Goal: Contribute content: Contribute content

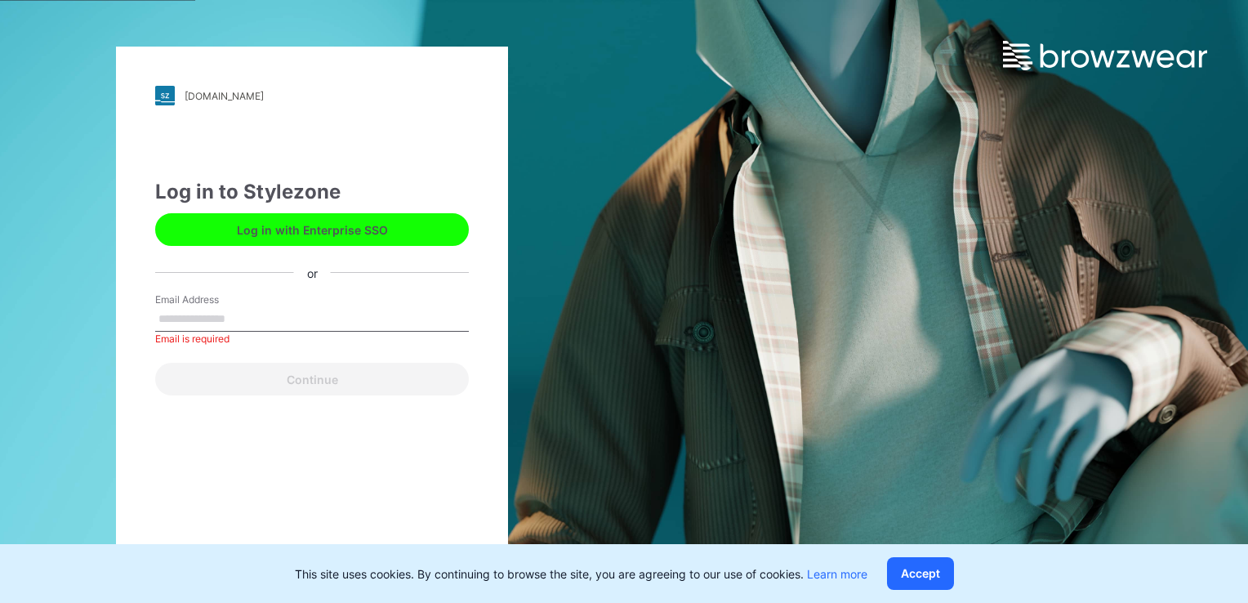
click at [274, 300] on div "Email Address Email is required" at bounding box center [312, 316] width 314 height 49
click at [252, 325] on input "Email Address" at bounding box center [312, 319] width 314 height 25
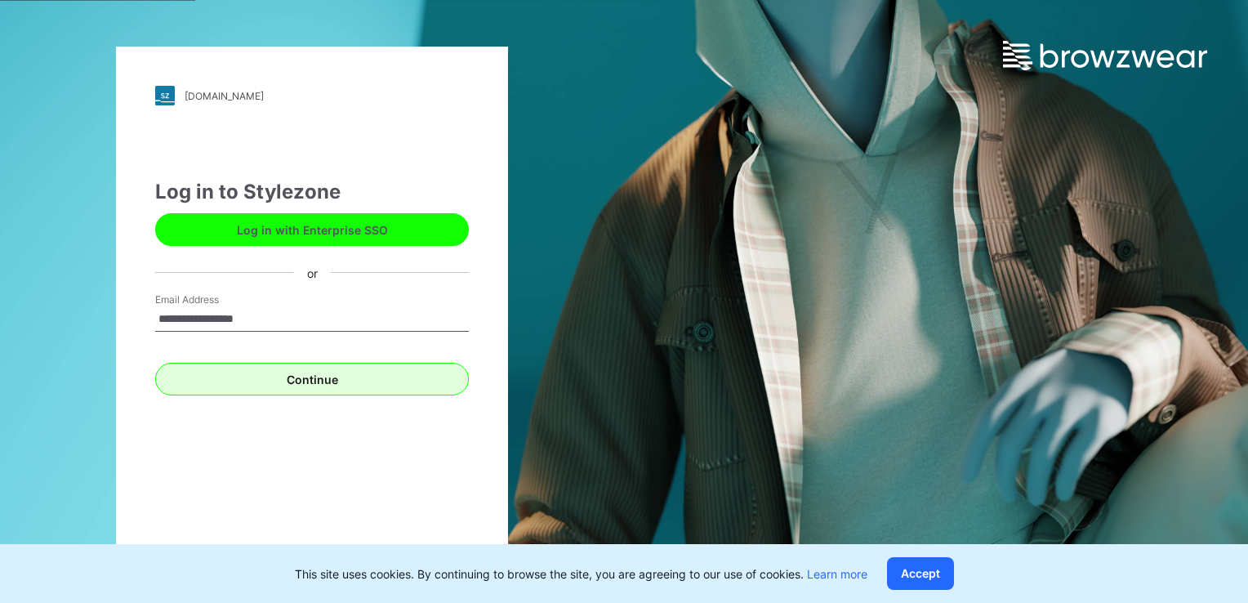
type input "**********"
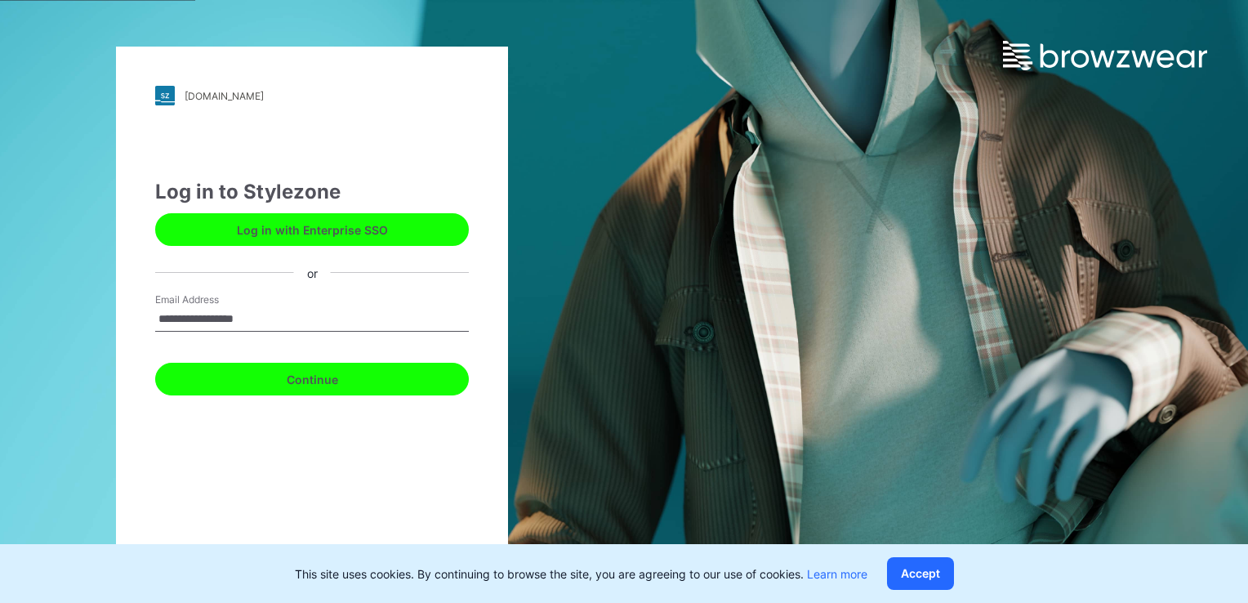
click at [313, 381] on button "Continue" at bounding box center [312, 379] width 314 height 33
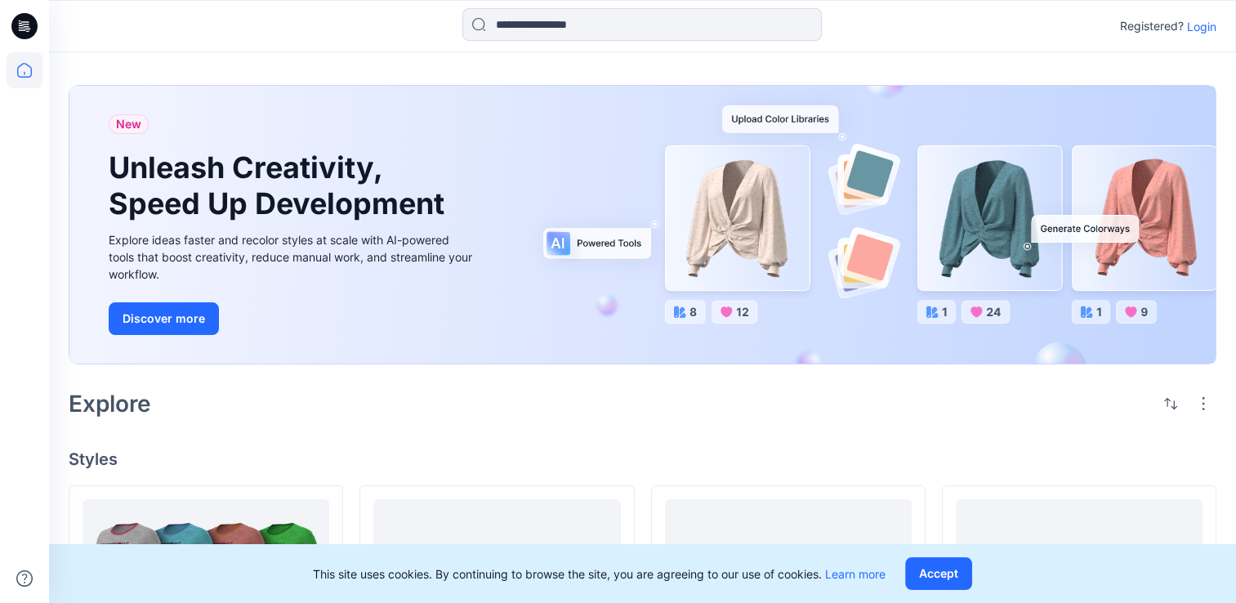
drag, startPoint x: 862, startPoint y: 83, endPoint x: 738, endPoint y: 57, distance: 126.1
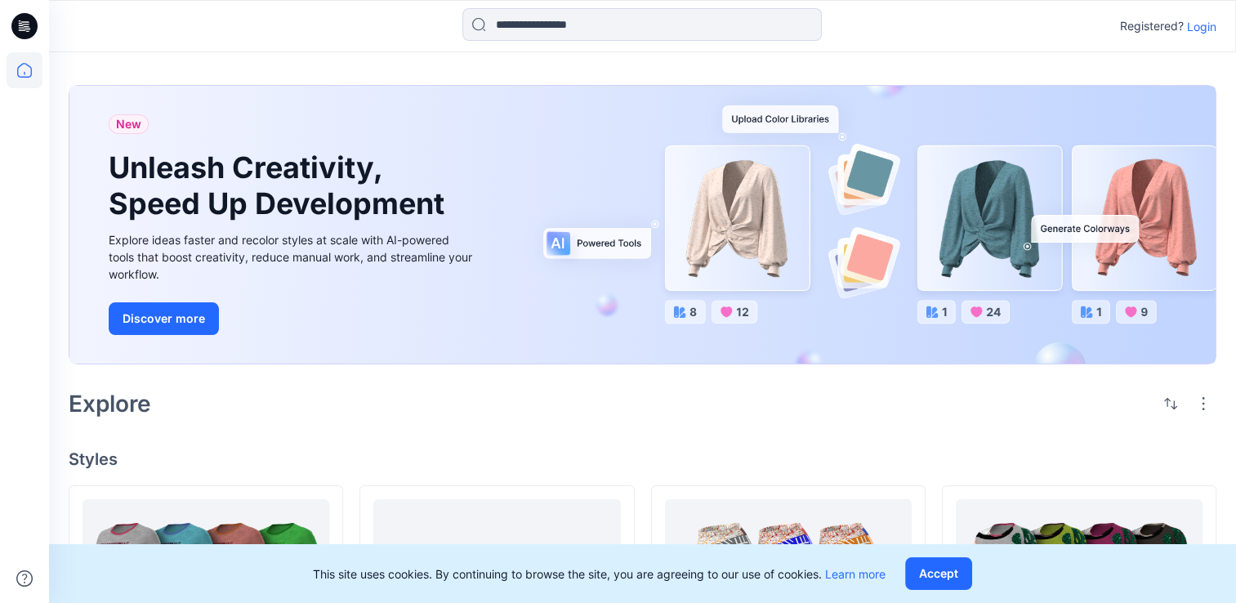
click at [1199, 25] on p "Login" at bounding box center [1201, 26] width 29 height 17
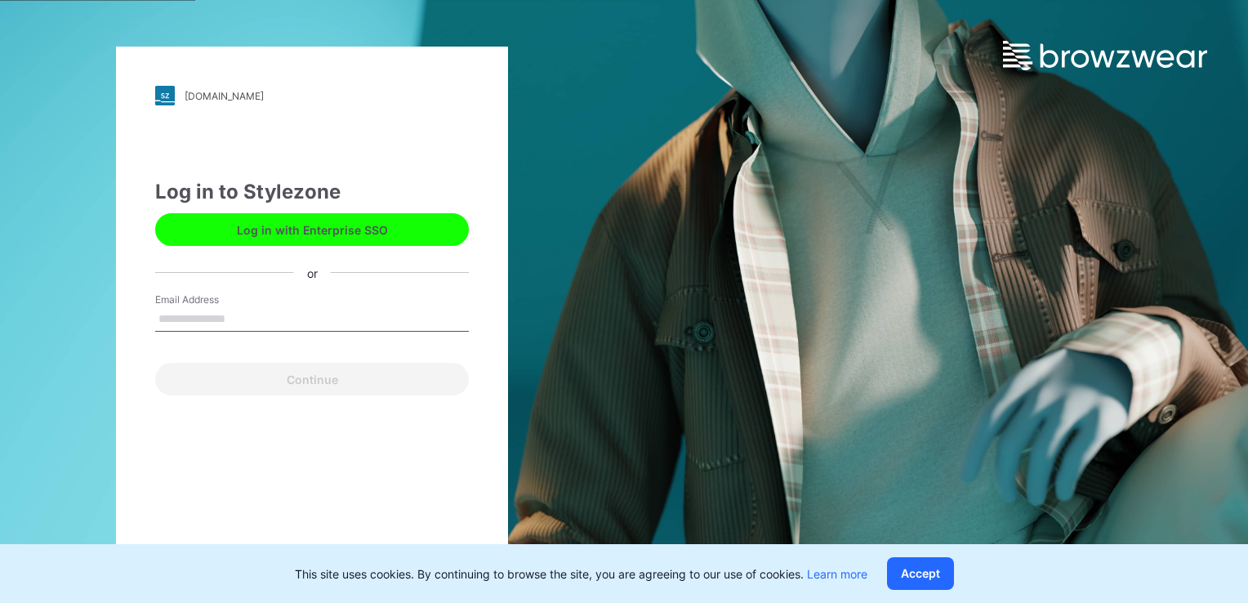
click at [334, 319] on input "Email Address" at bounding box center [312, 319] width 314 height 25
type input "**********"
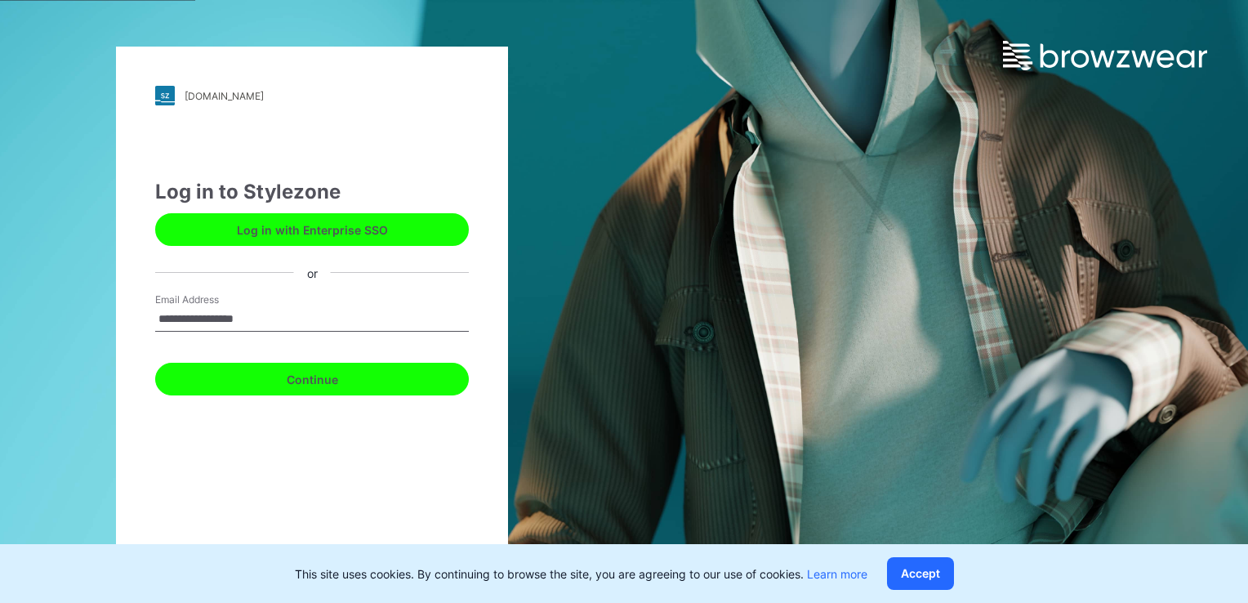
click at [288, 380] on button "Continue" at bounding box center [312, 379] width 314 height 33
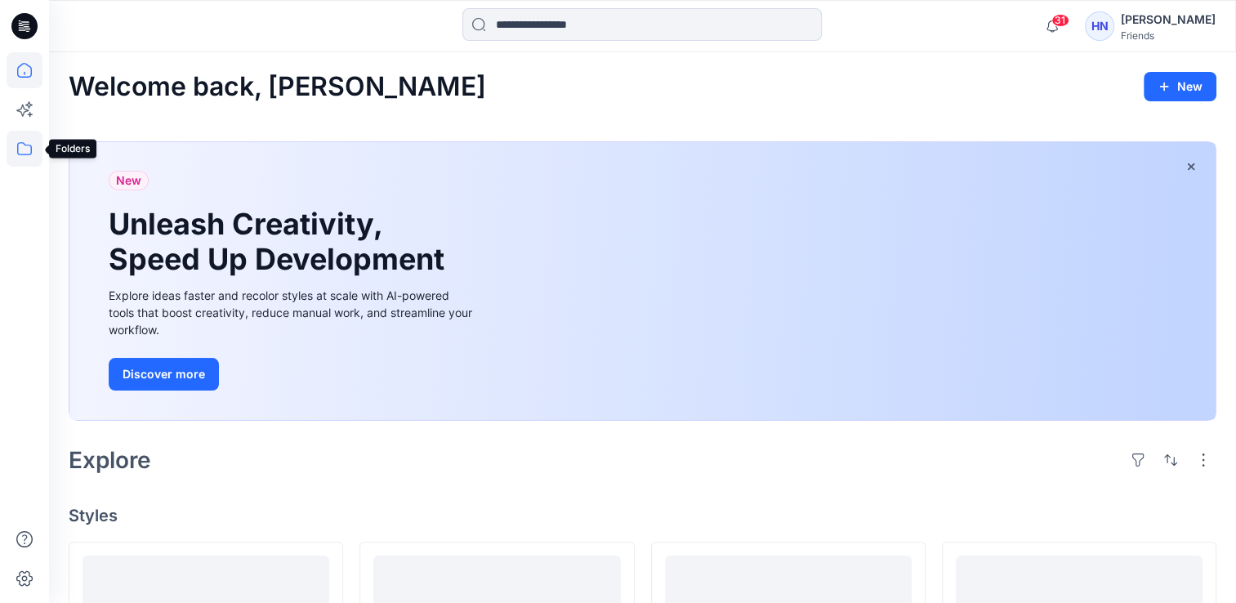
click at [29, 144] on icon at bounding box center [25, 149] width 36 height 36
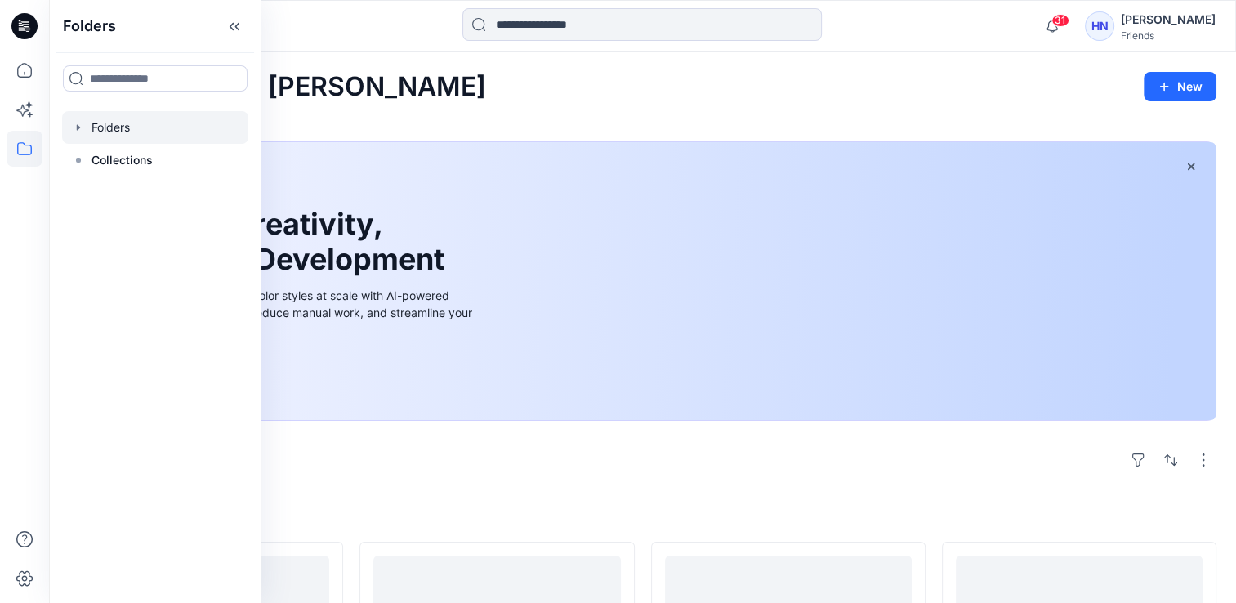
click at [127, 134] on div at bounding box center [155, 127] width 186 height 33
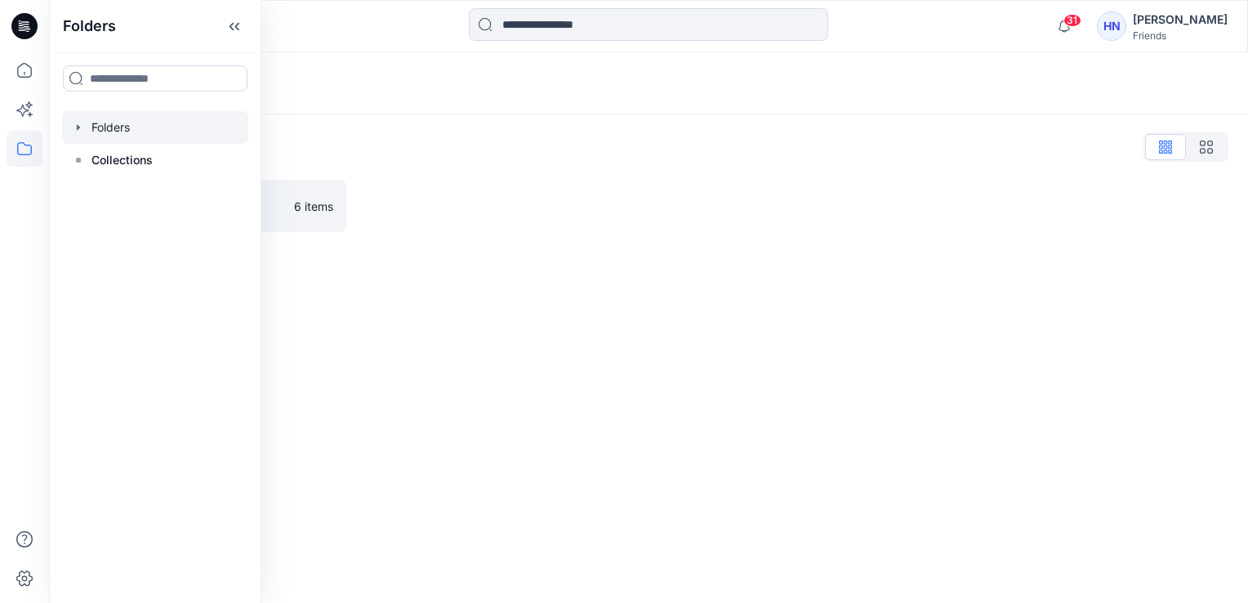
click at [560, 249] on div "Folders List TW VStitcher 體驗營 6 items" at bounding box center [648, 182] width 1199 height 137
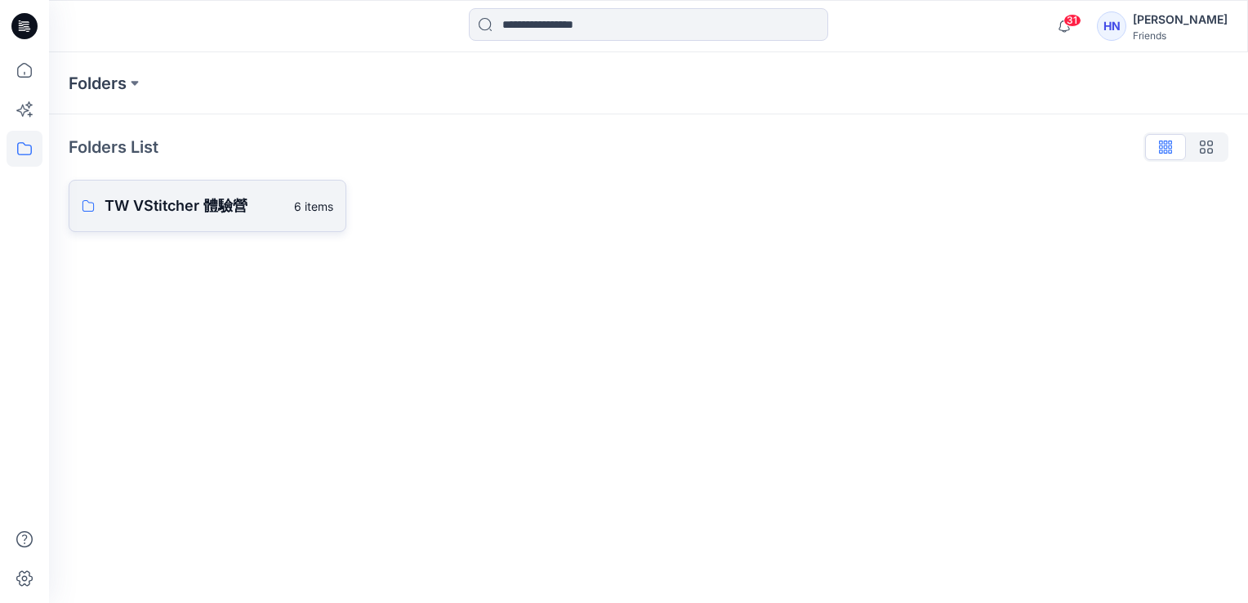
click at [141, 199] on p "TW VStitcher 體驗營" at bounding box center [195, 205] width 180 height 23
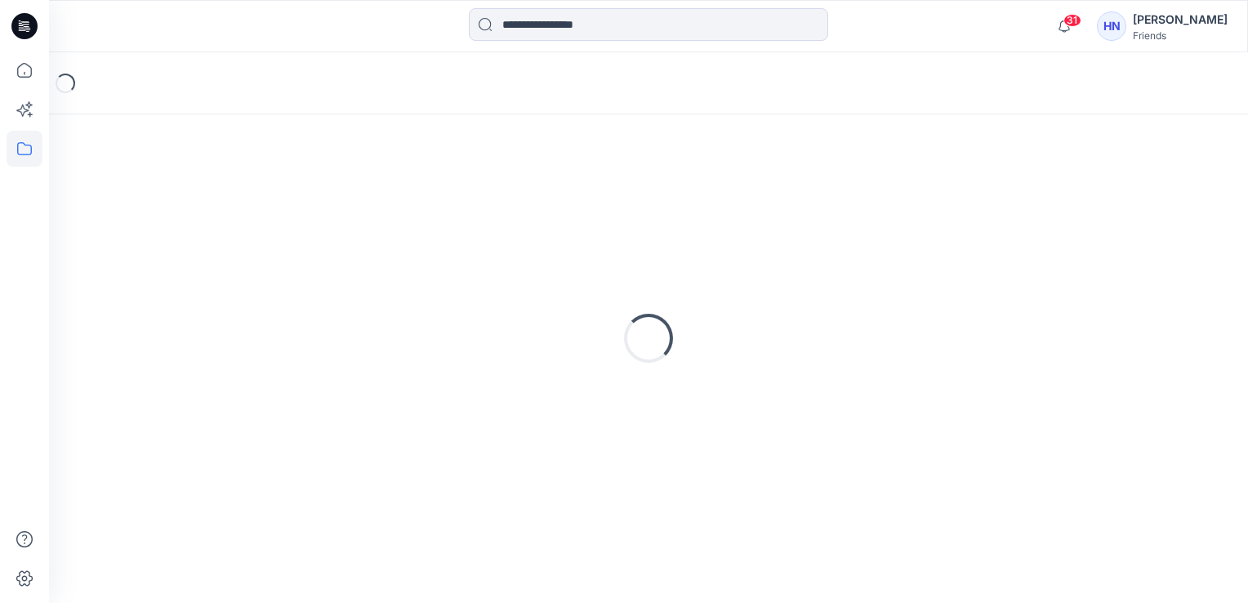
click at [141, 199] on div "Loading..." at bounding box center [649, 338] width 1160 height 408
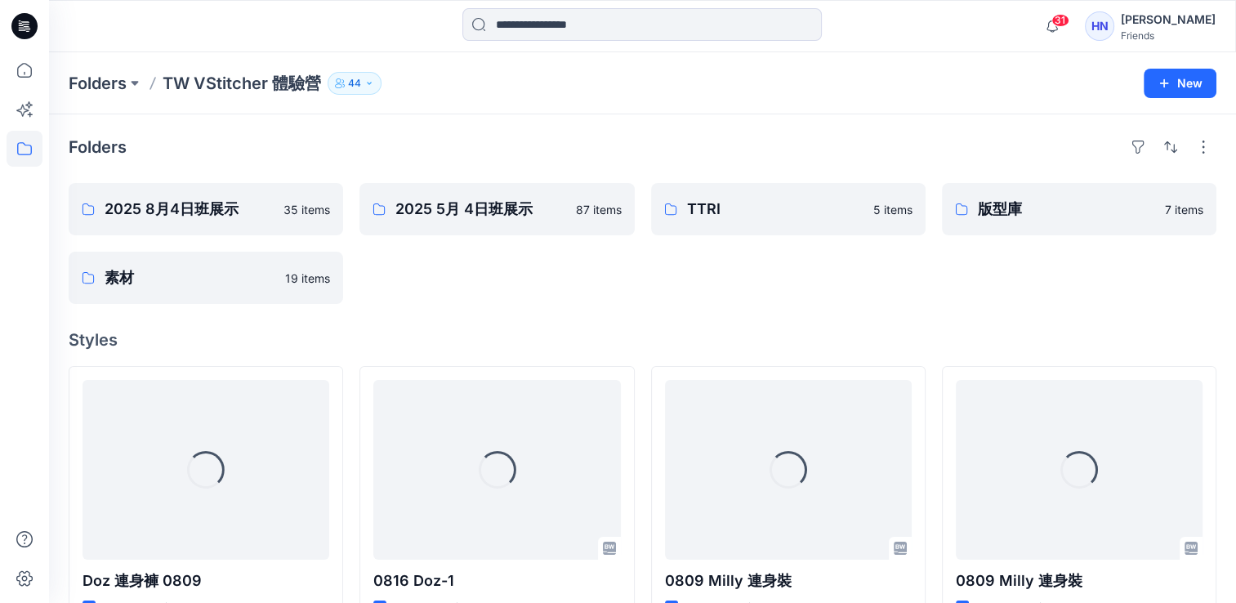
click at [443, 289] on div "2025 5月 4日班展示 87 items" at bounding box center [496, 243] width 274 height 121
click at [504, 212] on p "2025 5月 4日班展示" at bounding box center [494, 209] width 199 height 23
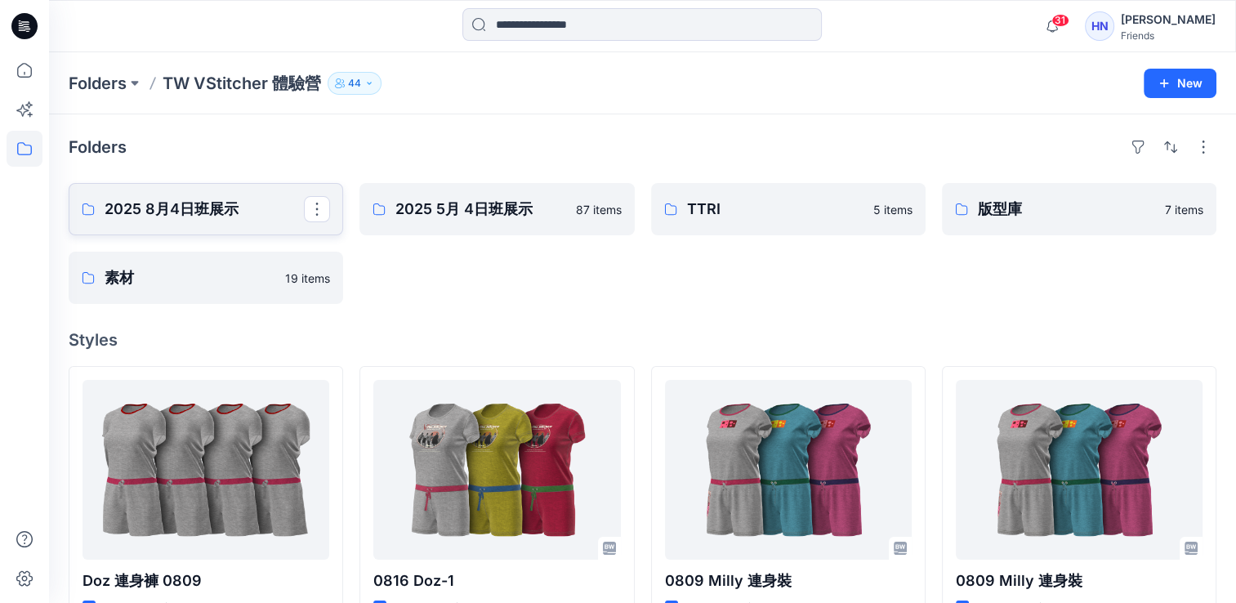
click at [214, 205] on p "2025 8月4日班展示" at bounding box center [204, 209] width 199 height 23
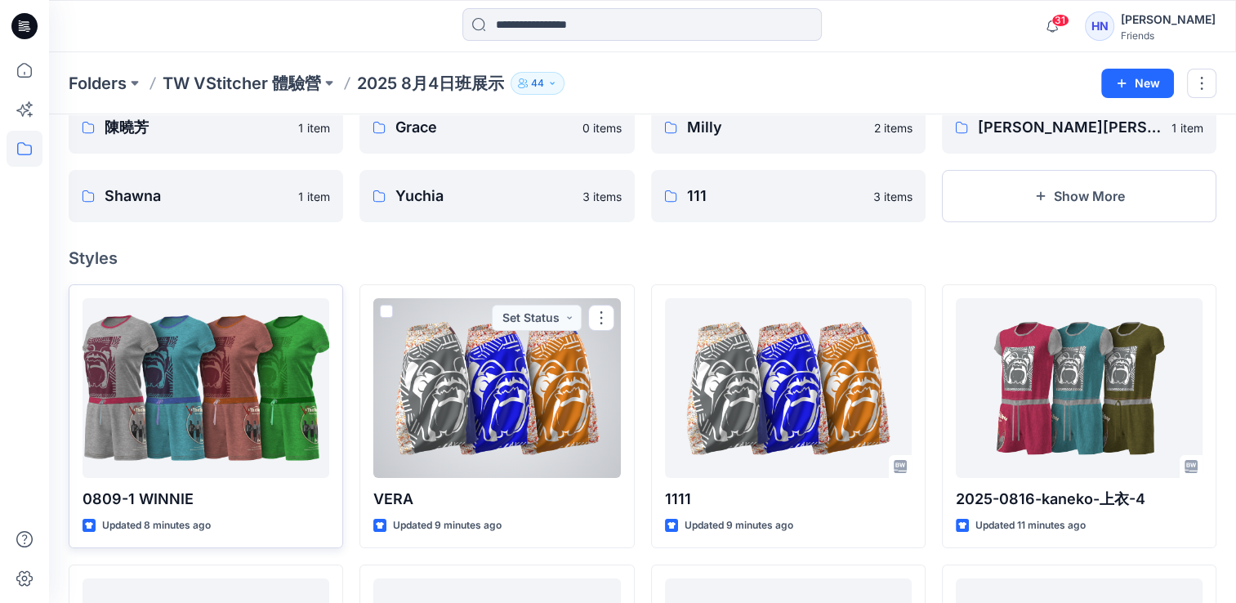
scroll to position [163, 0]
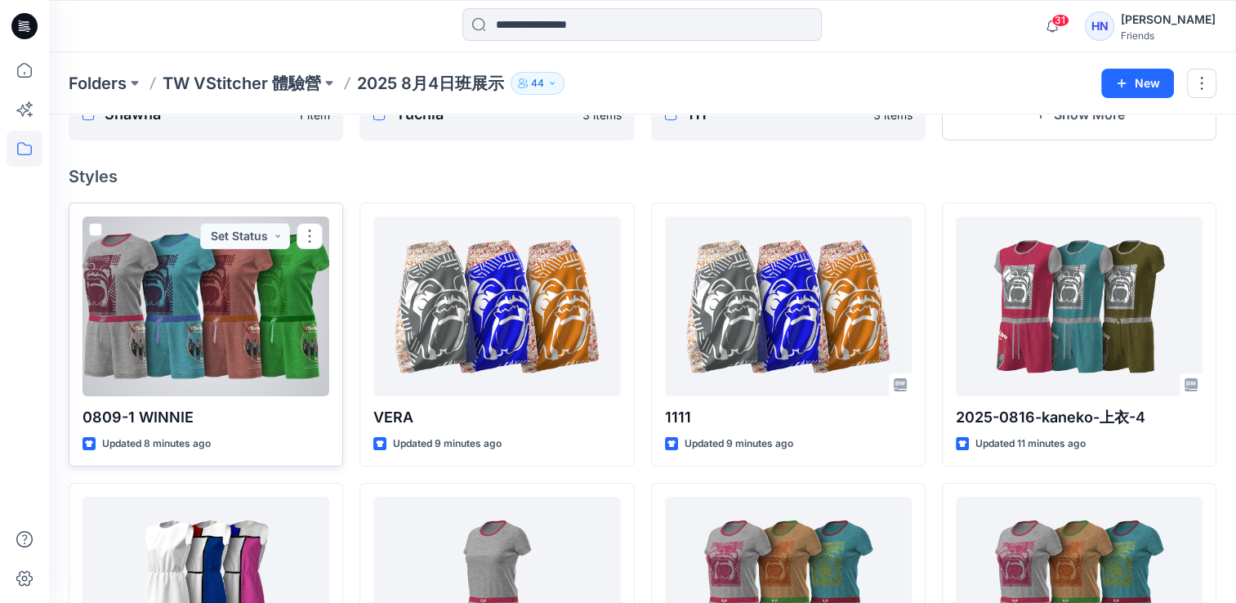
click at [163, 364] on div at bounding box center [205, 306] width 247 height 180
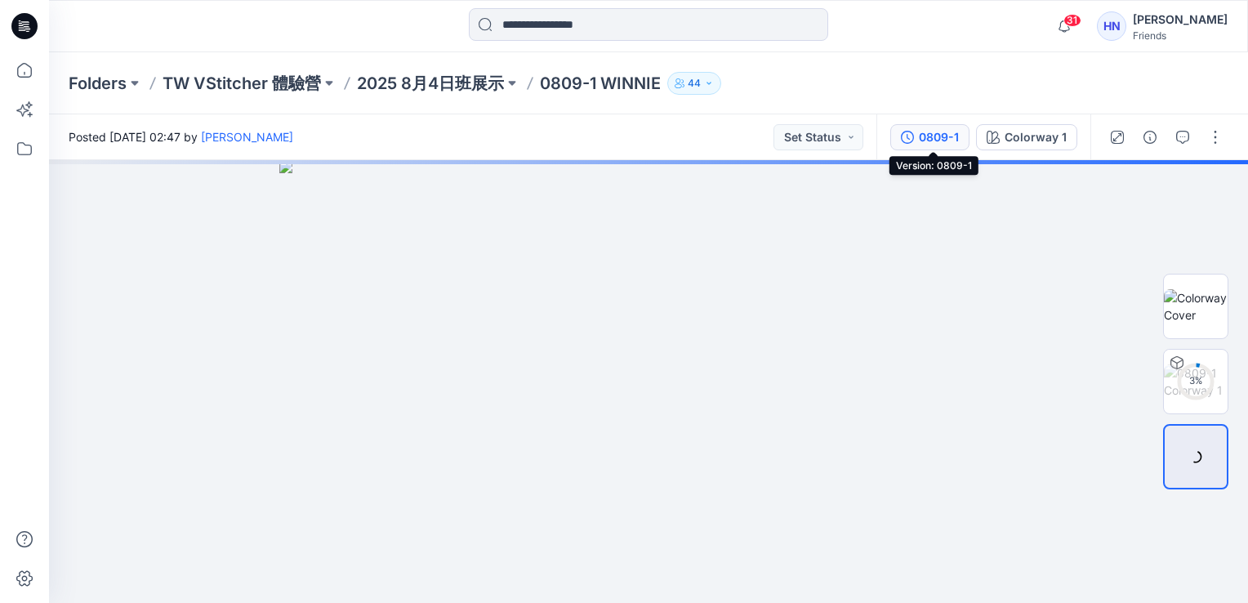
click at [935, 136] on div "0809-1" at bounding box center [939, 137] width 40 height 18
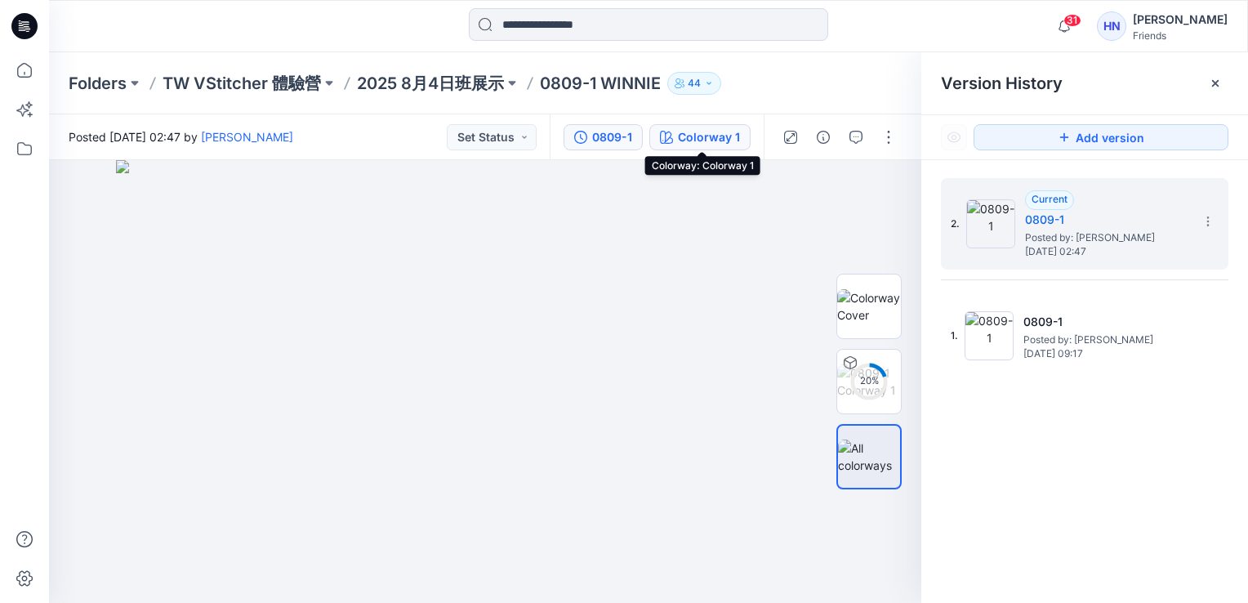
click at [665, 140] on icon "button" at bounding box center [666, 137] width 13 height 13
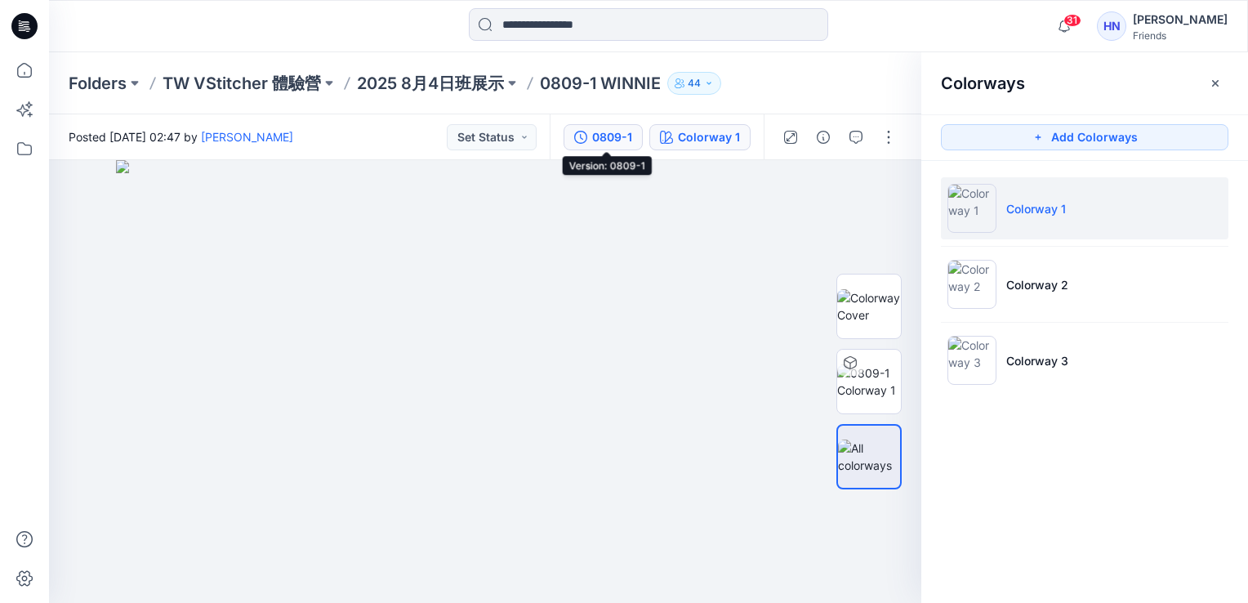
click at [587, 140] on icon "button" at bounding box center [580, 137] width 13 height 13
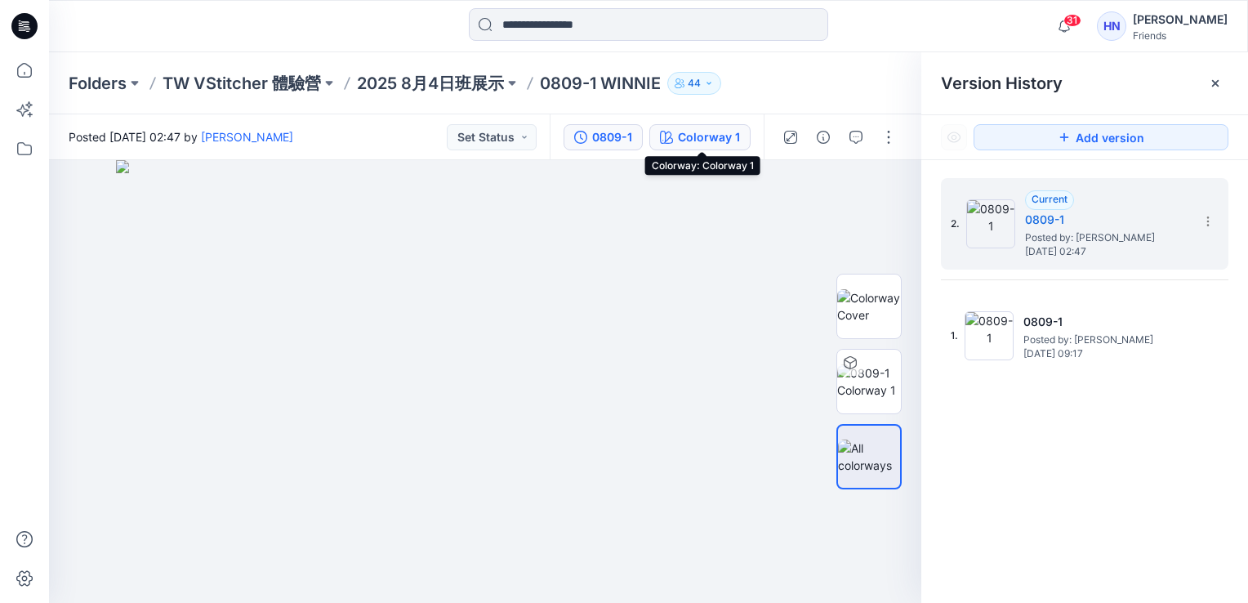
click at [706, 141] on div "Colorway 1" at bounding box center [709, 137] width 62 height 18
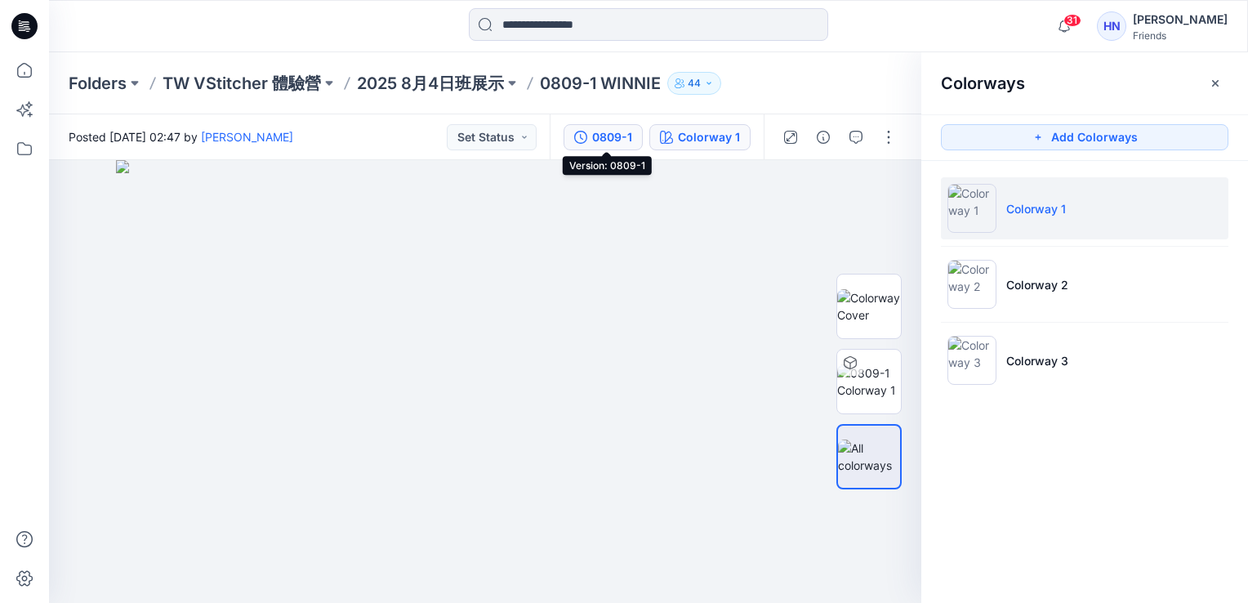
click at [611, 145] on div "0809-1" at bounding box center [612, 137] width 40 height 18
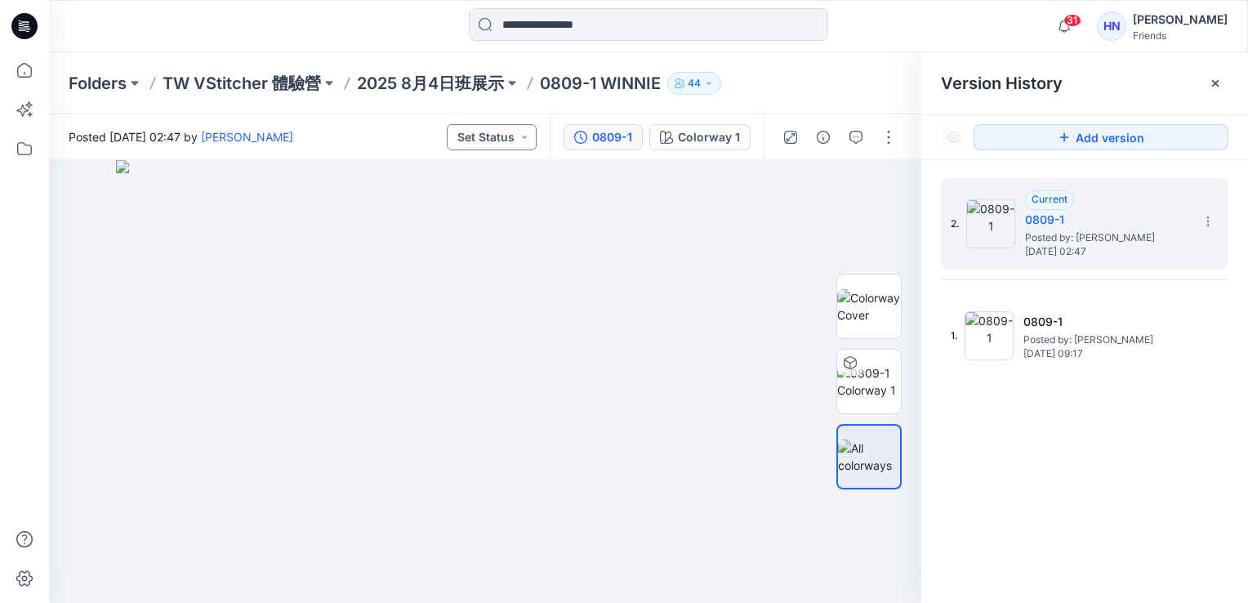
click at [489, 145] on button "Set Status" at bounding box center [492, 137] width 90 height 26
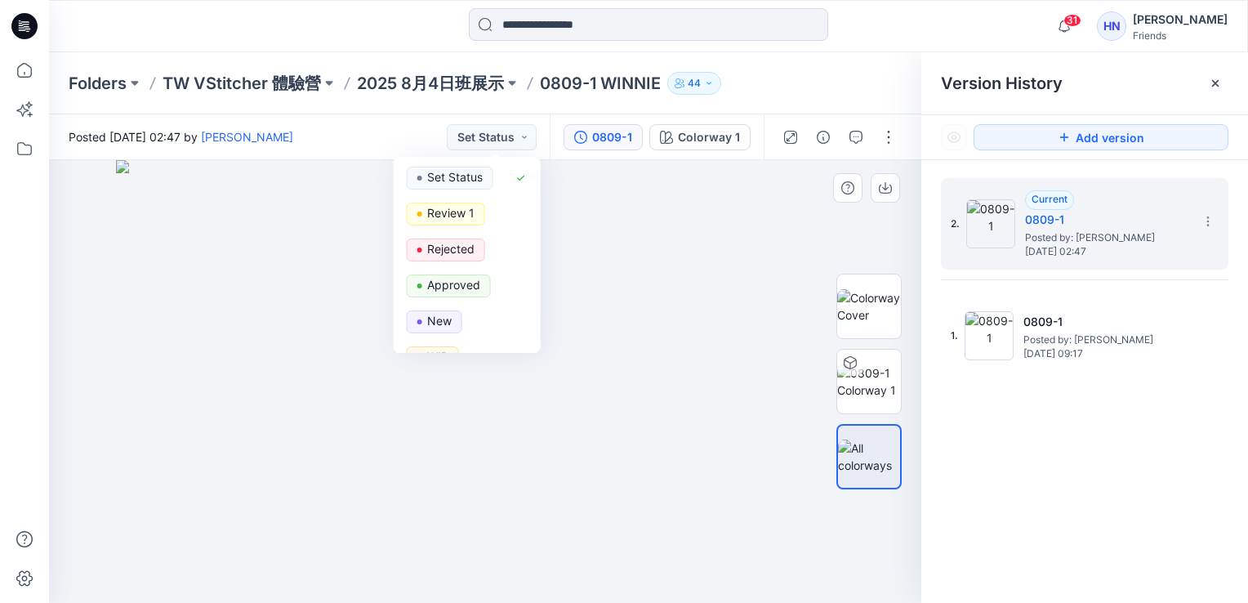
click at [764, 175] on img at bounding box center [485, 381] width 738 height 443
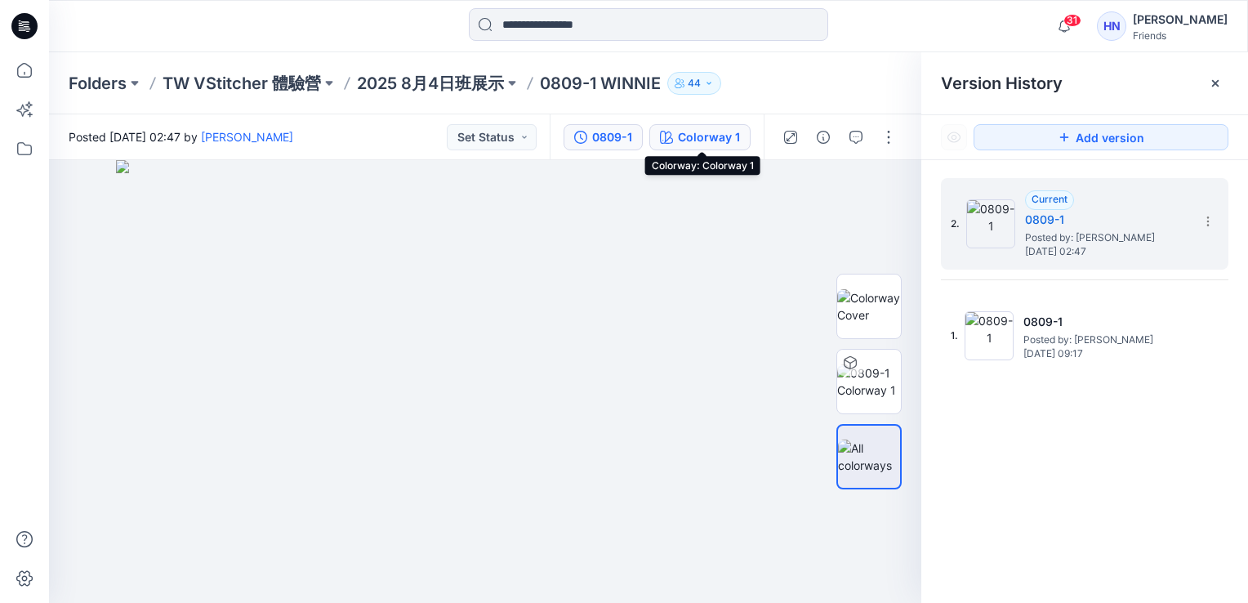
click at [736, 136] on div "Colorway 1" at bounding box center [709, 137] width 62 height 18
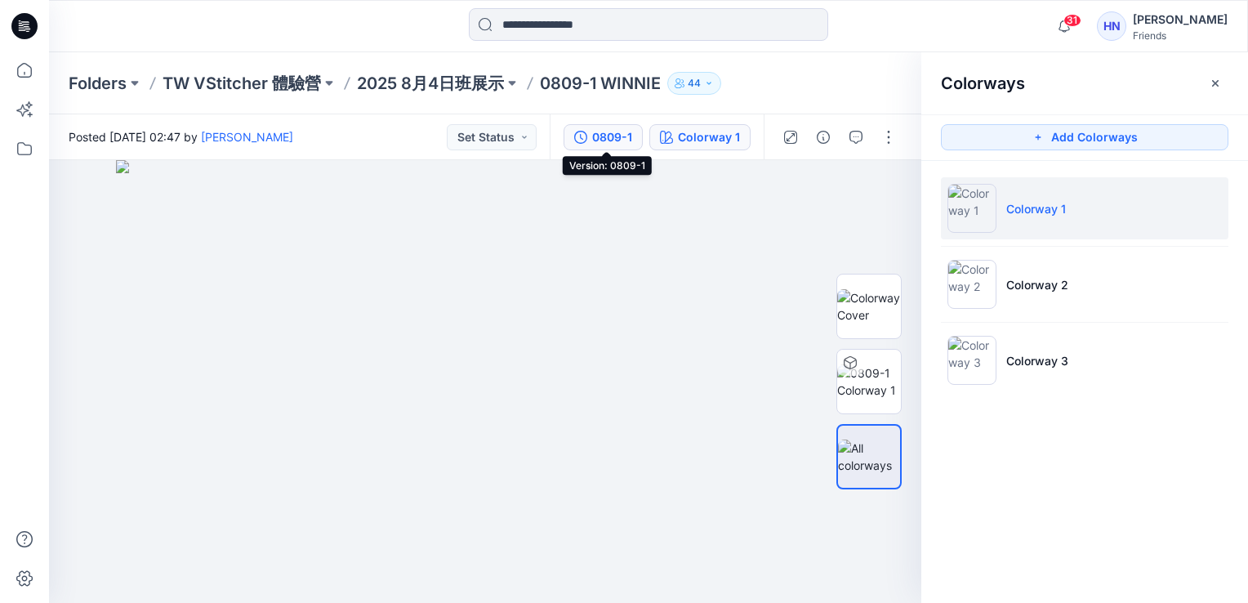
click at [611, 140] on div "0809-1" at bounding box center [612, 137] width 40 height 18
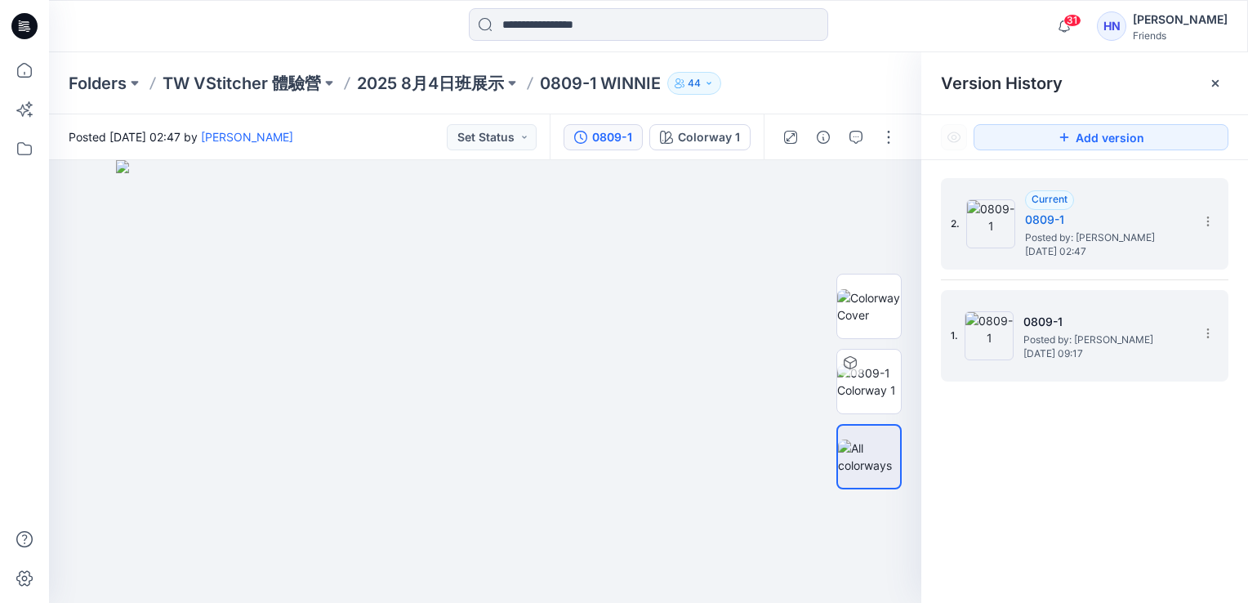
click at [1046, 348] on span "Saturday, August 09, 2025 09:17" at bounding box center [1104, 353] width 163 height 11
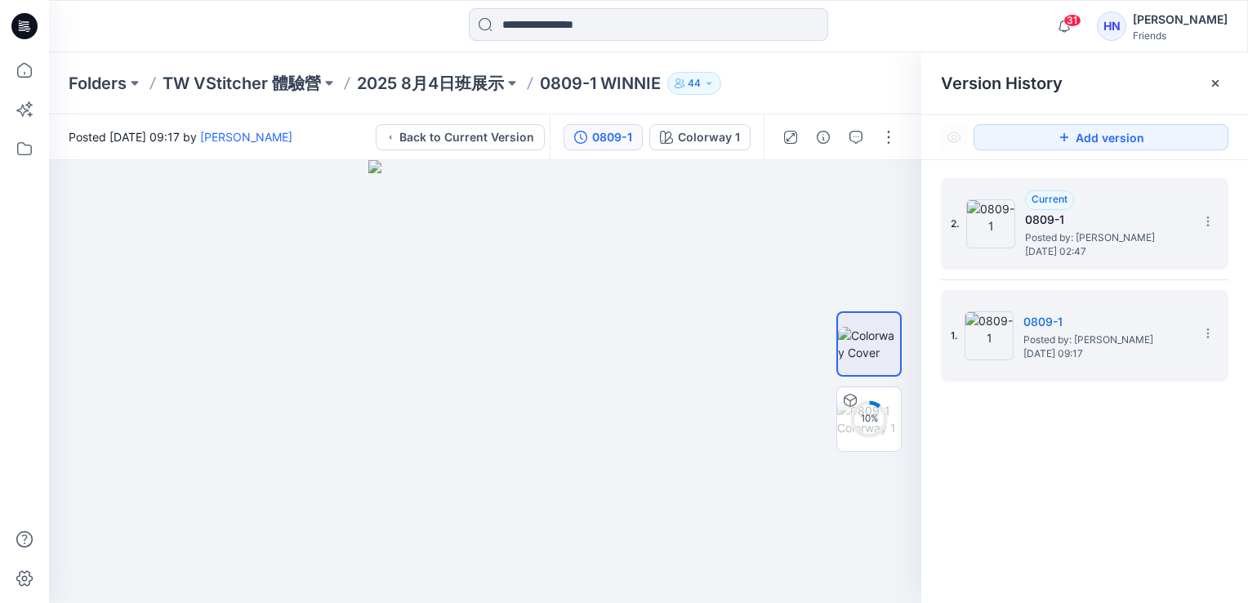
click at [1046, 249] on span "Saturday, August 16, 2025 02:47" at bounding box center [1106, 251] width 163 height 11
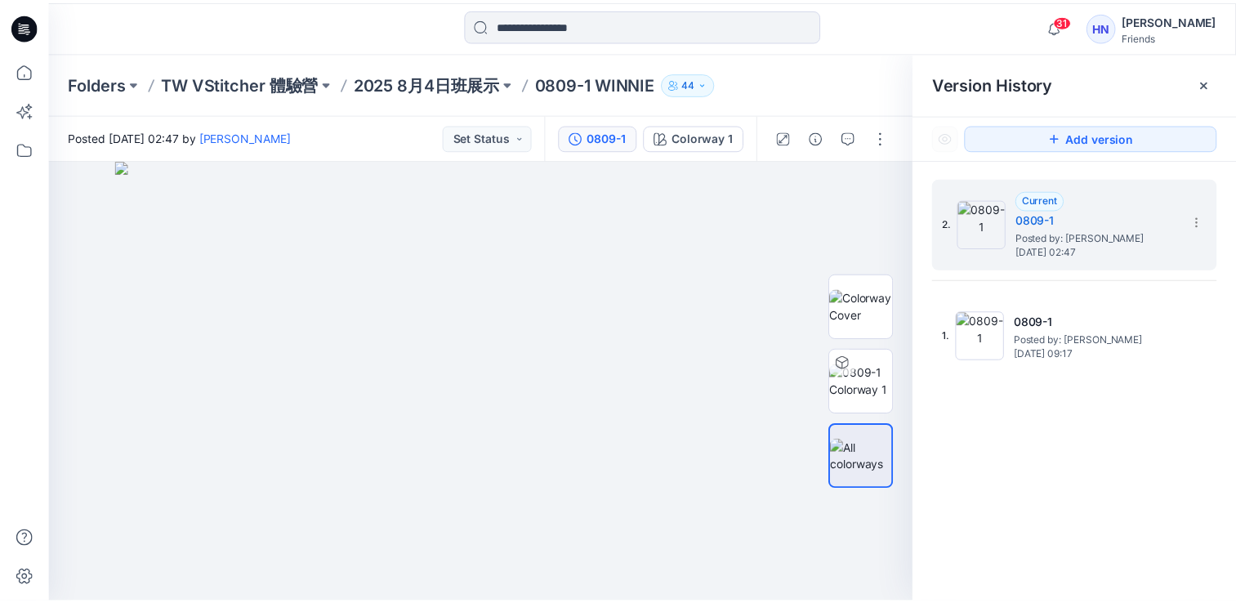
scroll to position [163, 0]
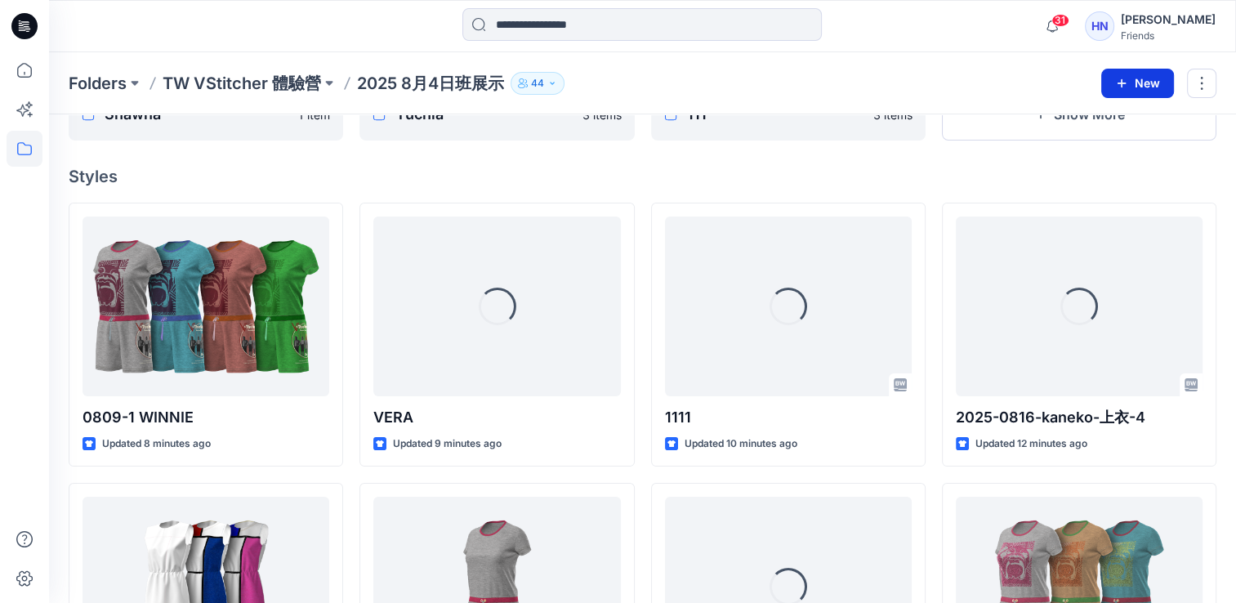
click at [1140, 81] on button "New" at bounding box center [1137, 83] width 73 height 29
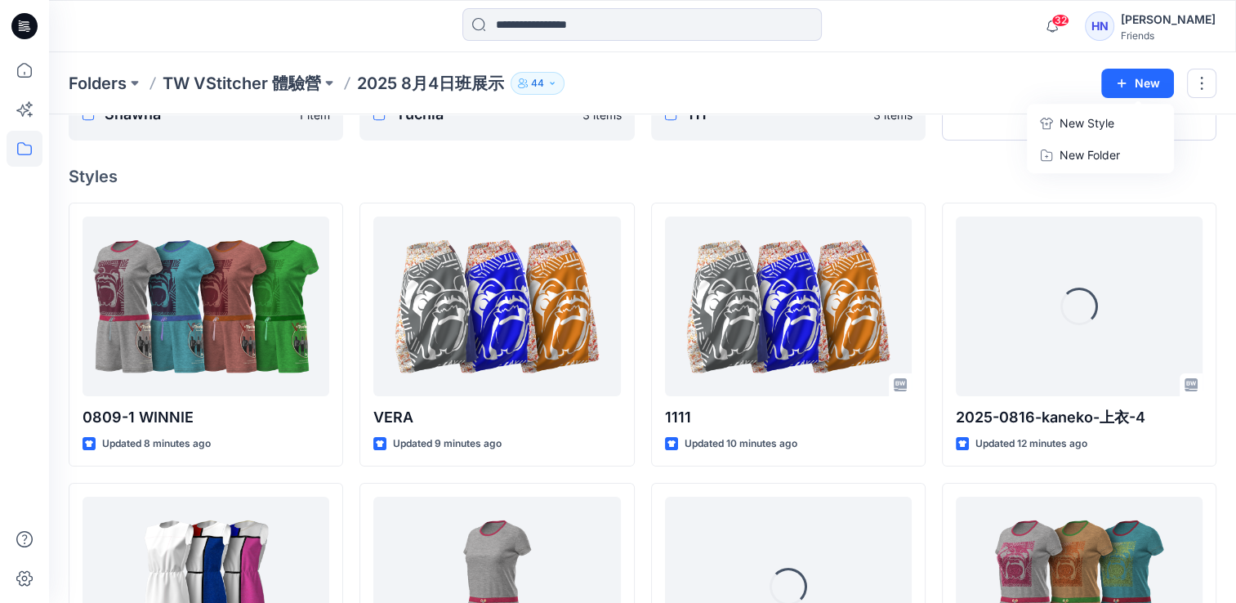
click at [1104, 123] on p "New Style" at bounding box center [1086, 124] width 55 height 20
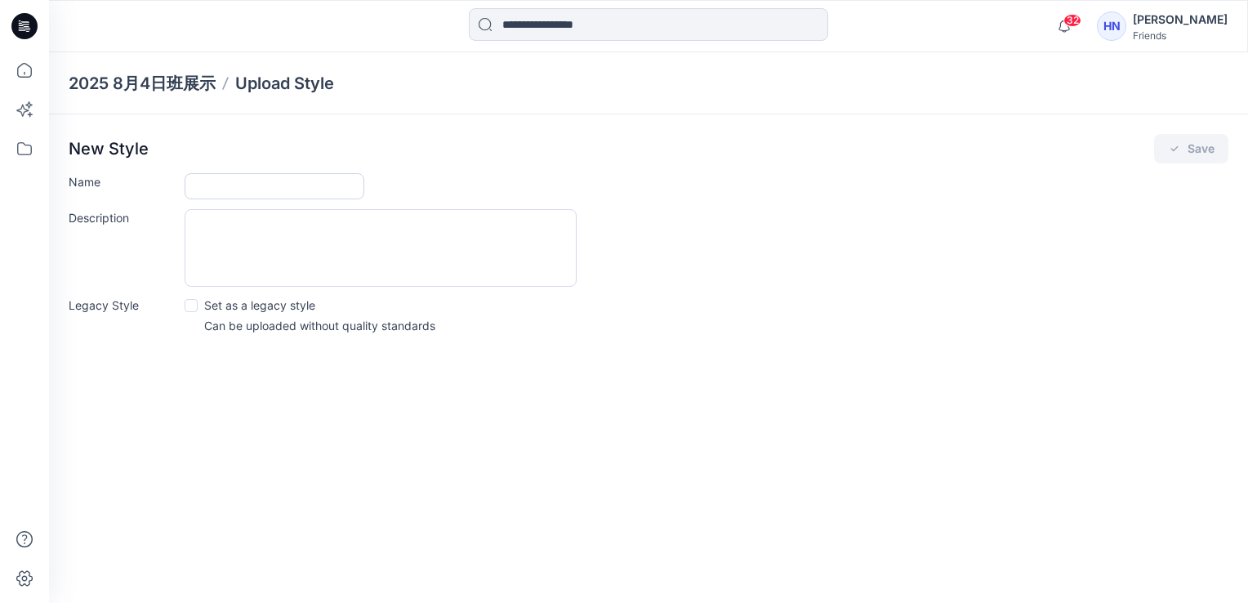
click at [235, 188] on input "Name" at bounding box center [275, 186] width 180 height 26
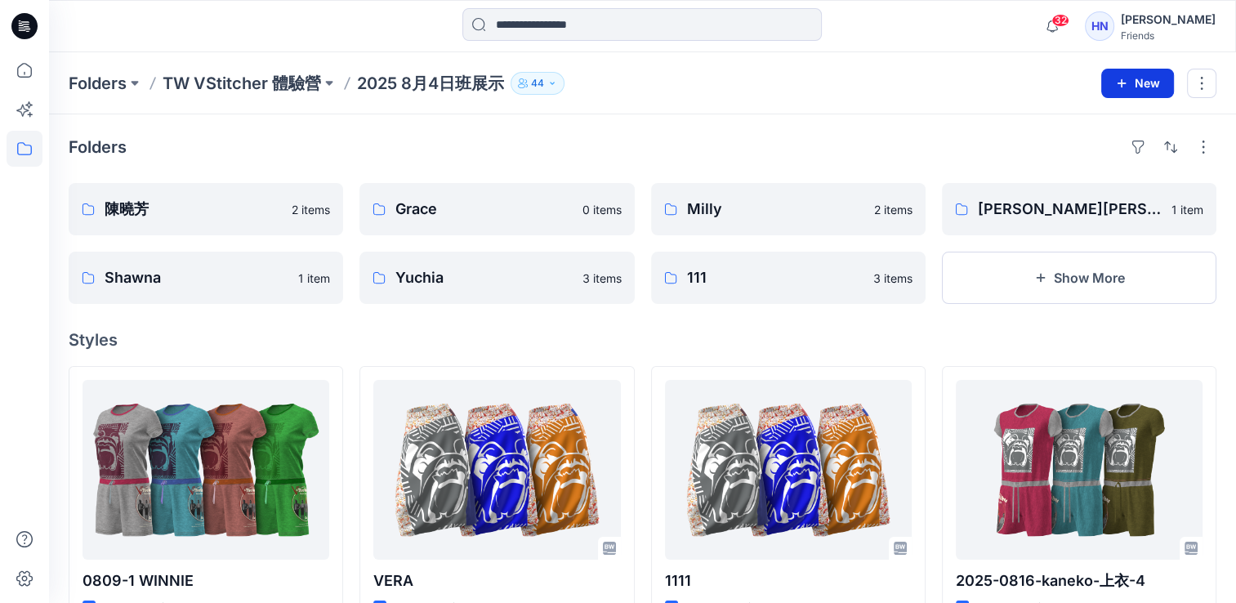
click at [1127, 86] on icon "button" at bounding box center [1121, 83] width 13 height 13
click at [1091, 123] on p "New Style" at bounding box center [1086, 124] width 55 height 20
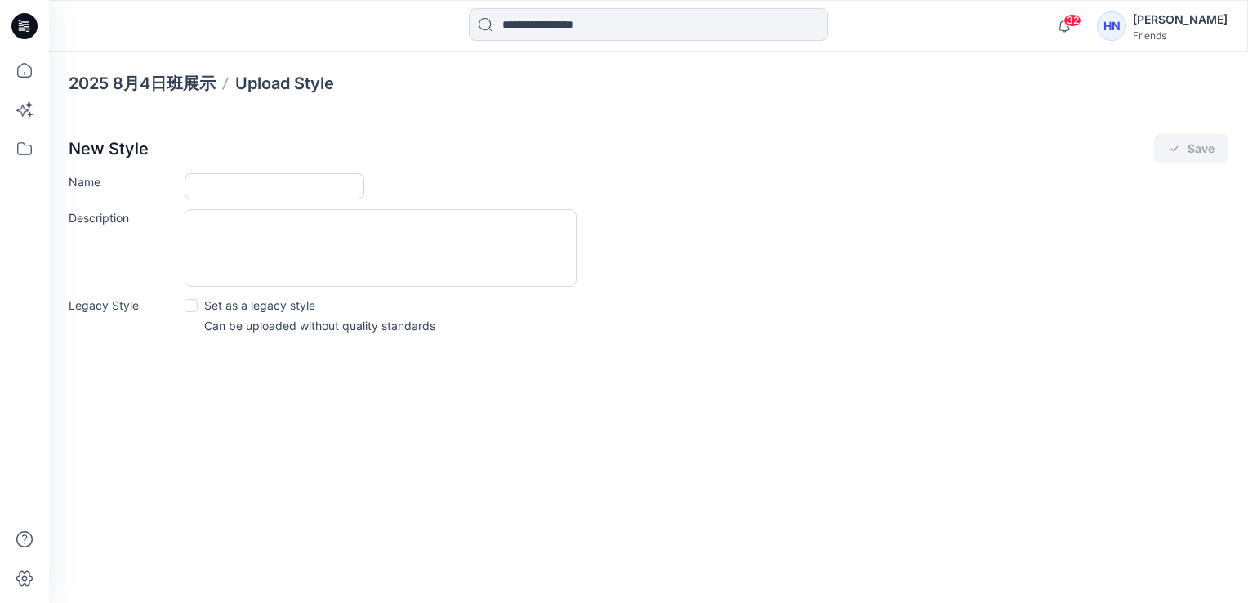
click at [323, 188] on input "Name" at bounding box center [275, 186] width 180 height 26
type input "*"
type textarea "*"
drag, startPoint x: 353, startPoint y: 173, endPoint x: 346, endPoint y: 179, distance: 8.7
click at [351, 173] on input "Name" at bounding box center [275, 186] width 180 height 26
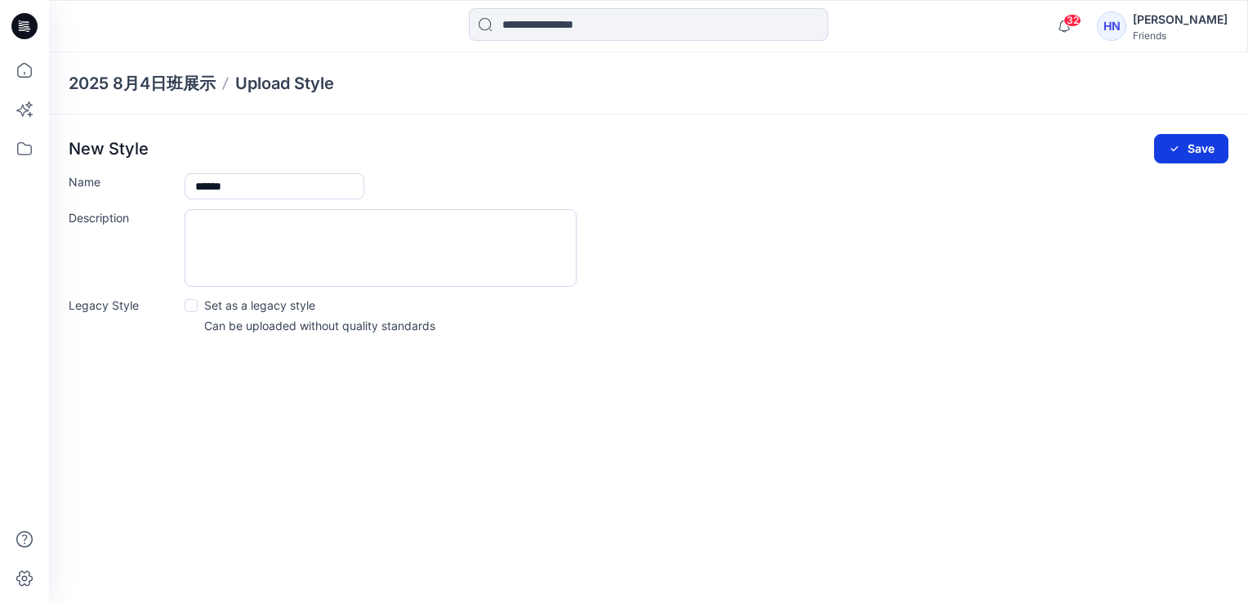
type input "******"
click at [1210, 152] on button "Save" at bounding box center [1191, 148] width 74 height 29
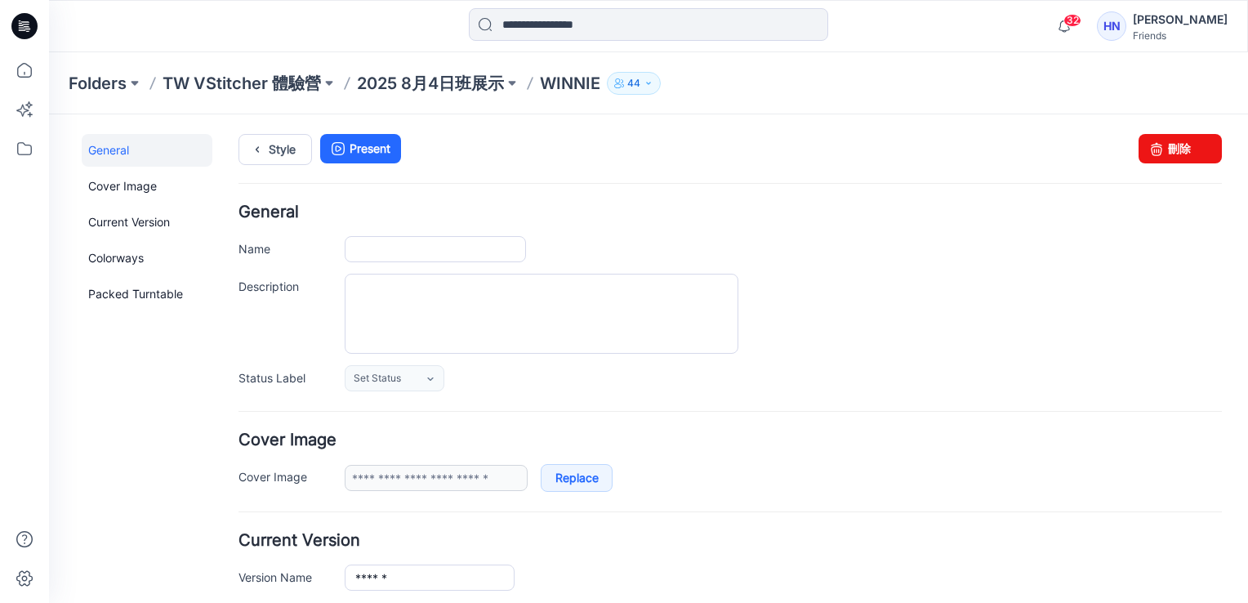
type input "******"
type input "**********"
click at [38, 153] on icon at bounding box center [25, 149] width 36 height 36
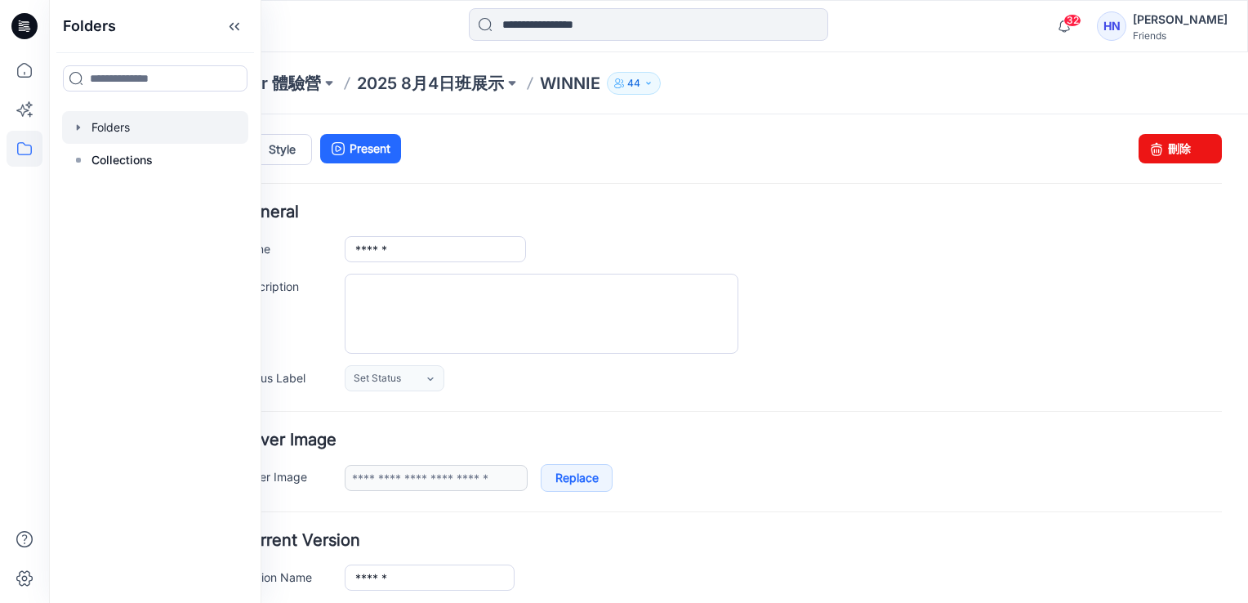
click at [106, 126] on div at bounding box center [155, 127] width 186 height 33
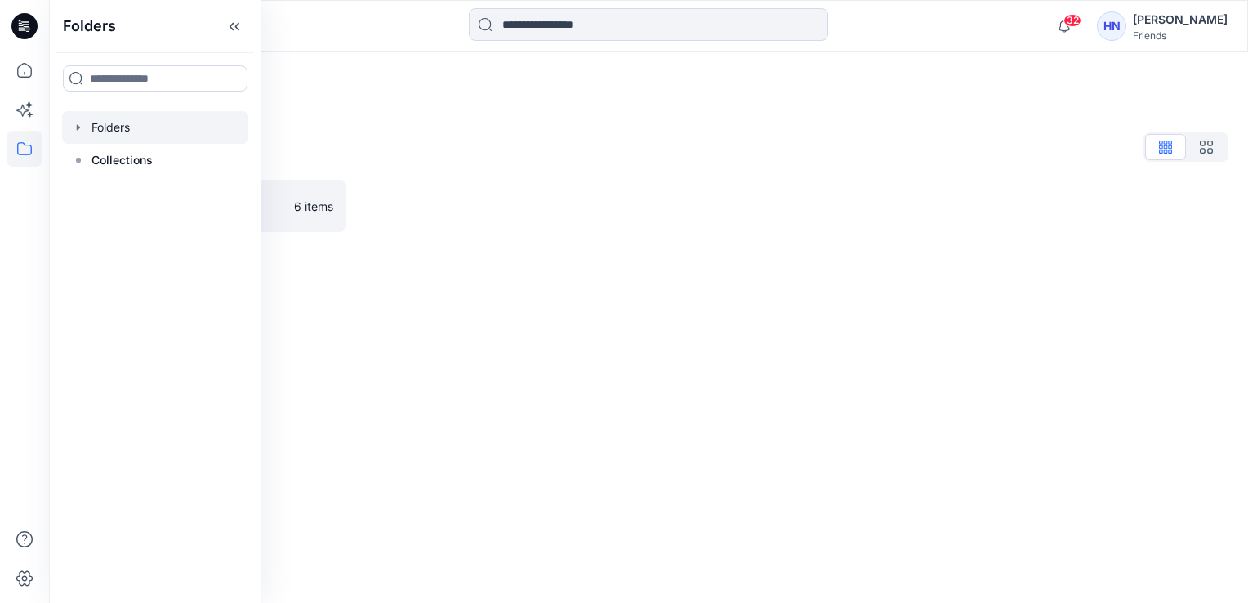
click at [472, 187] on div at bounding box center [502, 206] width 278 height 52
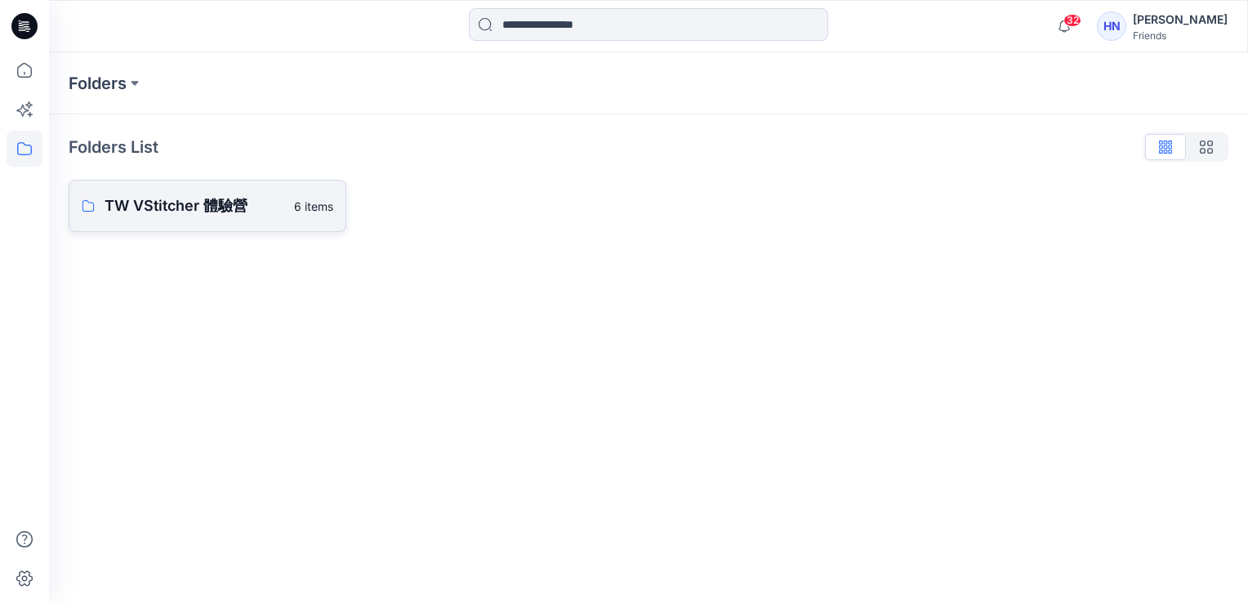
click at [180, 207] on p "TW VStitcher 體驗營" at bounding box center [195, 205] width 180 height 23
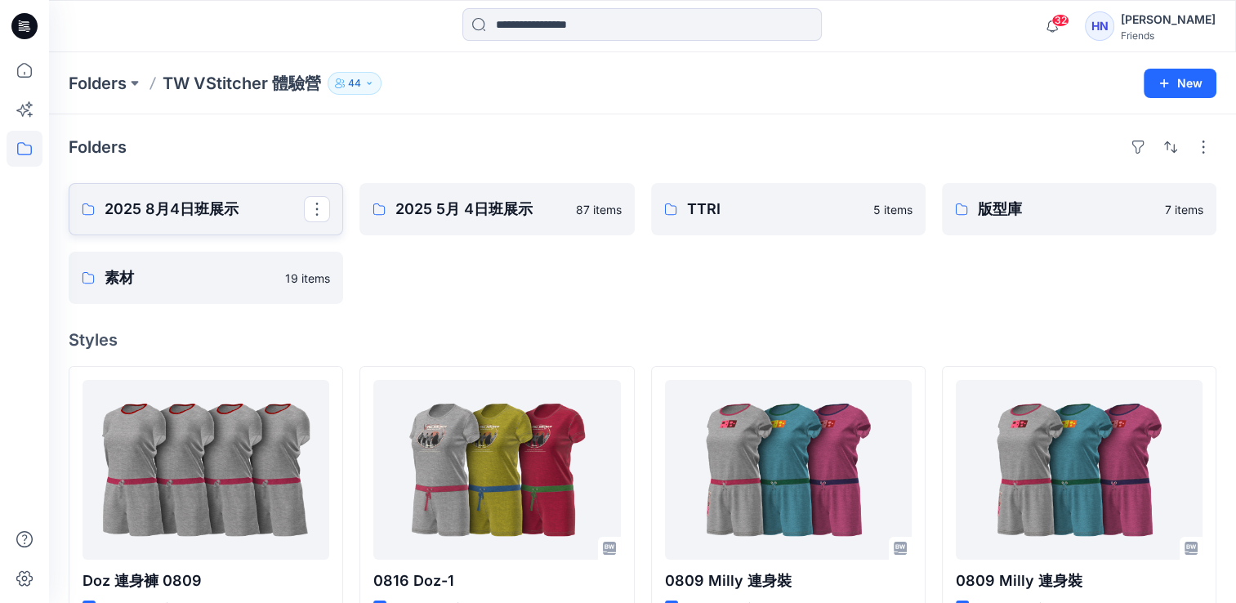
click at [230, 205] on p "2025 8月4日班展示" at bounding box center [204, 209] width 199 height 23
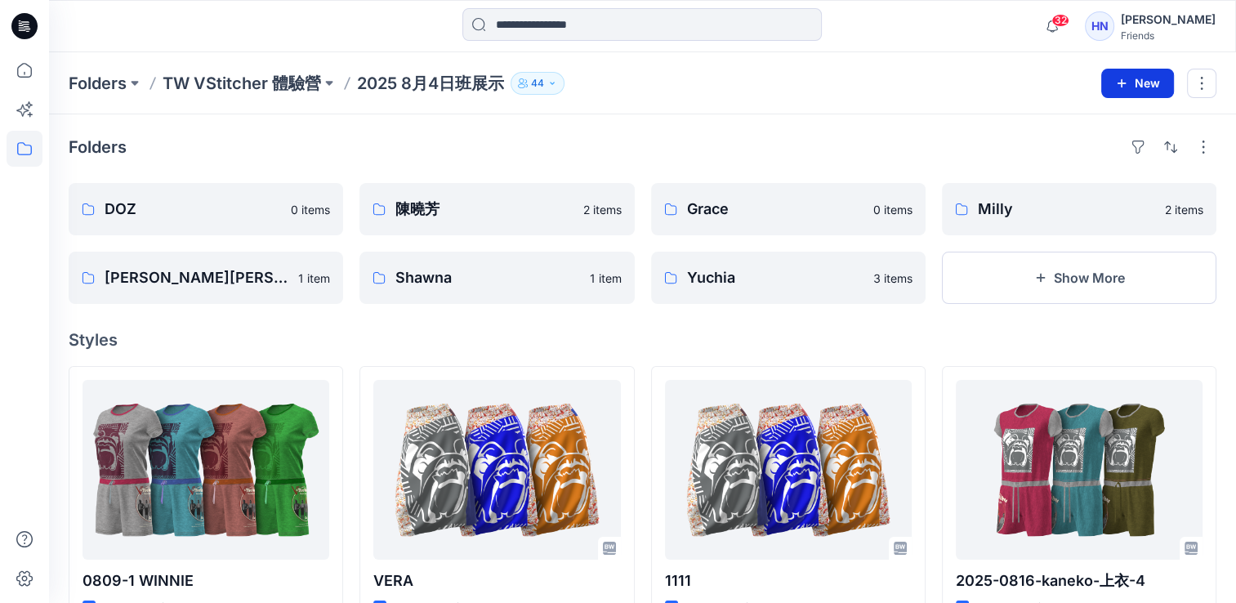
click at [1130, 88] on button "New" at bounding box center [1137, 83] width 73 height 29
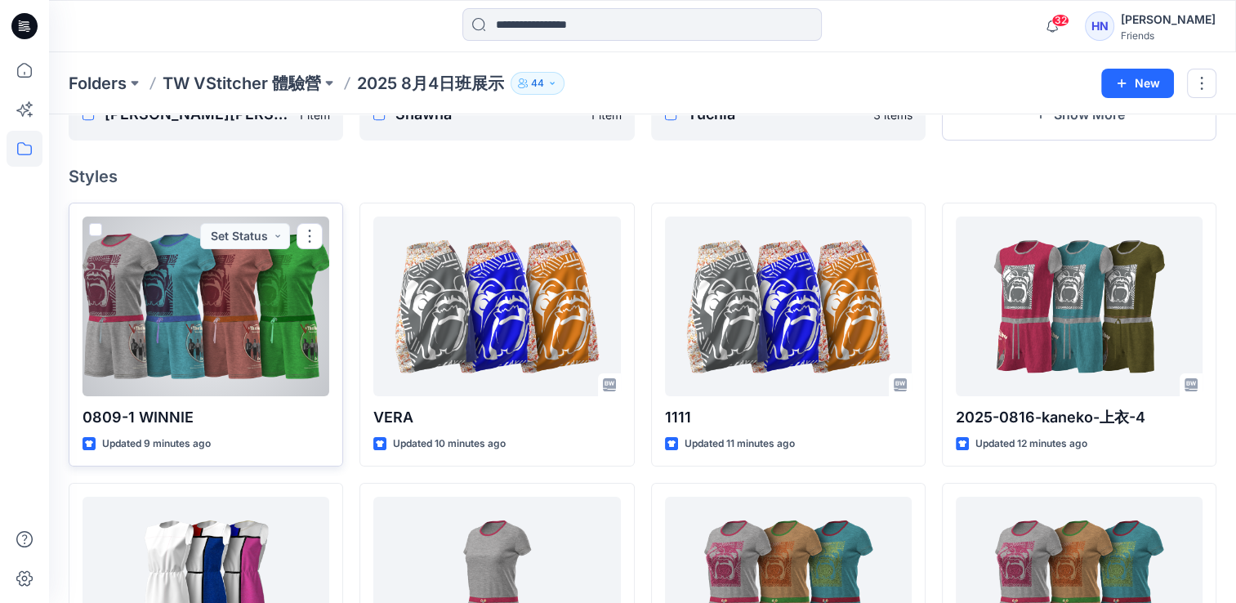
click at [97, 230] on span at bounding box center [95, 229] width 13 height 13
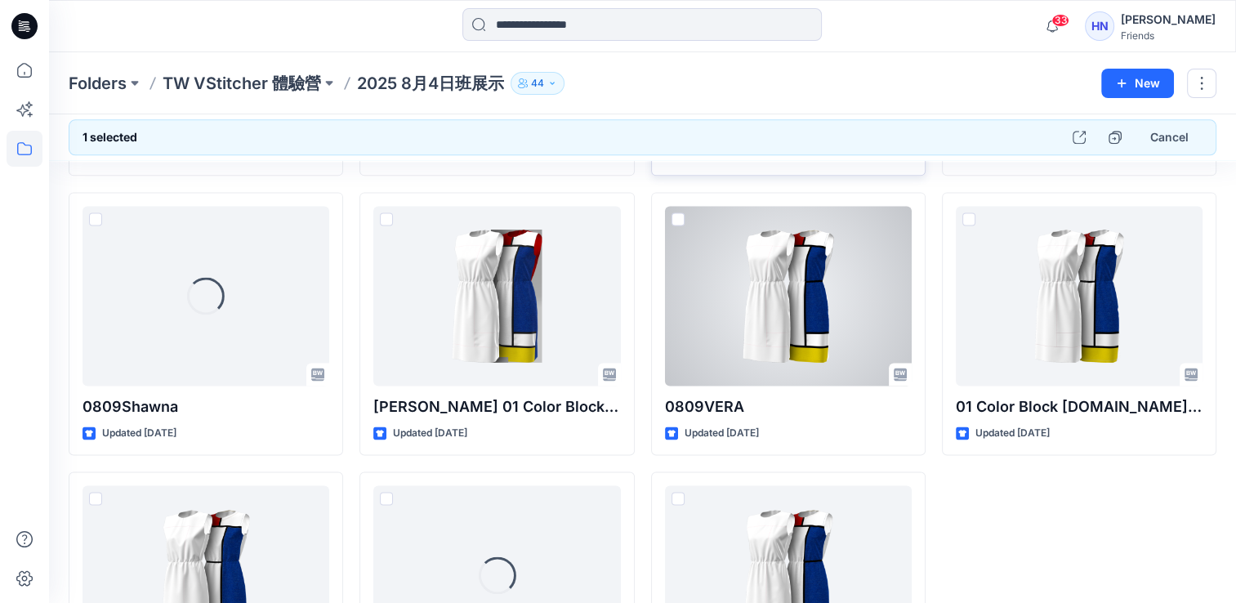
scroll to position [2280, 0]
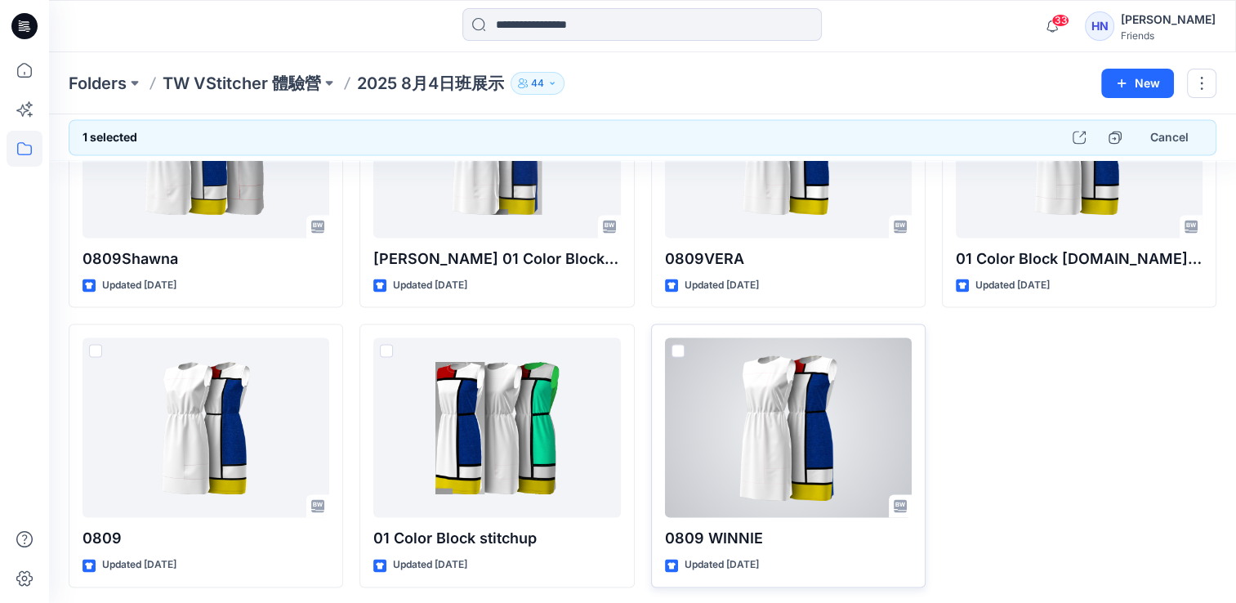
click at [673, 350] on span at bounding box center [677, 350] width 13 height 13
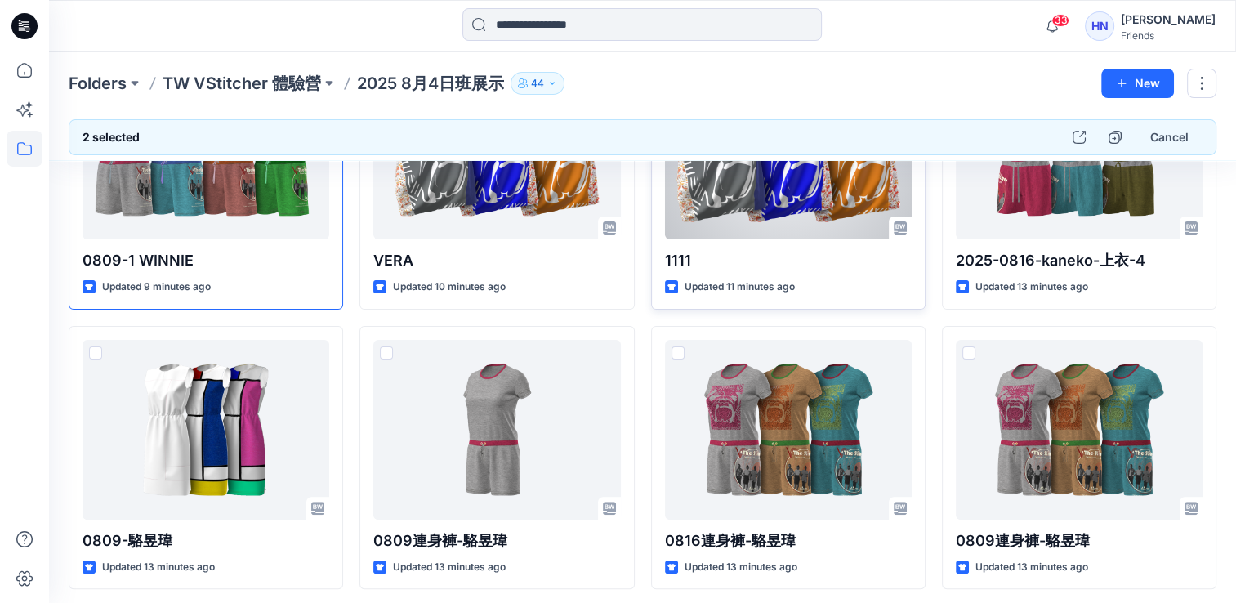
scroll to position [0, 0]
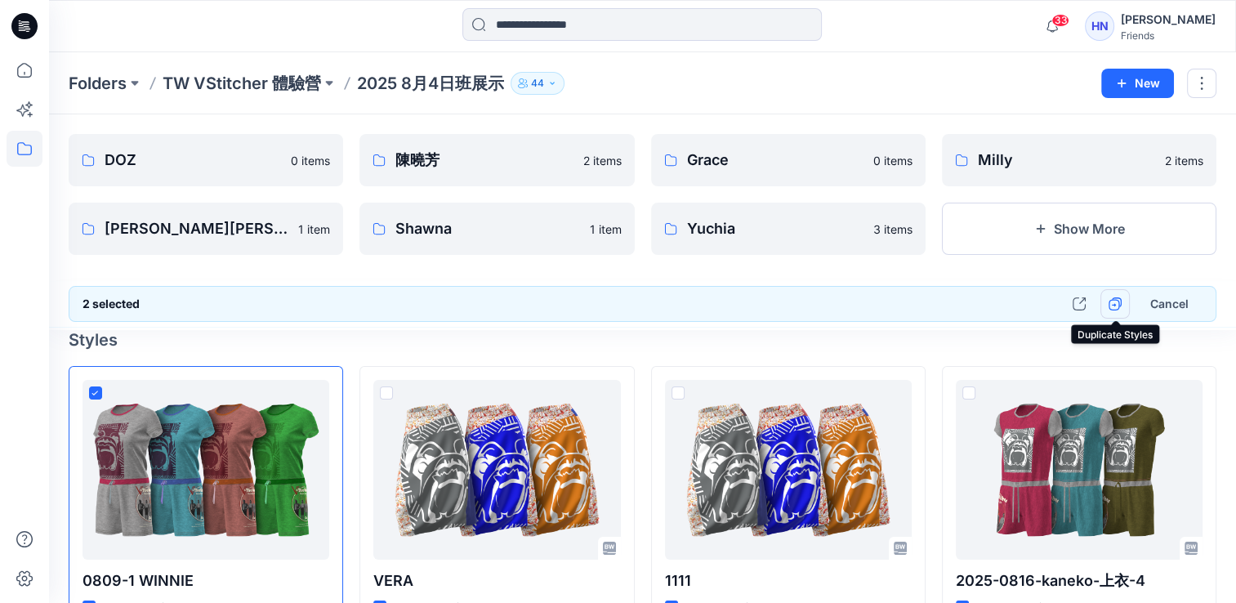
click at [1111, 301] on icon "button" at bounding box center [1114, 303] width 13 height 13
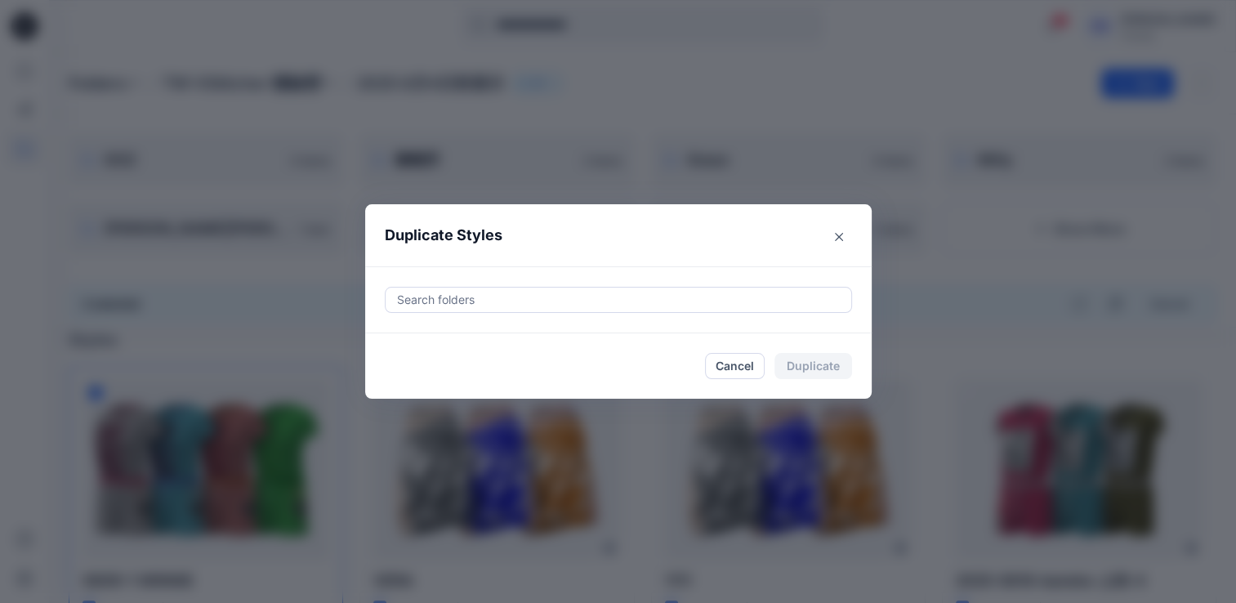
click at [624, 297] on div at bounding box center [618, 300] width 446 height 20
click at [660, 302] on div at bounding box center [618, 300] width 446 height 20
click at [544, 304] on div at bounding box center [618, 300] width 446 height 20
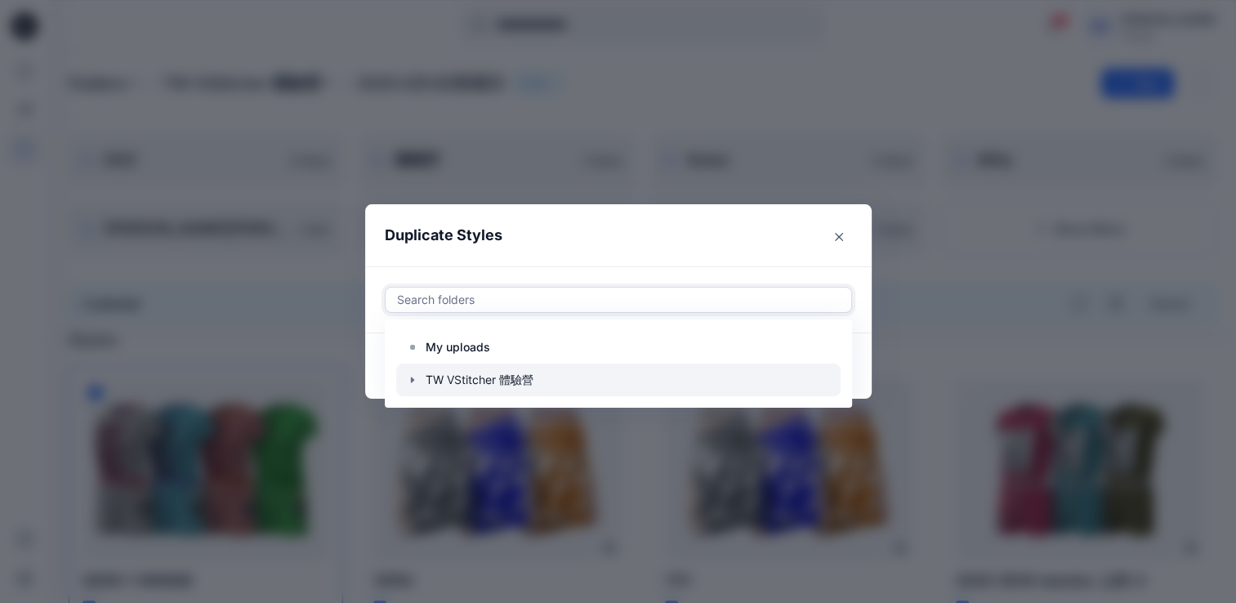
click at [539, 381] on div at bounding box center [618, 379] width 444 height 33
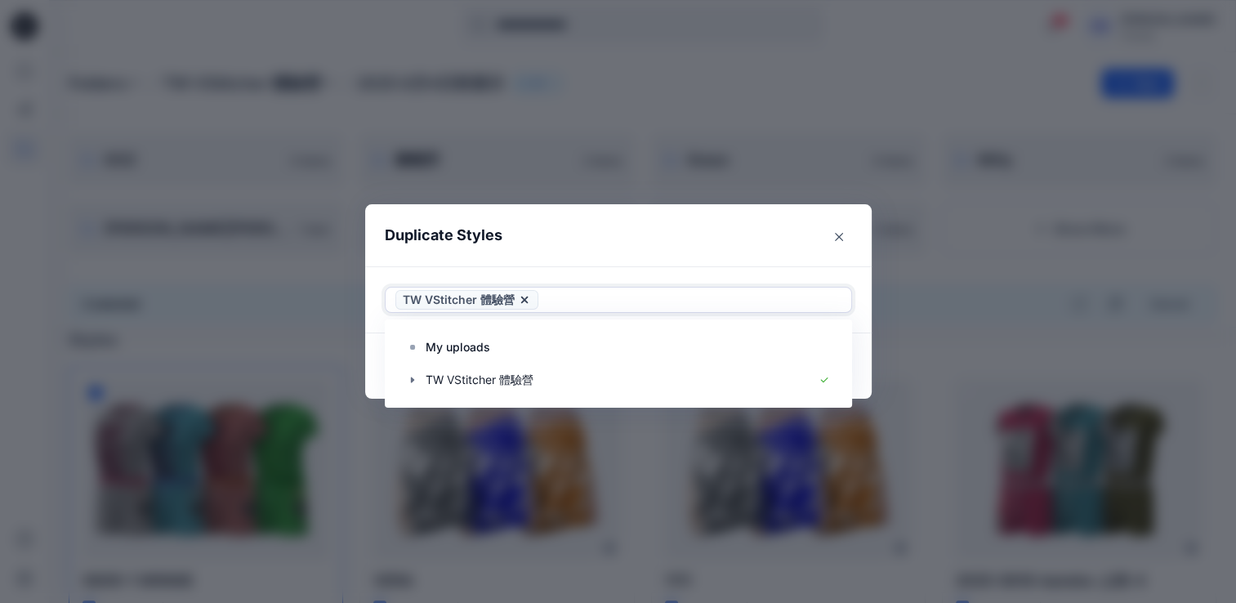
click at [526, 298] on icon at bounding box center [523, 299] width 7 height 7
click at [492, 300] on div at bounding box center [618, 300] width 446 height 20
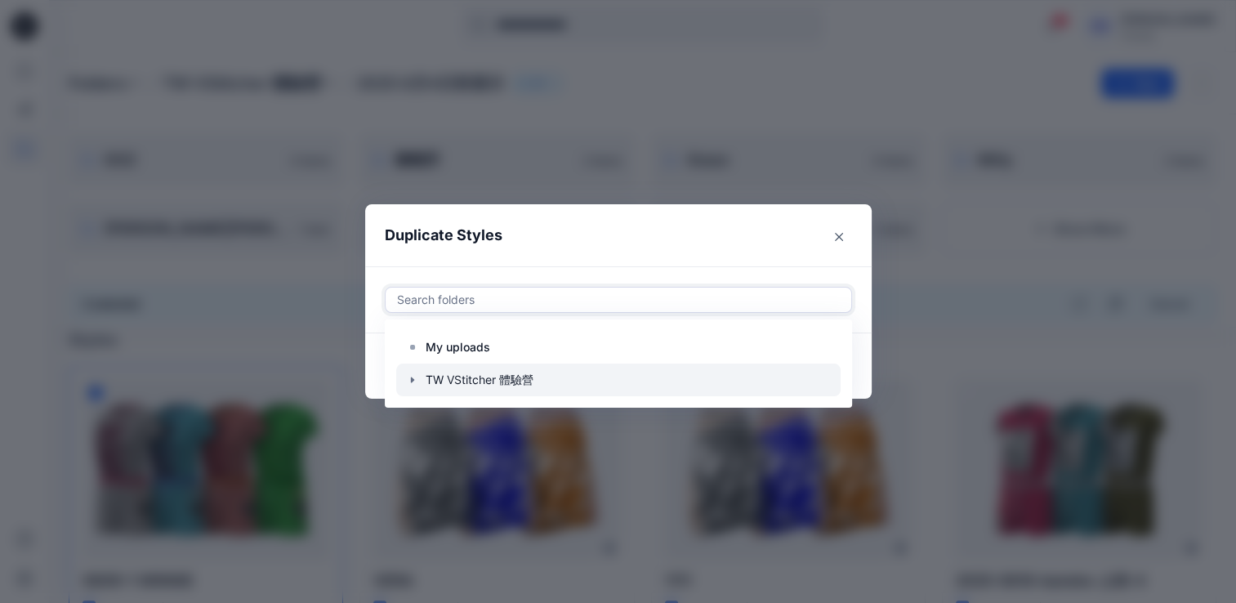
click at [413, 379] on icon "button" at bounding box center [411, 380] width 3 height 6
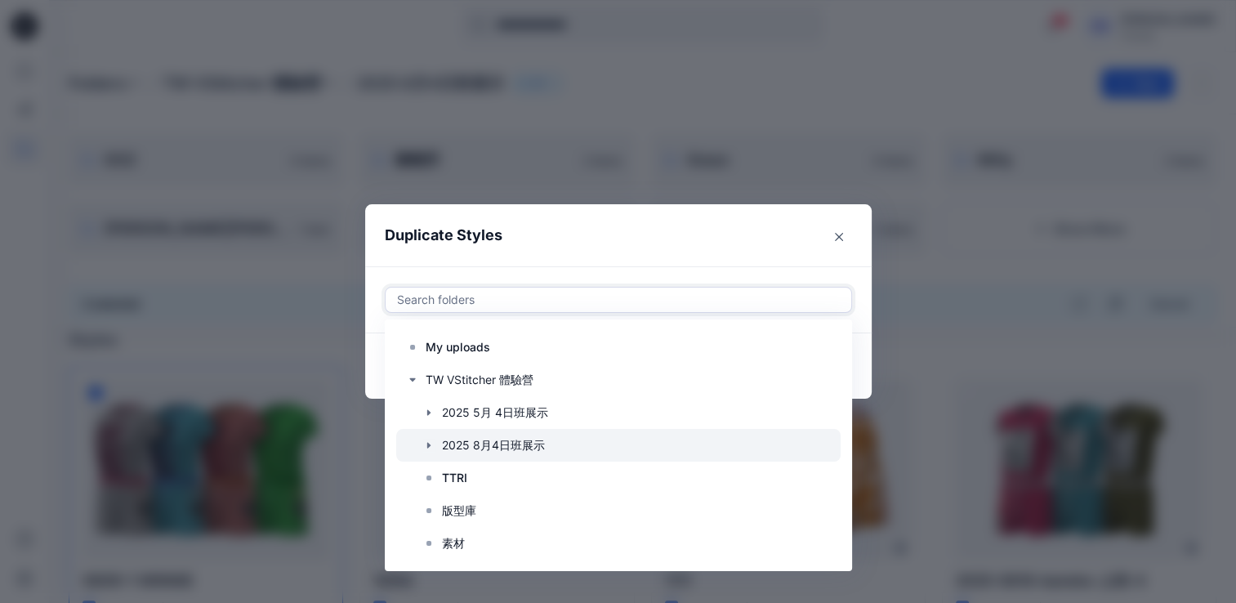
click at [433, 442] on icon "button" at bounding box center [428, 445] width 13 height 13
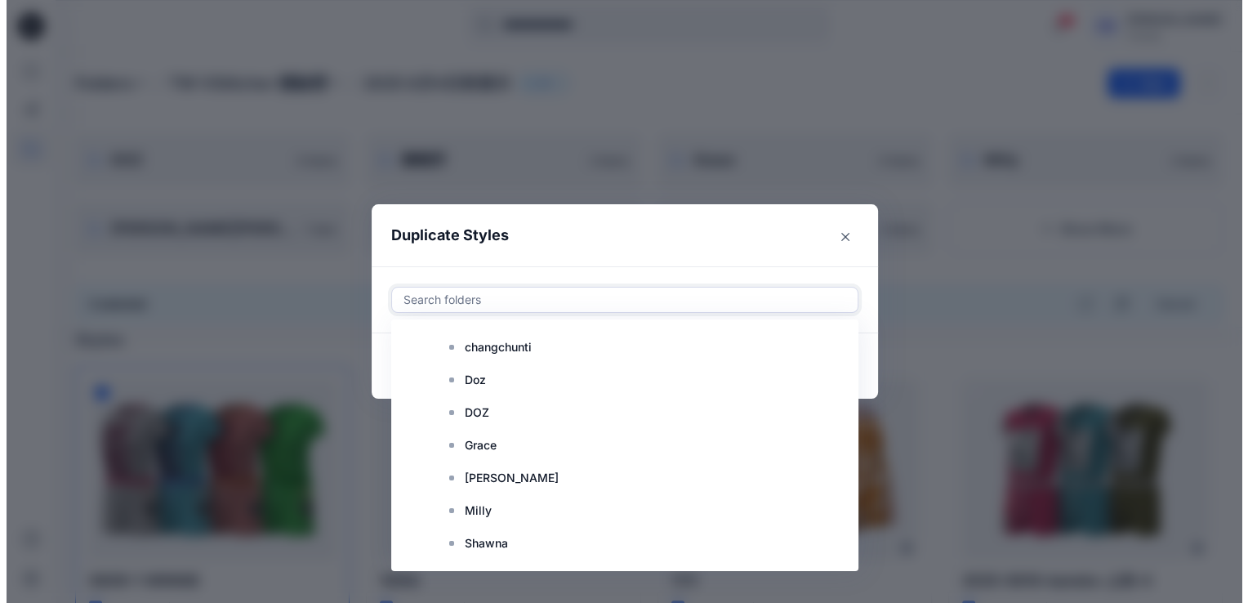
scroll to position [82, 0]
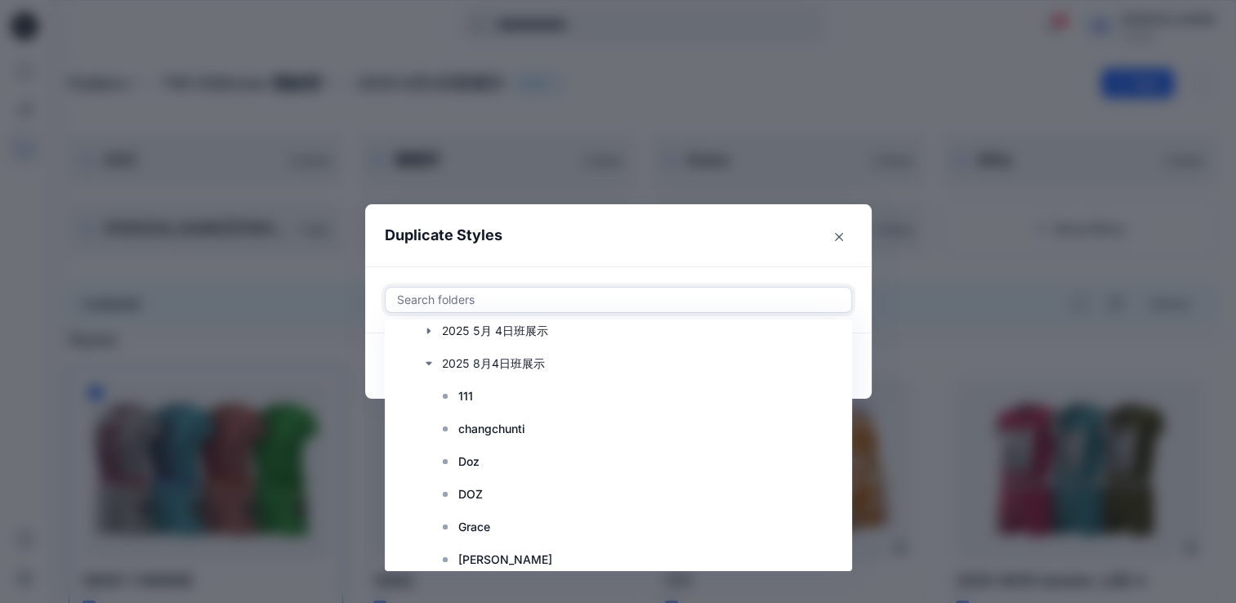
click at [355, 313] on div "Duplicate Styles option TW VStitcher 體驗營, deselected. Use Up and Down to choose…" at bounding box center [618, 301] width 1236 height 603
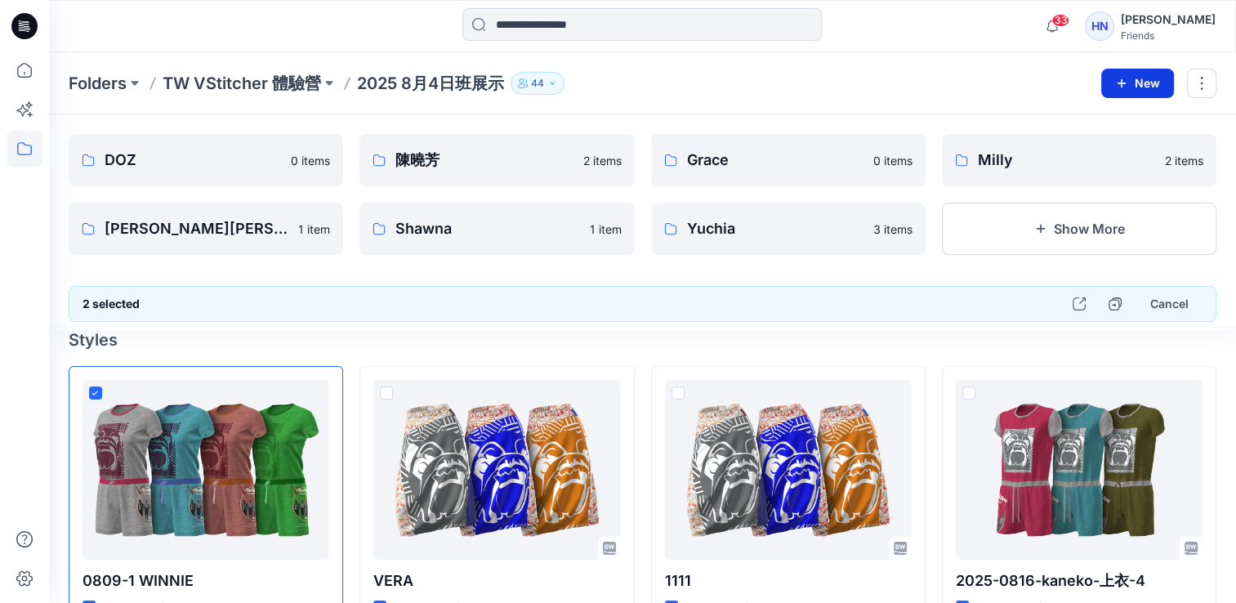
click at [1128, 87] on icon "button" at bounding box center [1121, 83] width 13 height 13
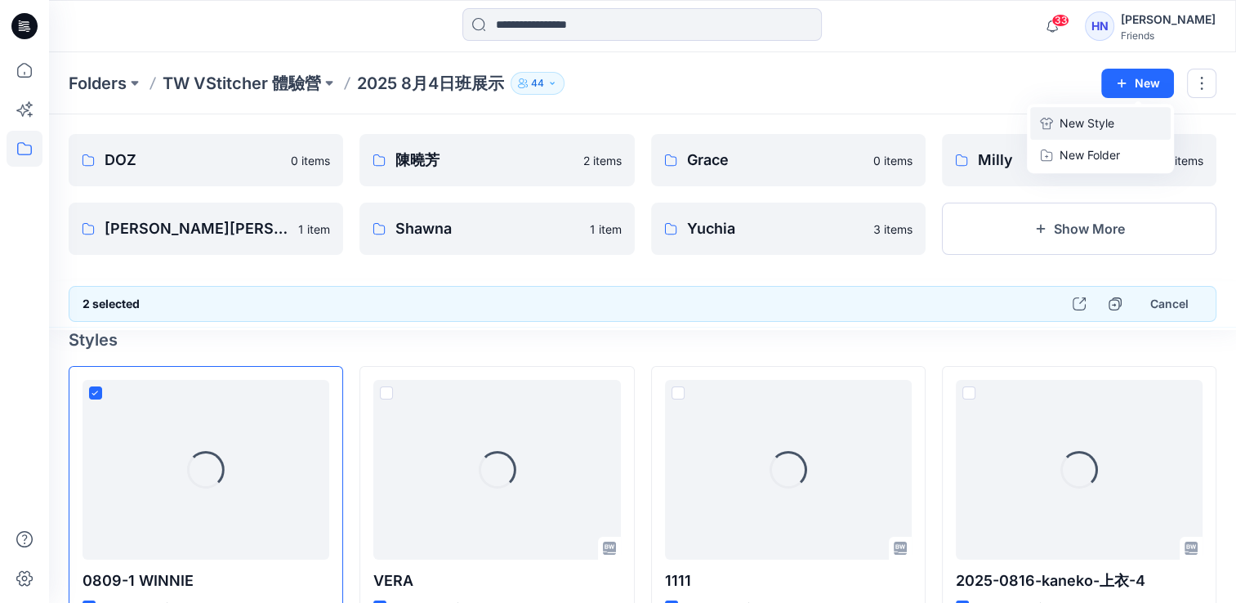
click at [1089, 129] on p "New Style" at bounding box center [1086, 124] width 55 height 20
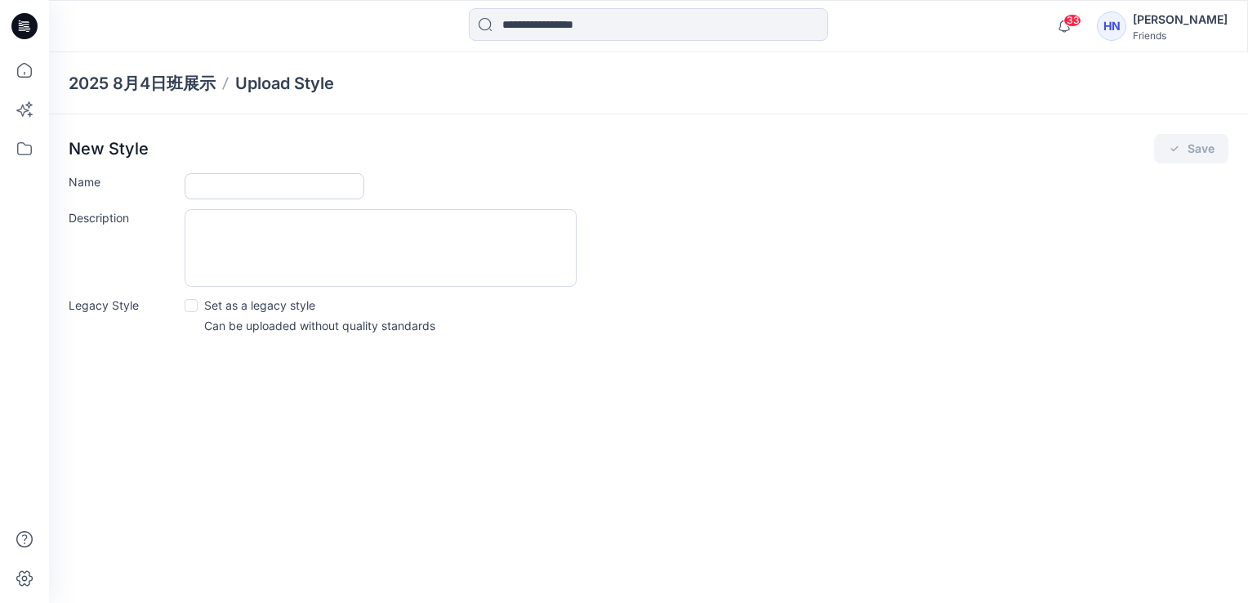
click at [249, 185] on input "Name" at bounding box center [275, 186] width 180 height 26
type input "******"
click at [1209, 148] on button "Save" at bounding box center [1191, 148] width 74 height 29
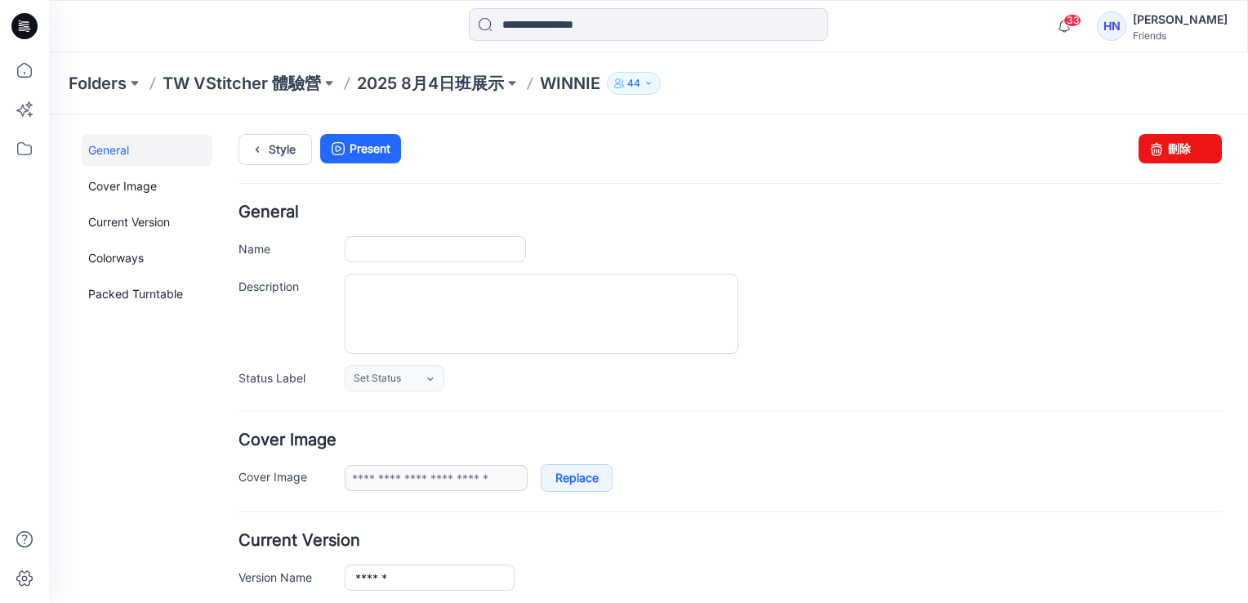
type input "******"
type input "**********"
click at [488, 84] on p "2025 8月4日班展示" at bounding box center [430, 83] width 147 height 23
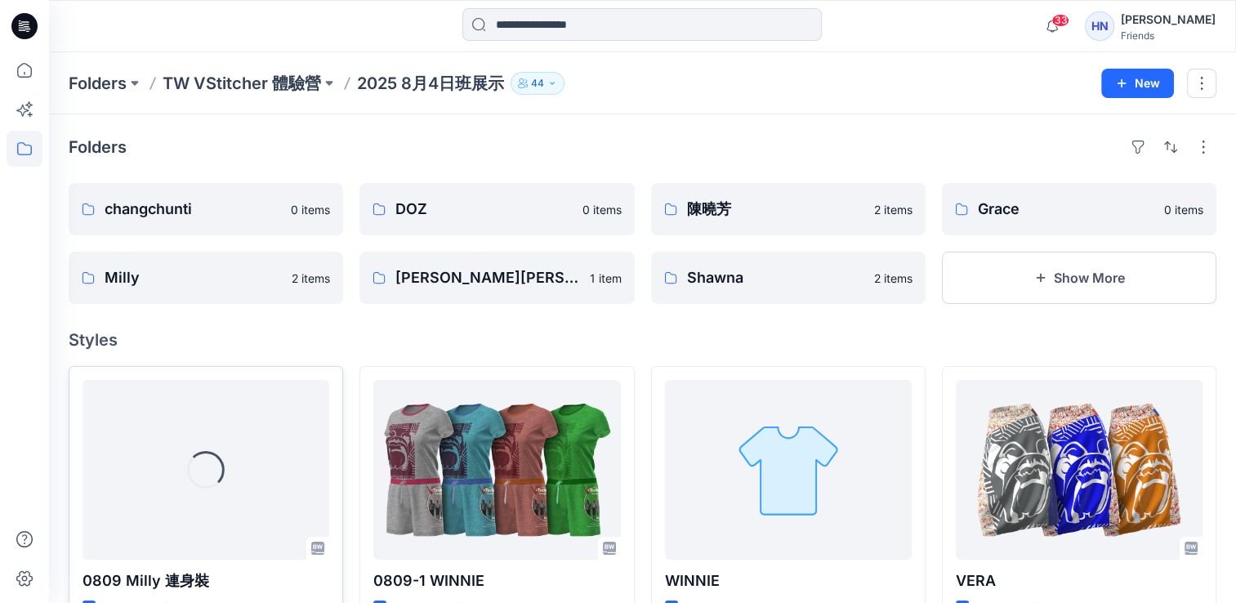
scroll to position [82, 0]
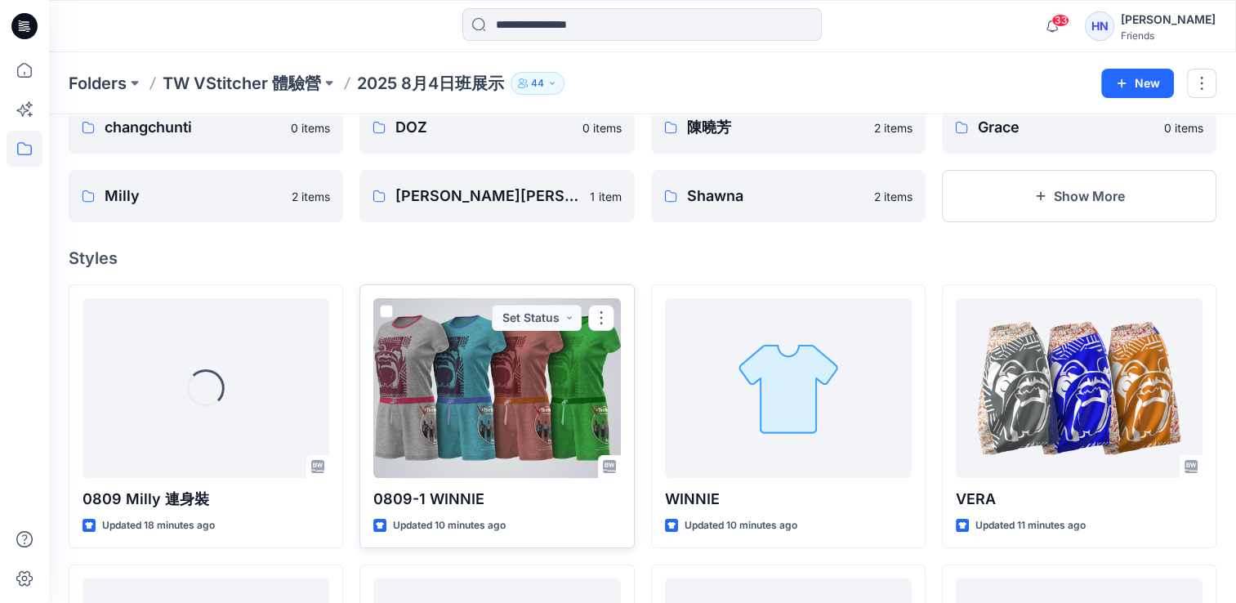
click at [389, 310] on span at bounding box center [386, 311] width 13 height 13
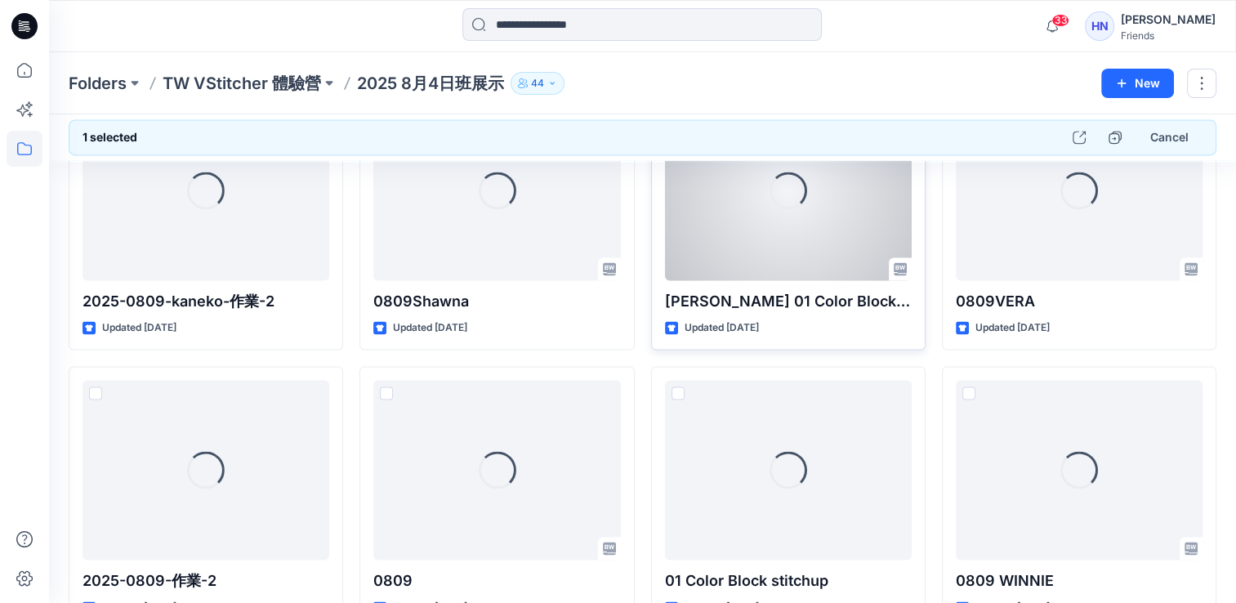
scroll to position [2320, 0]
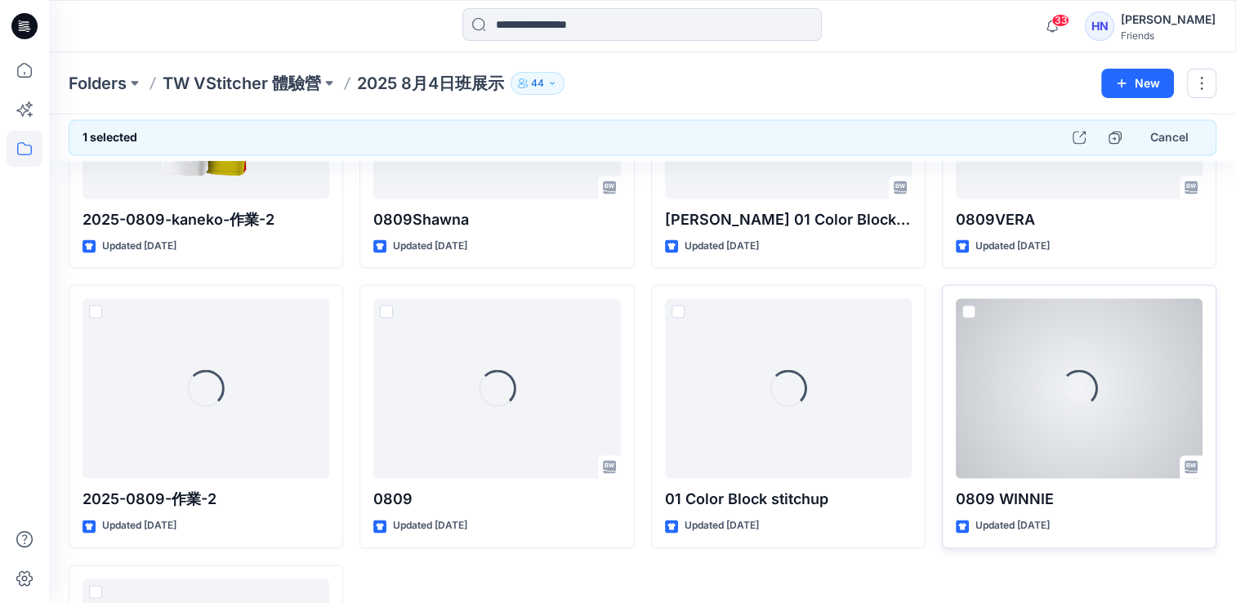
click at [965, 306] on span at bounding box center [968, 311] width 13 height 13
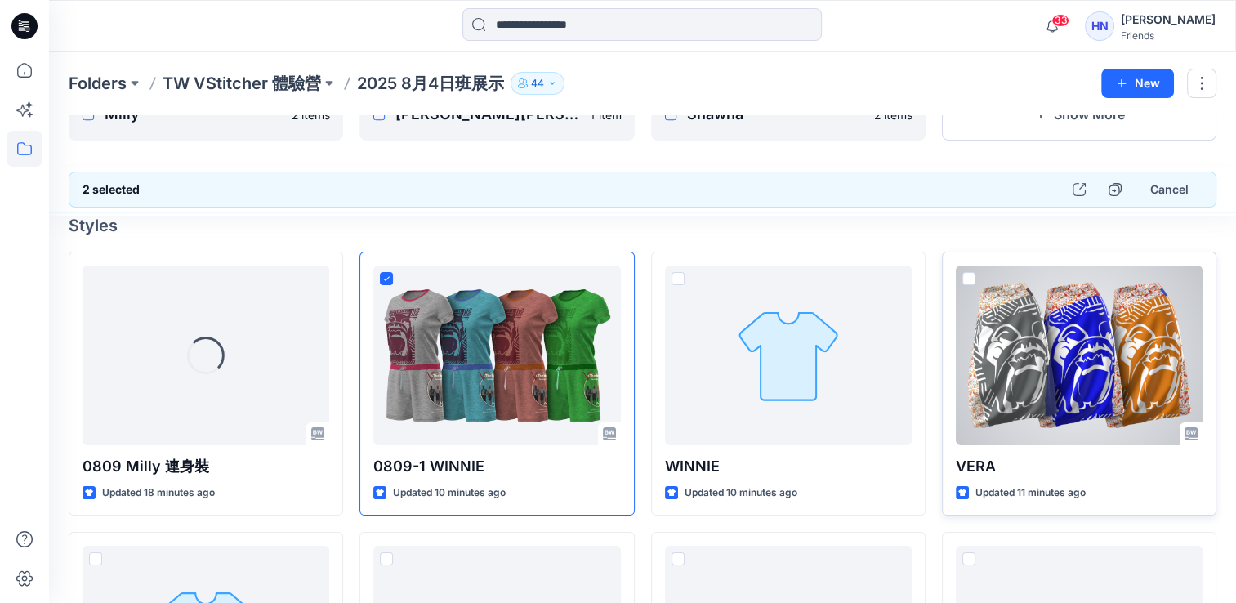
scroll to position [0, 0]
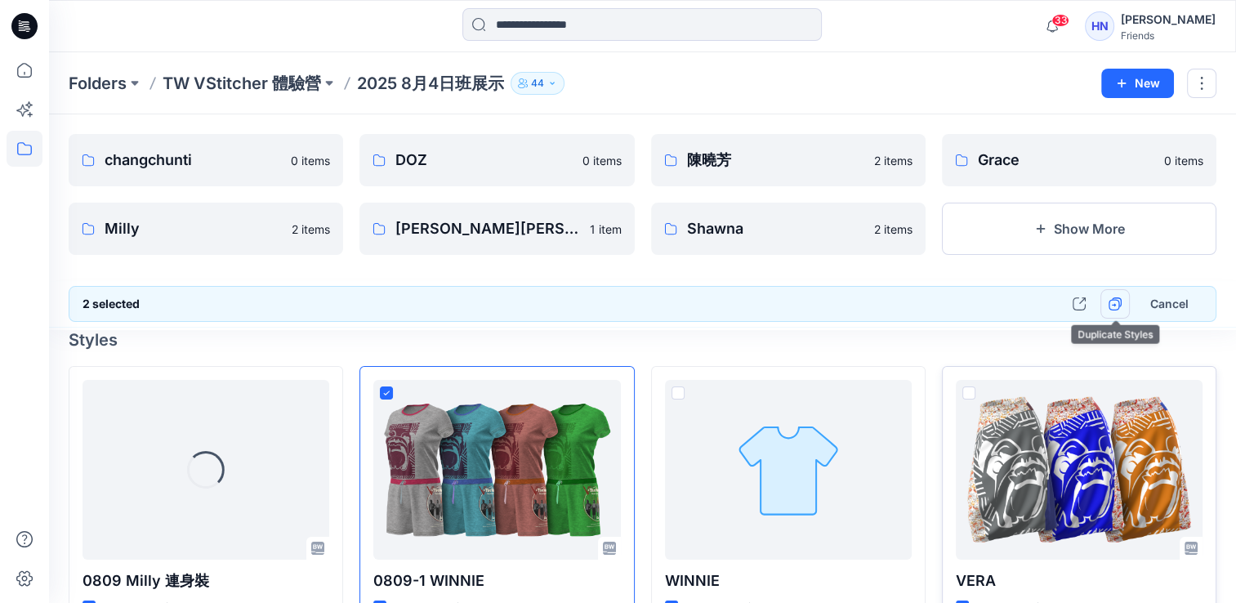
click at [1117, 305] on icon "button" at bounding box center [1114, 303] width 13 height 13
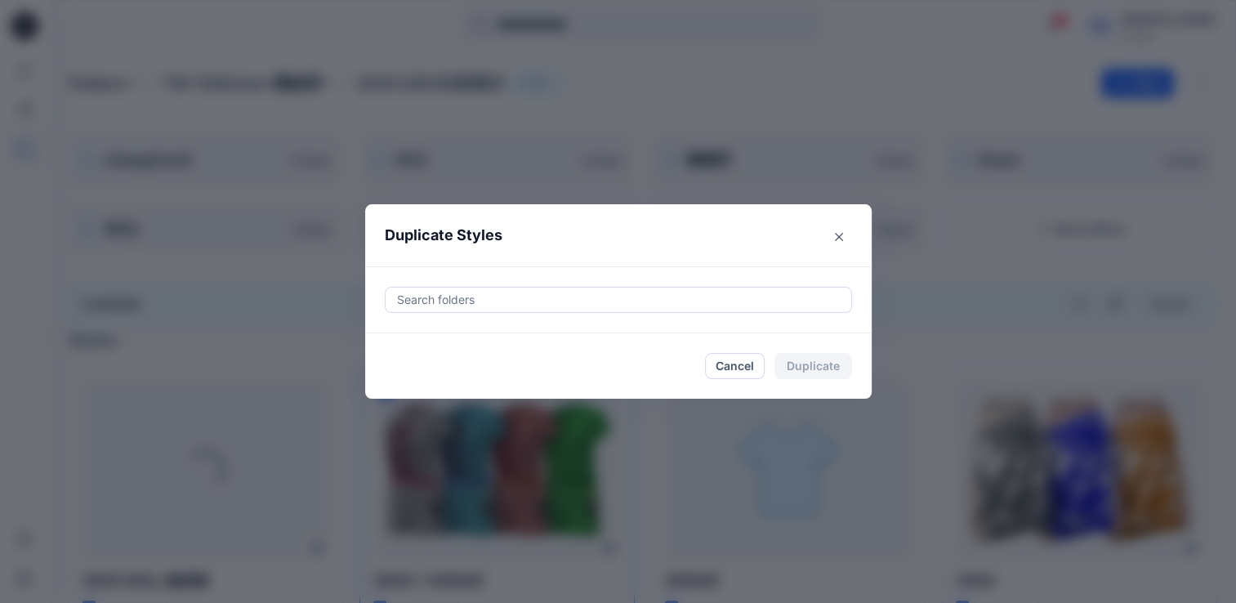
click at [573, 294] on div at bounding box center [618, 300] width 446 height 20
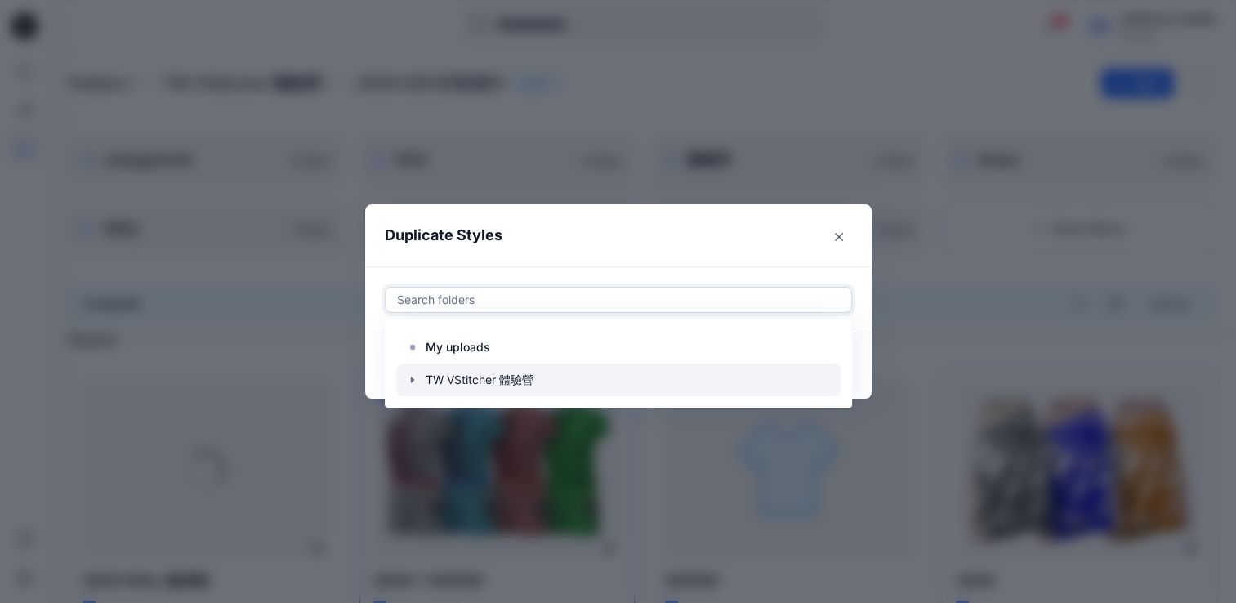
click at [418, 383] on icon "button" at bounding box center [412, 379] width 13 height 13
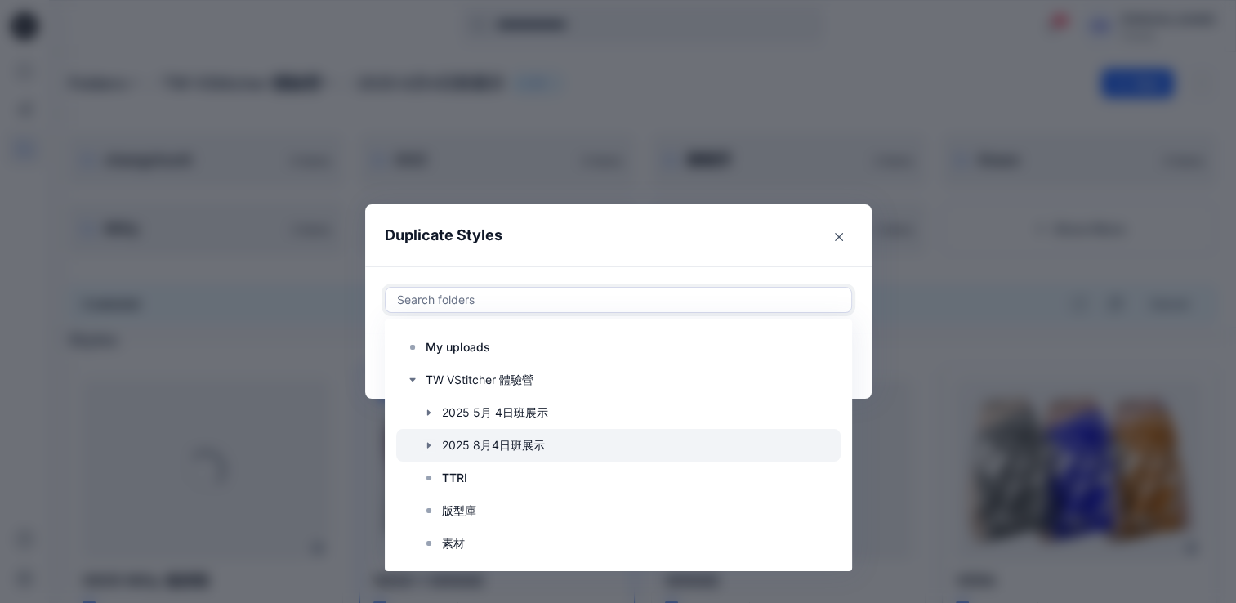
click at [435, 443] on icon "button" at bounding box center [428, 445] width 13 height 13
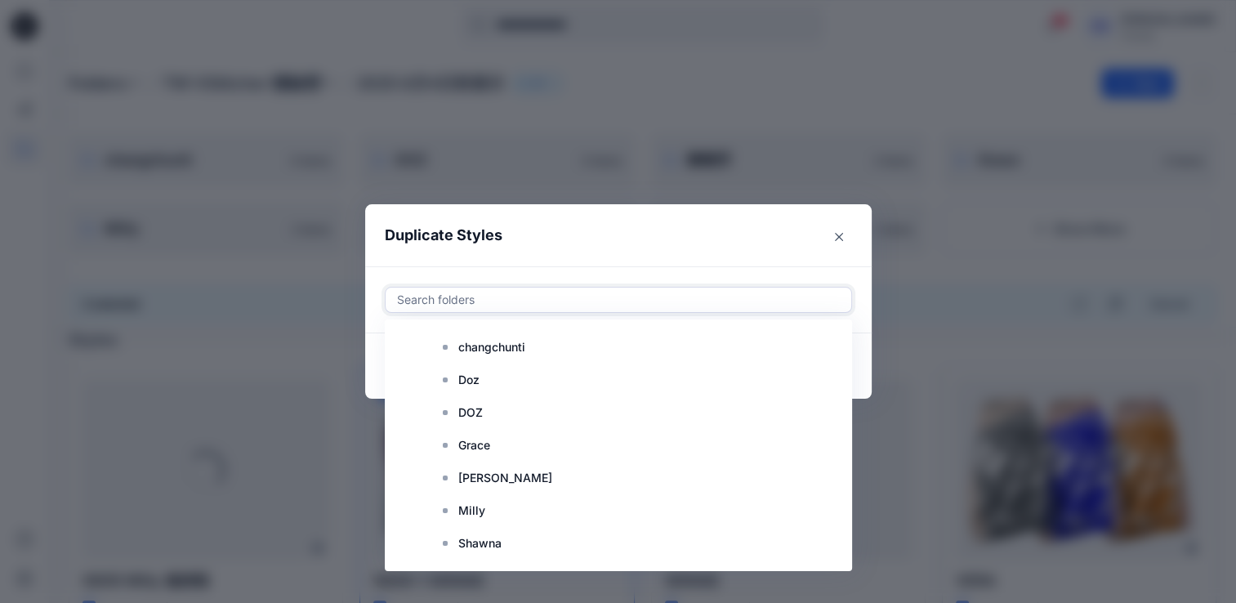
scroll to position [82, 0]
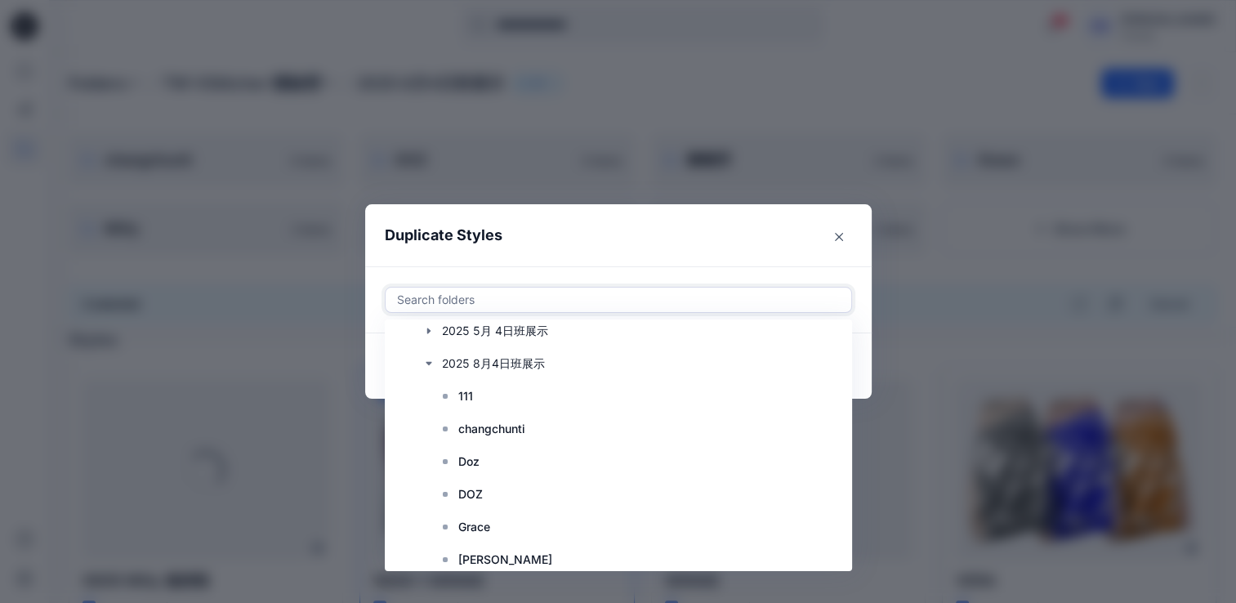
click at [957, 284] on div "Duplicate Styles Use Up and Down to choose options, press Enter to select the c…" at bounding box center [618, 301] width 1236 height 603
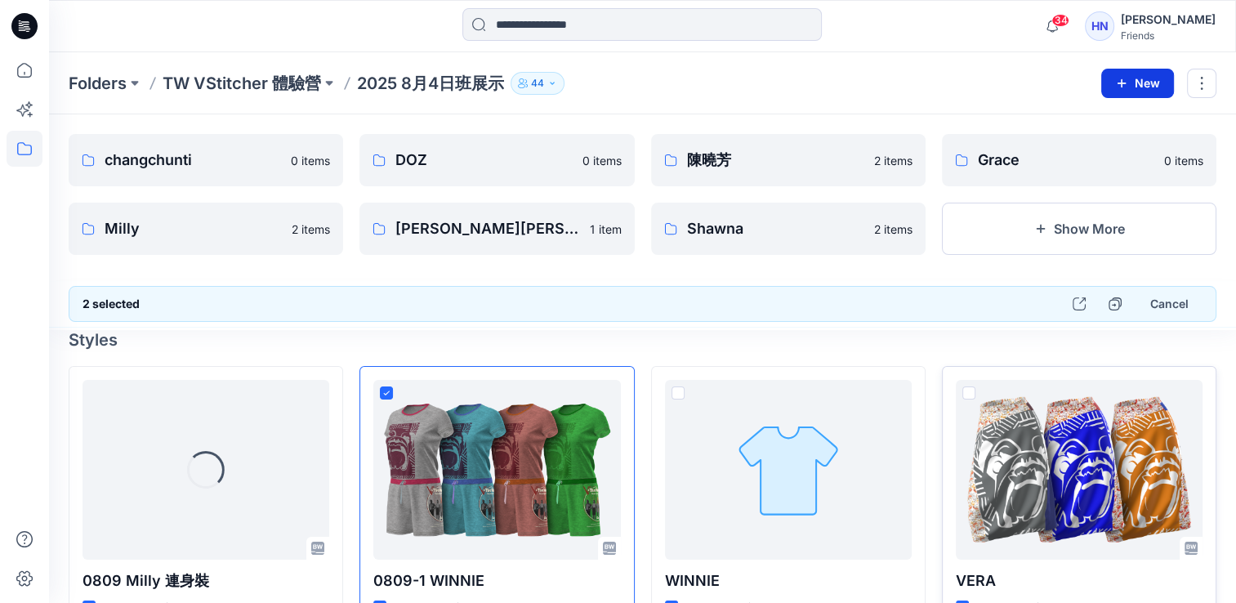
click at [1147, 87] on button "New" at bounding box center [1137, 83] width 73 height 29
click at [1068, 118] on p "New Style" at bounding box center [1086, 124] width 55 height 20
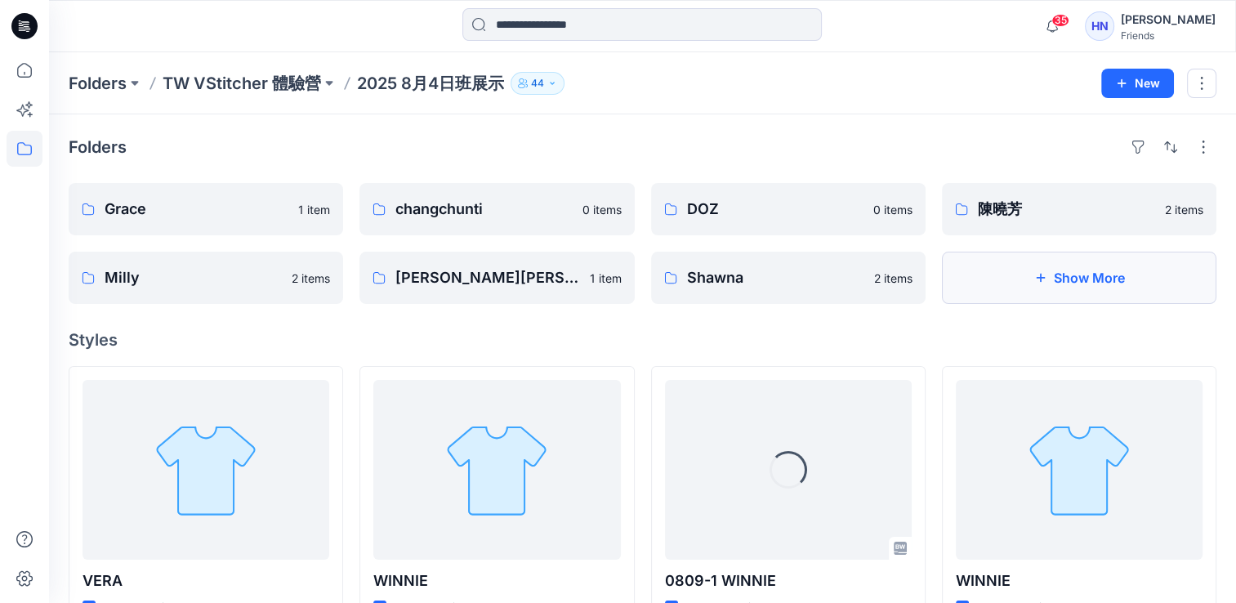
click at [1106, 275] on button "Show More" at bounding box center [1079, 278] width 274 height 52
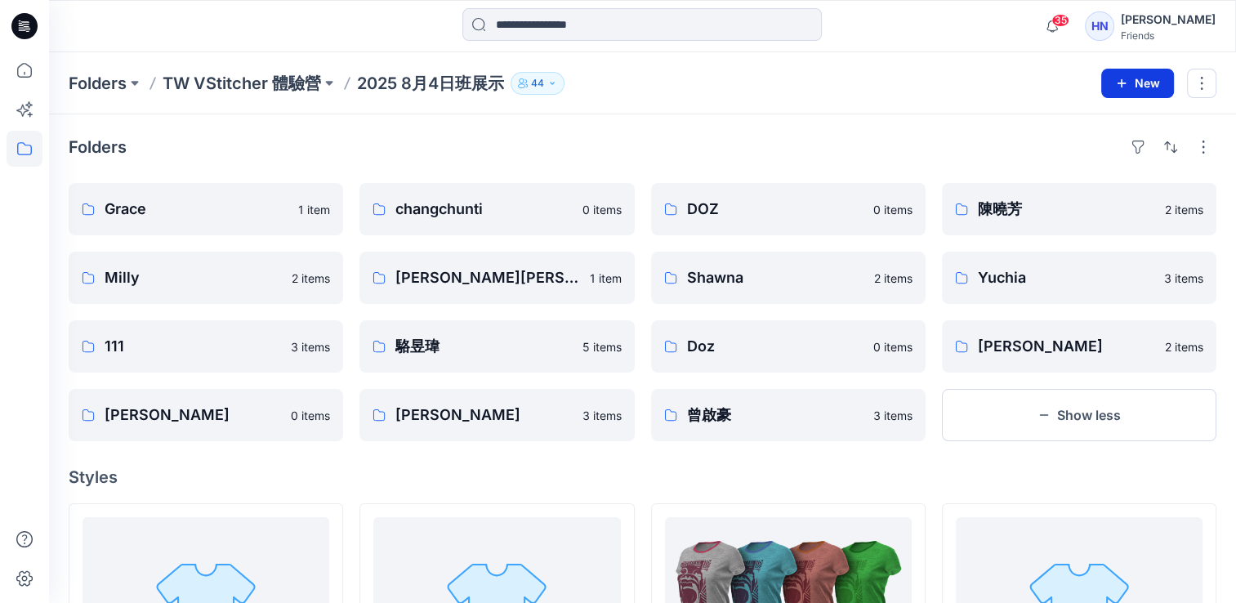
click at [1139, 79] on button "New" at bounding box center [1137, 83] width 73 height 29
click at [1088, 158] on p "New Folder" at bounding box center [1089, 154] width 60 height 17
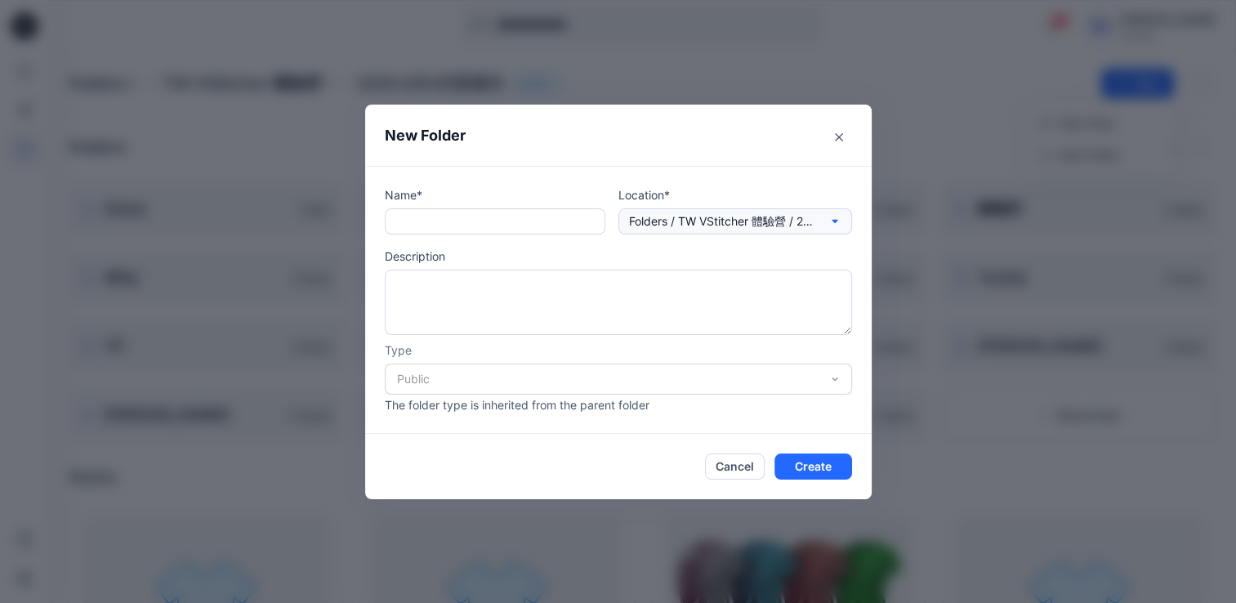
click at [840, 218] on icon "button" at bounding box center [834, 221] width 13 height 13
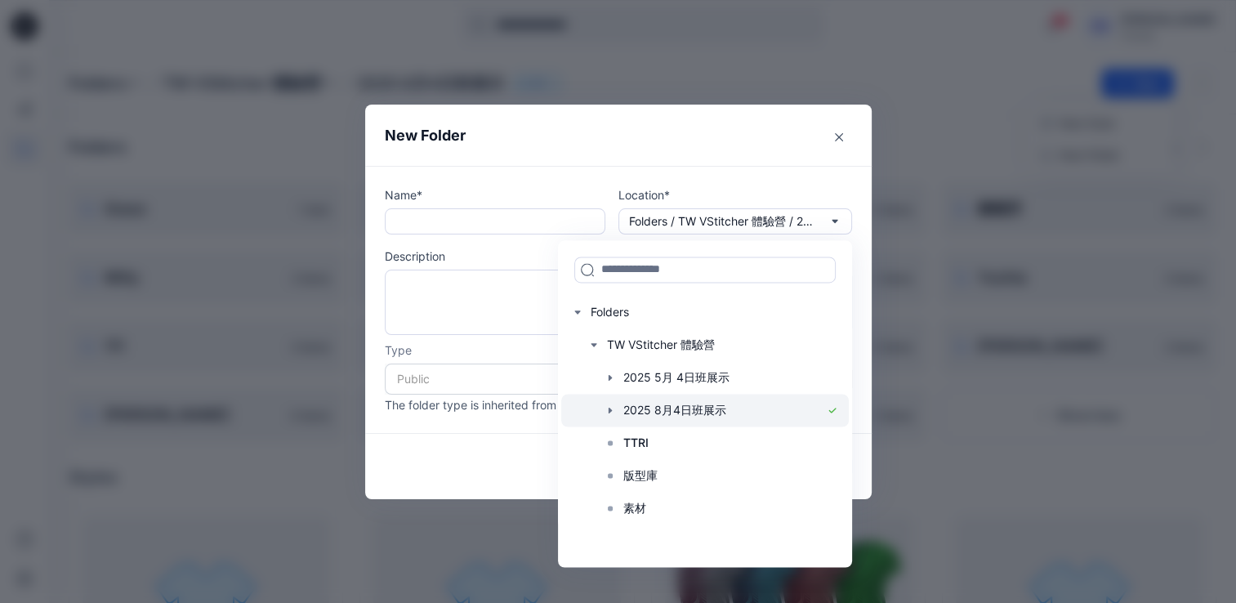
click at [709, 417] on div at bounding box center [704, 410] width 287 height 33
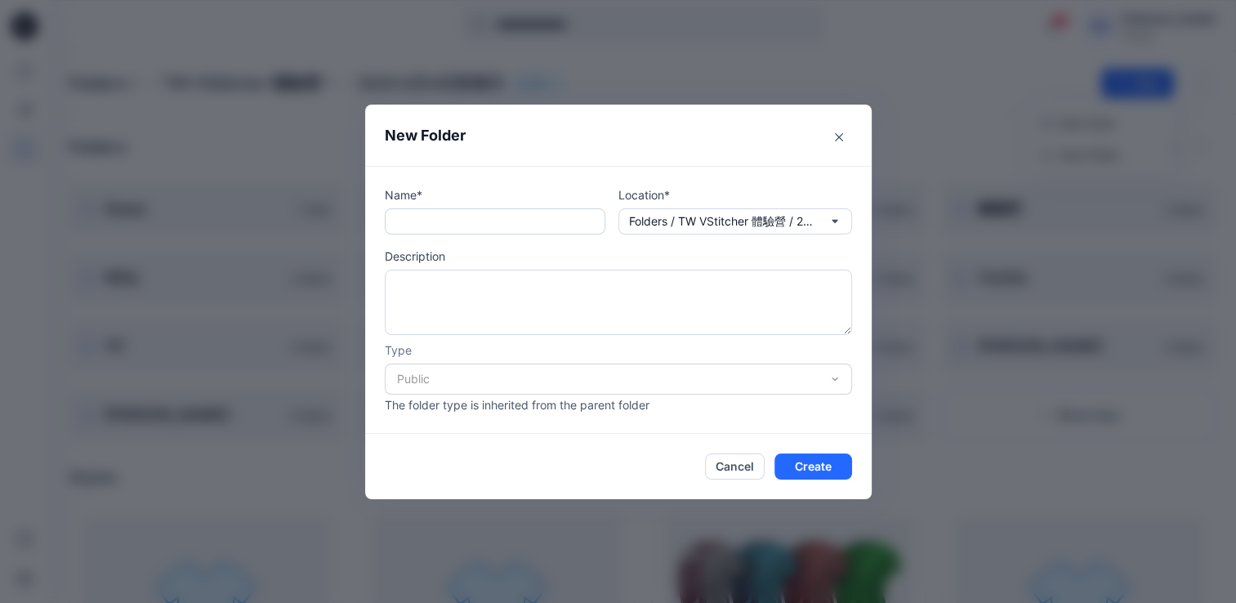
click at [449, 221] on input "text" at bounding box center [495, 221] width 221 height 26
type input "******"
click at [804, 463] on button "Create" at bounding box center [813, 466] width 78 height 26
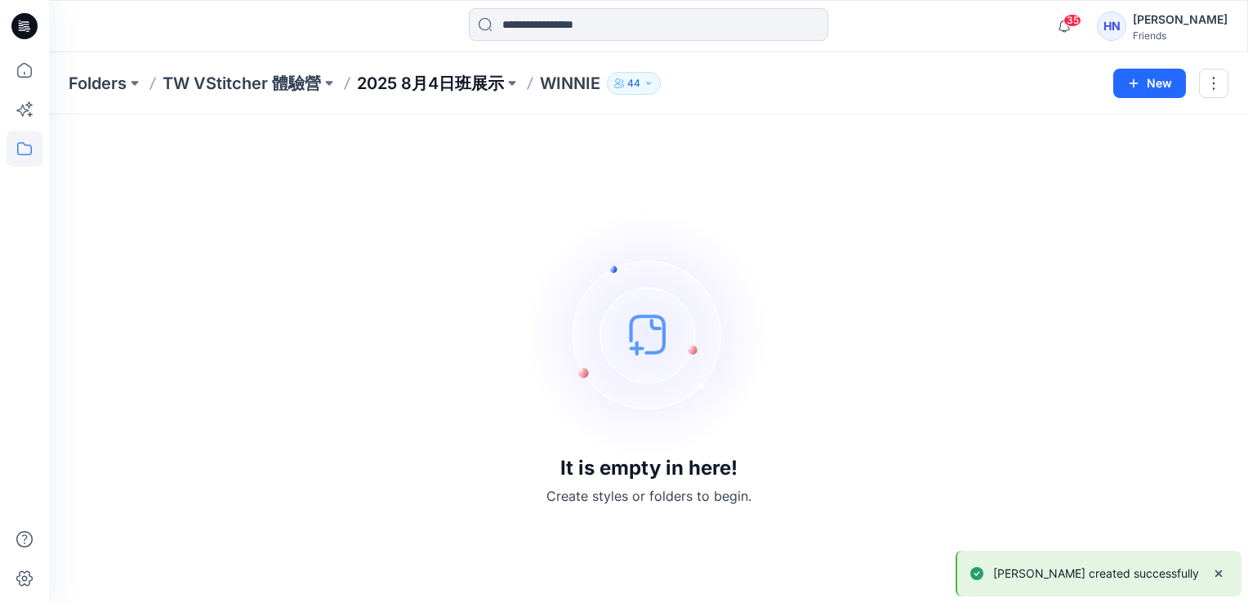
click at [407, 82] on p "2025 8月4日班展示" at bounding box center [430, 83] width 147 height 23
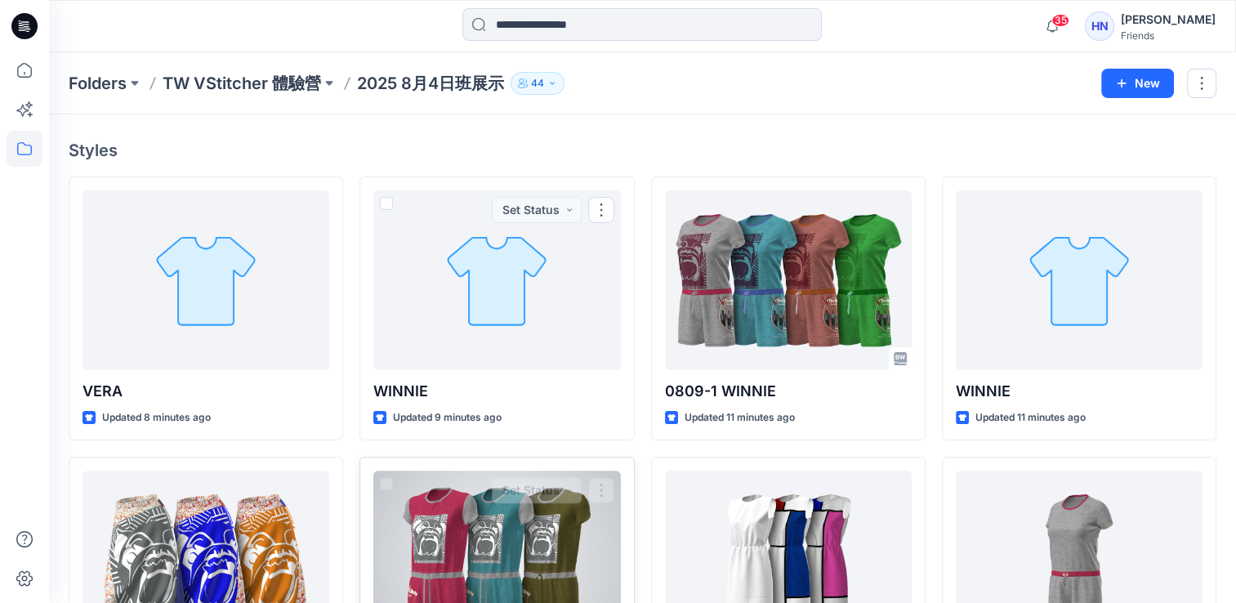
scroll to position [408, 0]
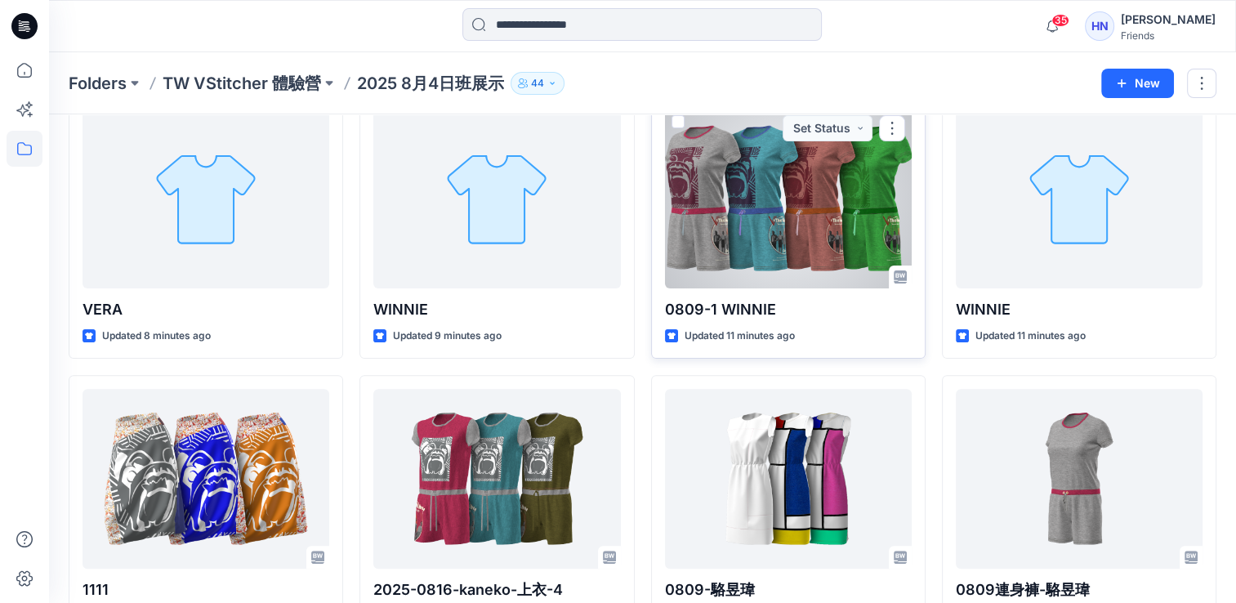
click at [678, 126] on span at bounding box center [677, 121] width 13 height 13
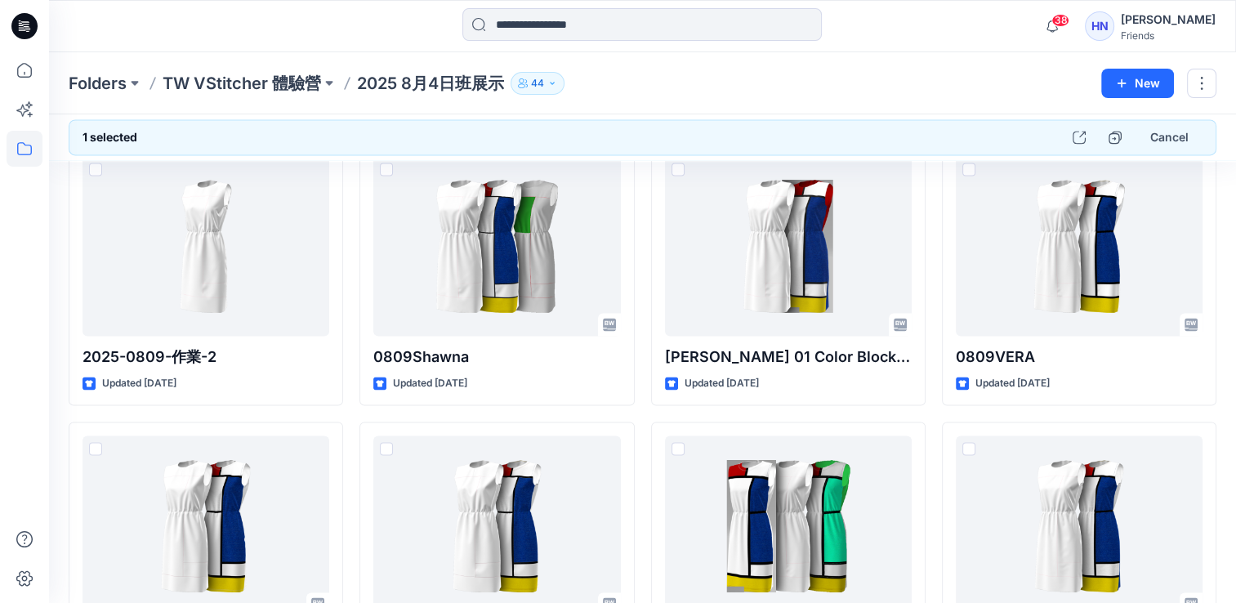
scroll to position [2418, 0]
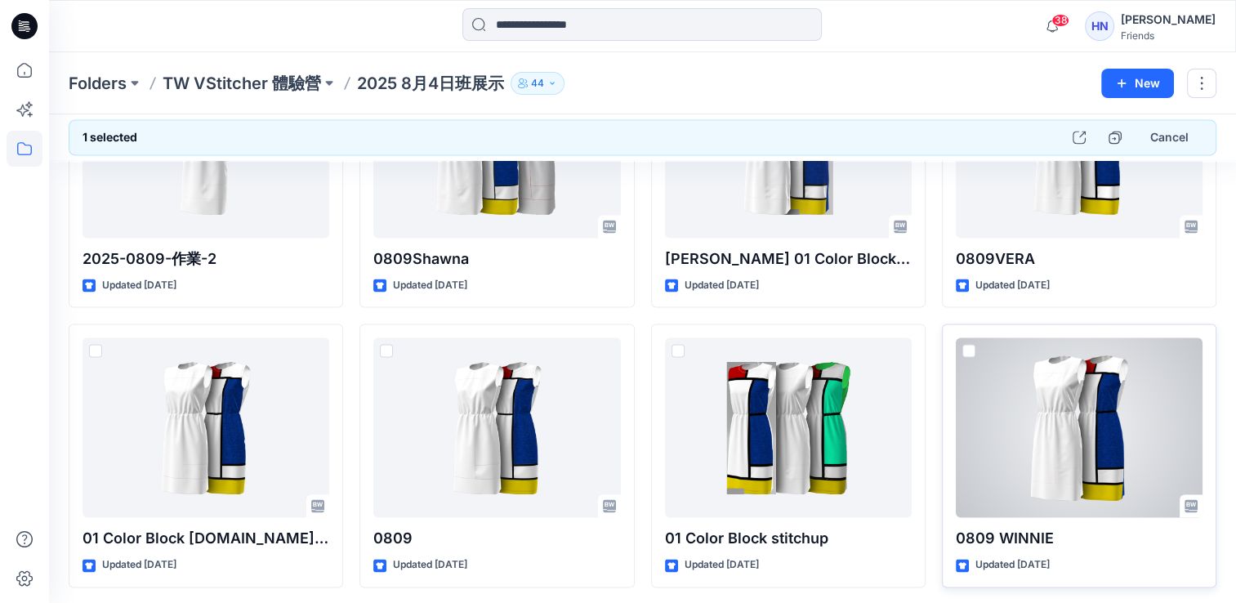
click at [973, 348] on span at bounding box center [968, 350] width 13 height 13
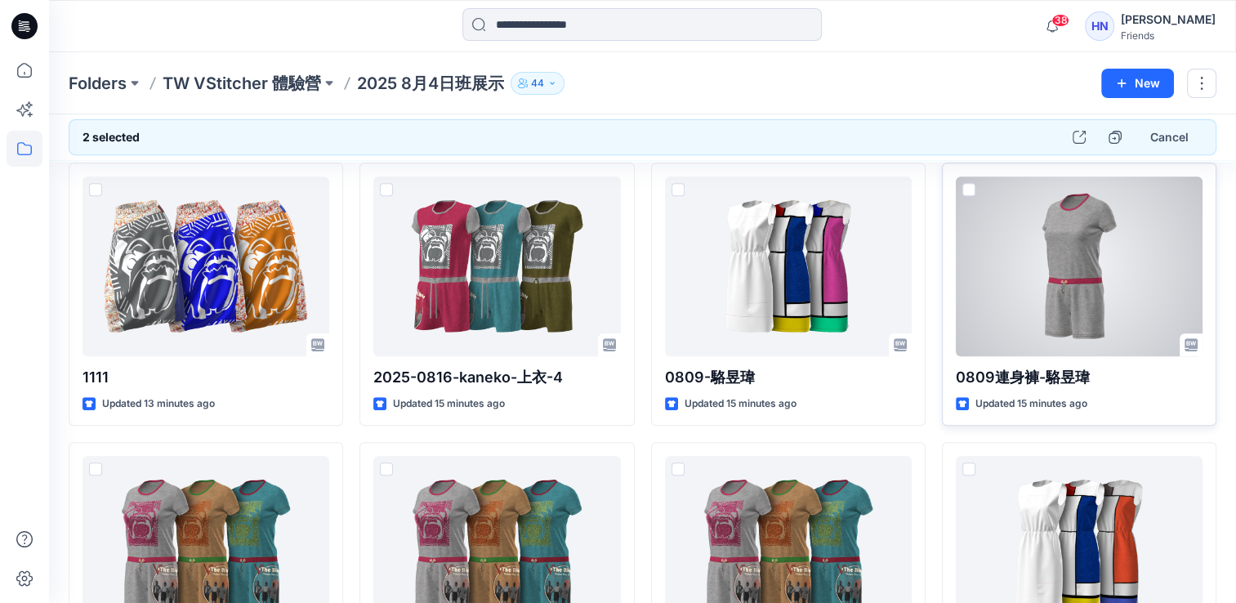
scroll to position [131, 0]
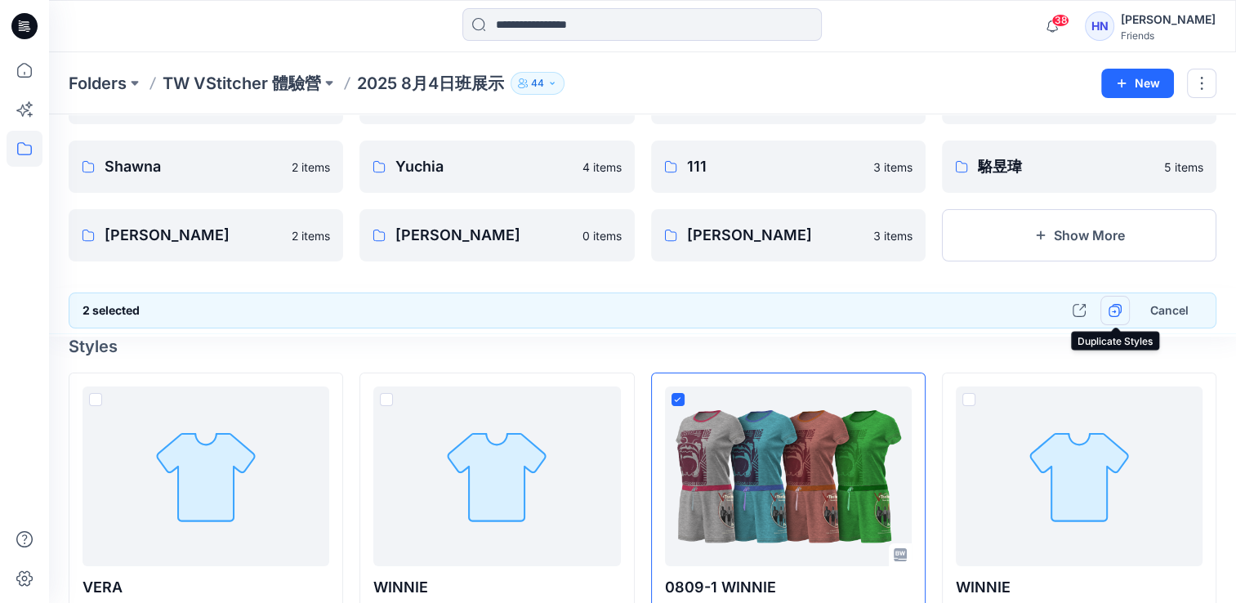
click at [1112, 314] on icon "button" at bounding box center [1114, 310] width 13 height 13
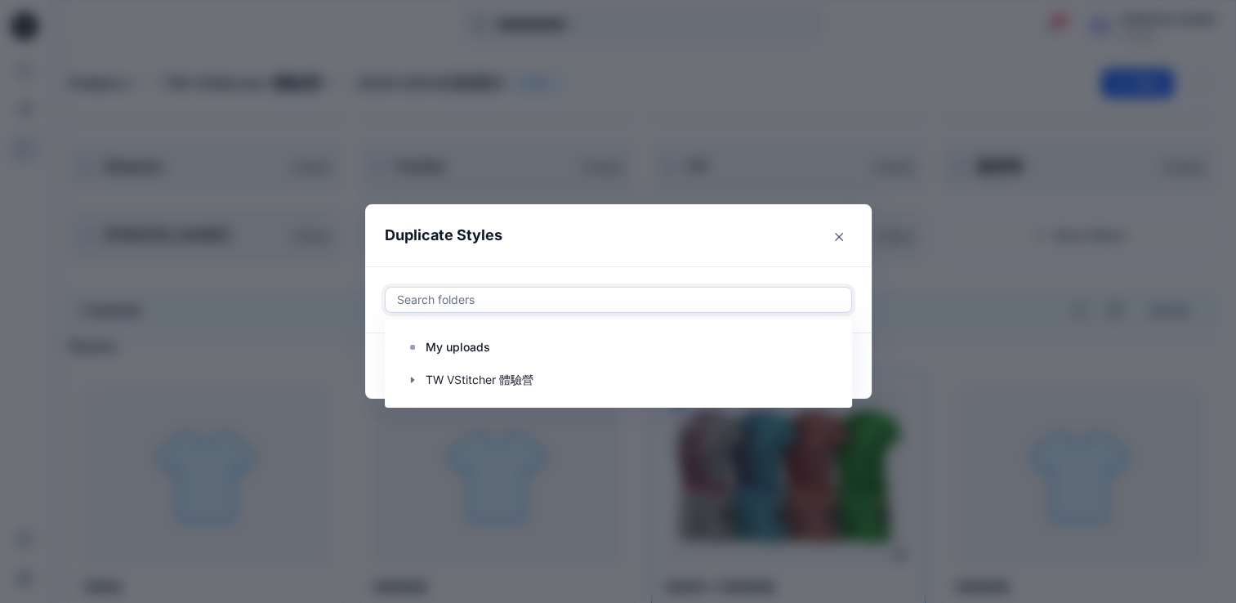
click at [500, 301] on div at bounding box center [618, 300] width 446 height 20
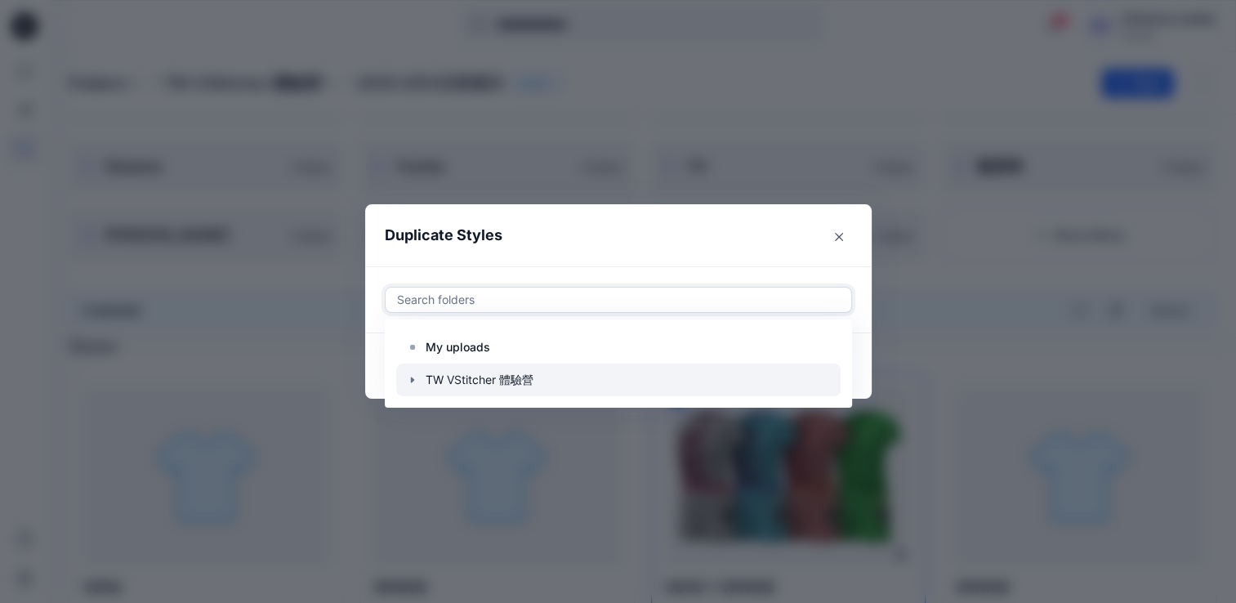
click at [417, 376] on icon "button" at bounding box center [412, 379] width 13 height 13
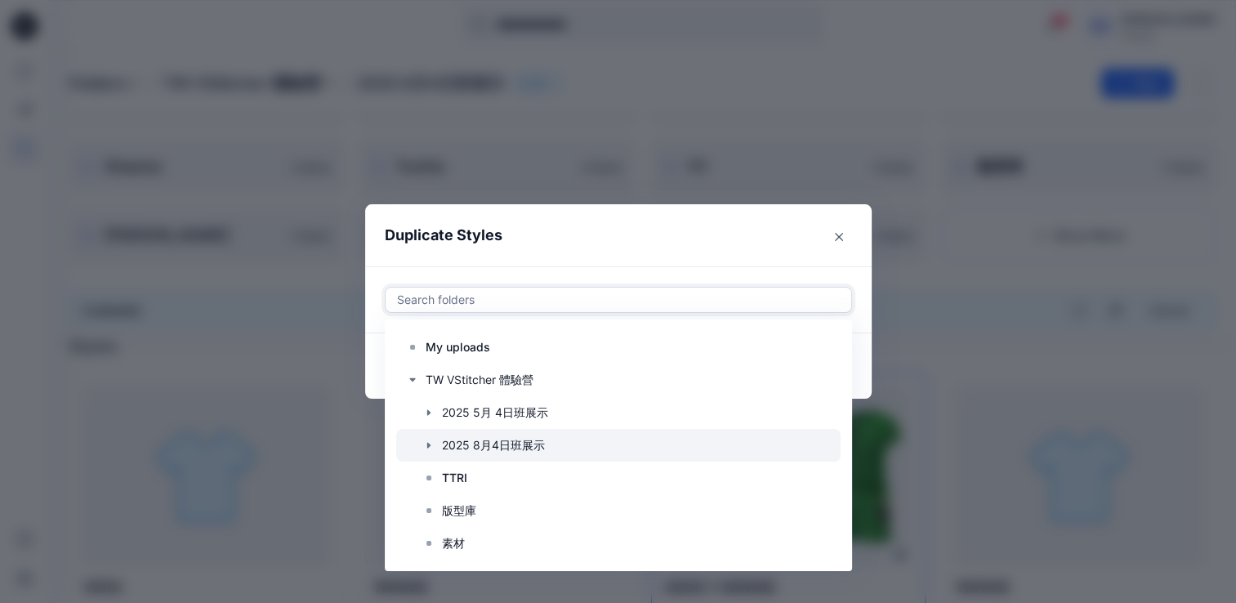
click at [435, 443] on icon "button" at bounding box center [428, 445] width 13 height 13
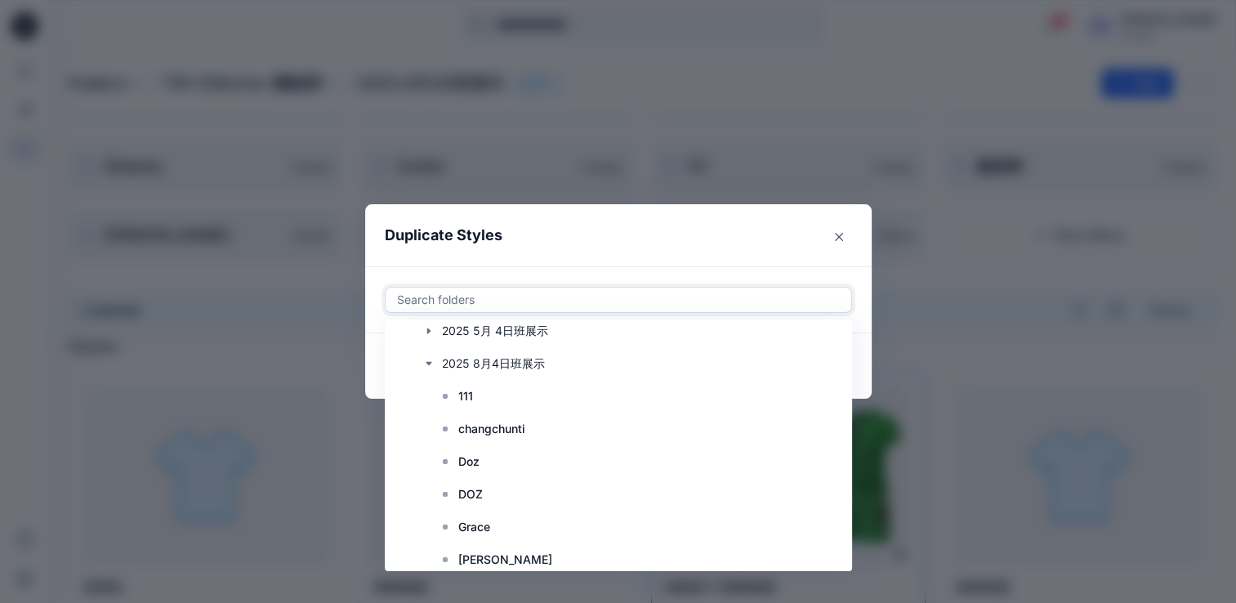
scroll to position [245, 0]
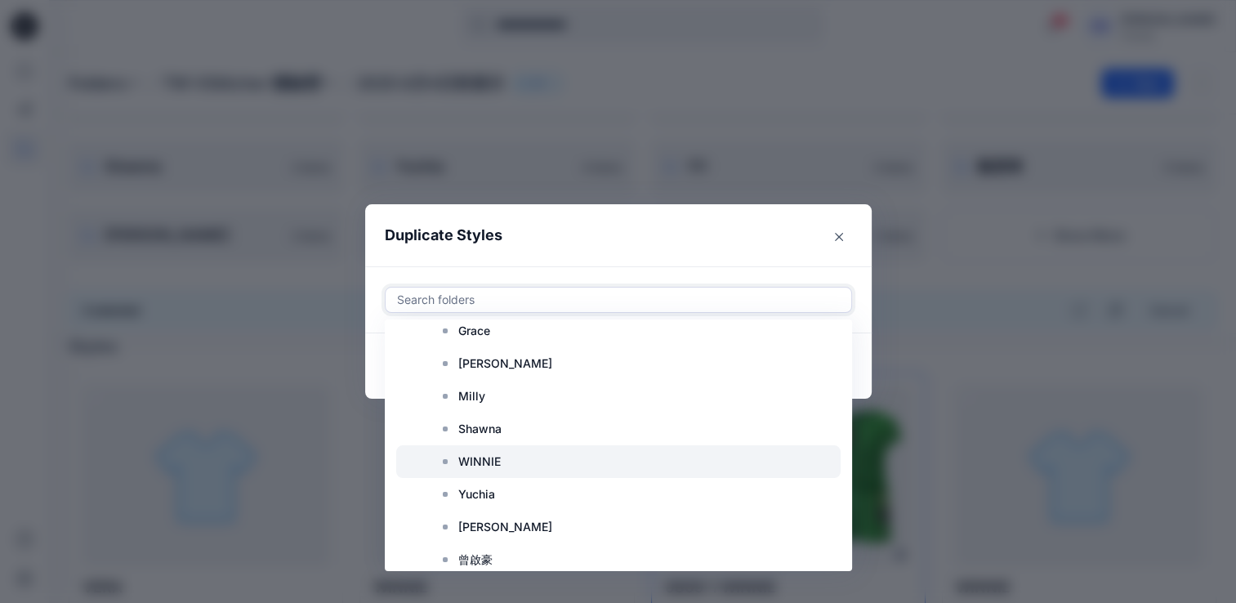
click at [484, 456] on p "WINNIE" at bounding box center [479, 462] width 42 height 20
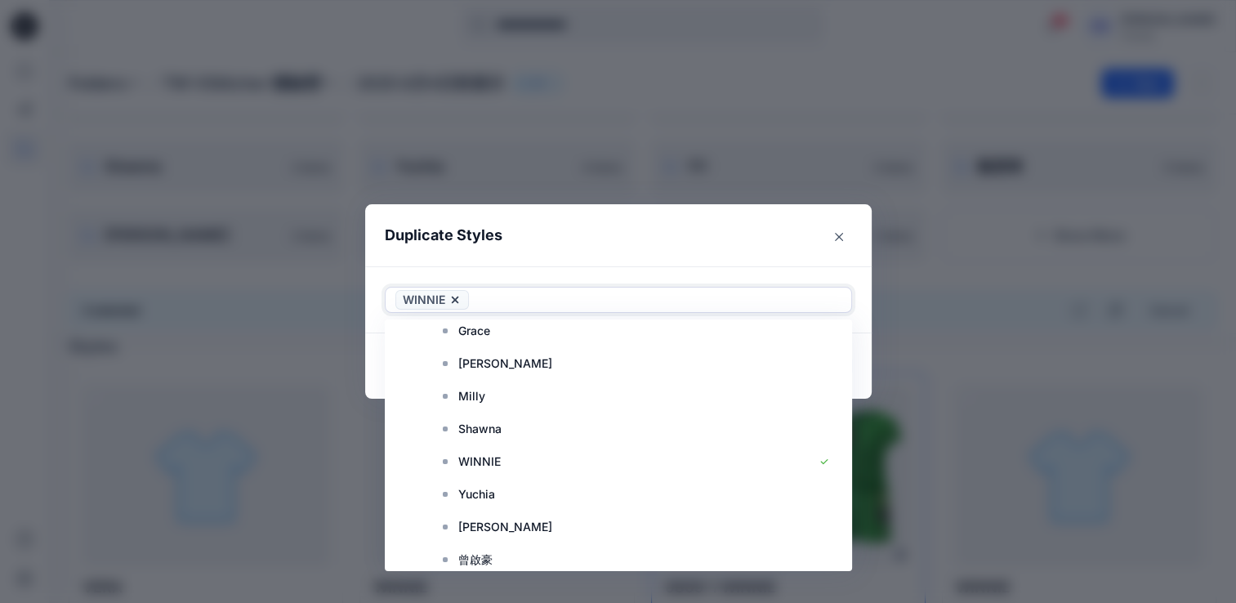
scroll to position [490, 0]
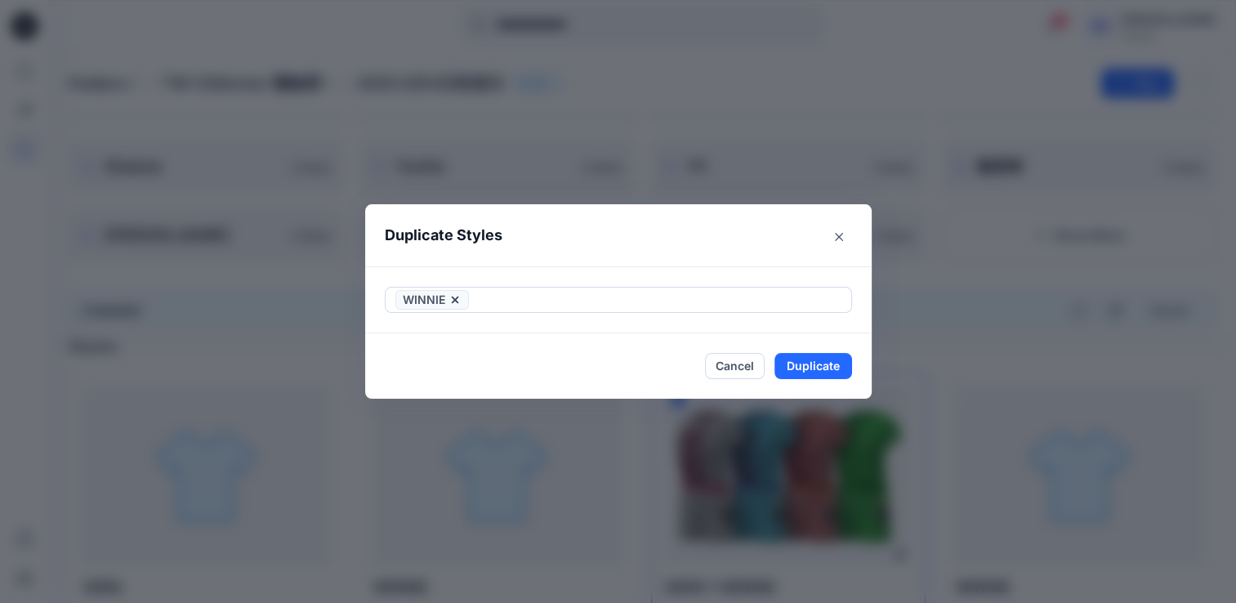
click at [794, 234] on header "Duplicate Styles" at bounding box center [602, 235] width 474 height 62
click at [793, 371] on button "Duplicate" at bounding box center [813, 366] width 78 height 26
click at [850, 360] on button "Close" at bounding box center [825, 366] width 53 height 26
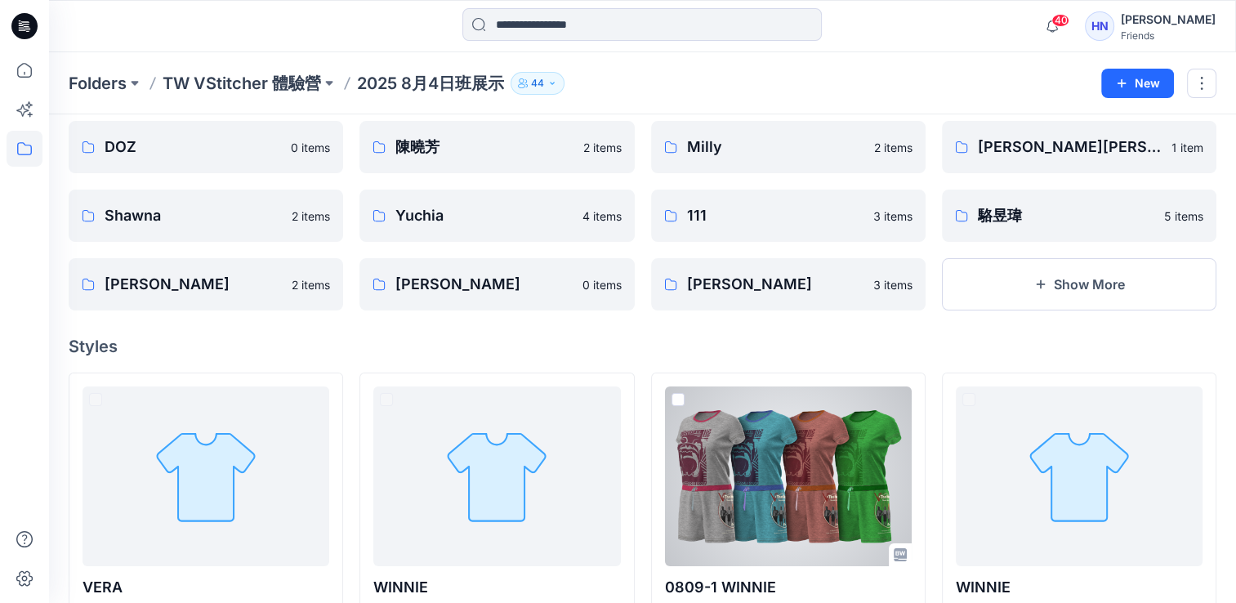
scroll to position [180, 0]
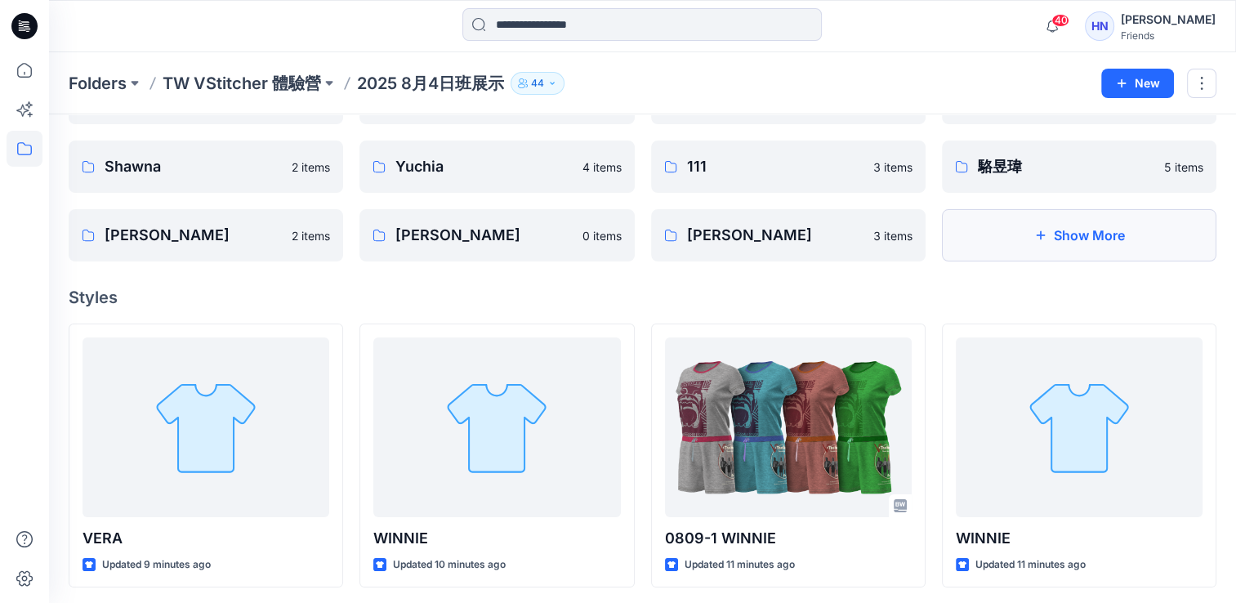
click at [1039, 235] on icon "button" at bounding box center [1039, 235] width 13 height 13
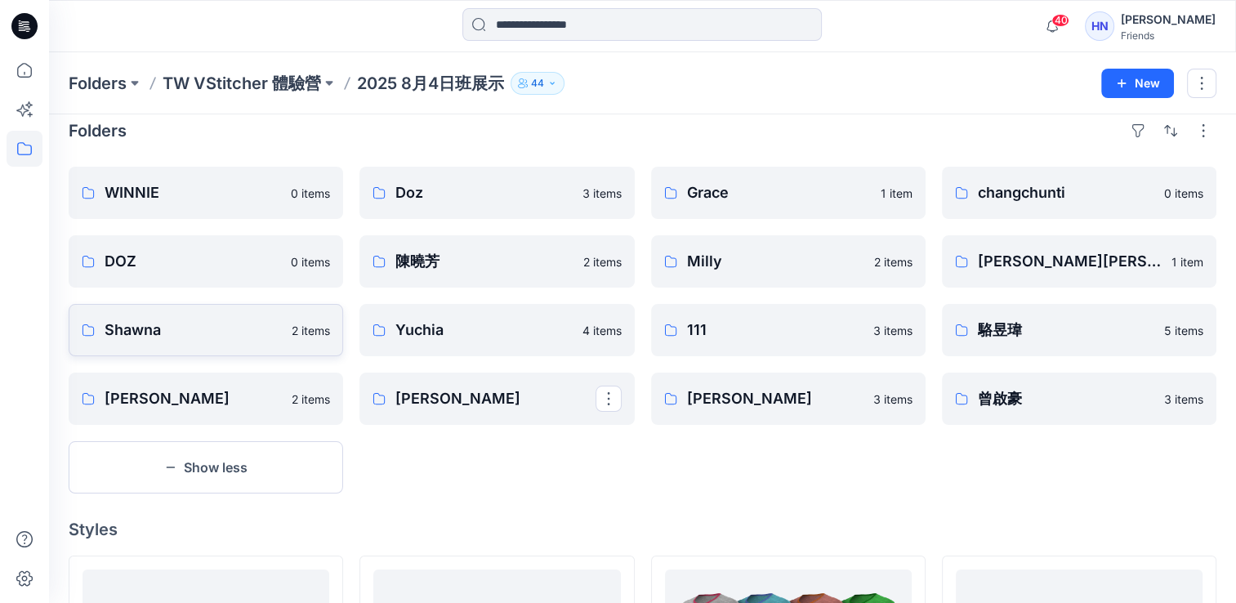
scroll to position [0, 0]
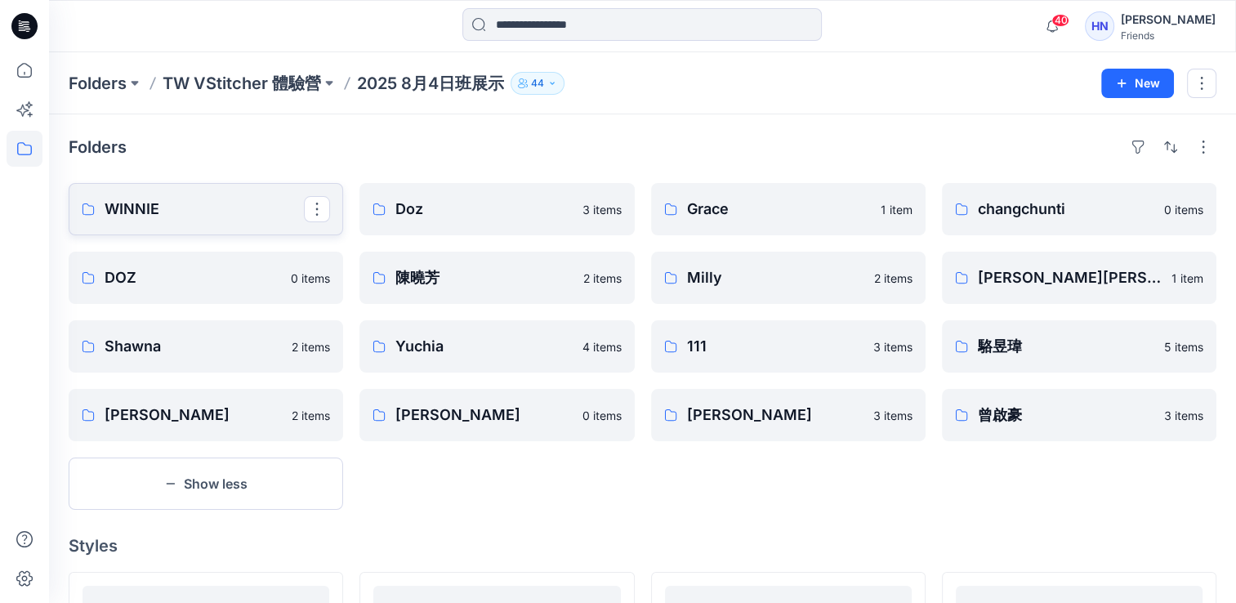
click at [158, 224] on link "WINNIE" at bounding box center [206, 209] width 274 height 52
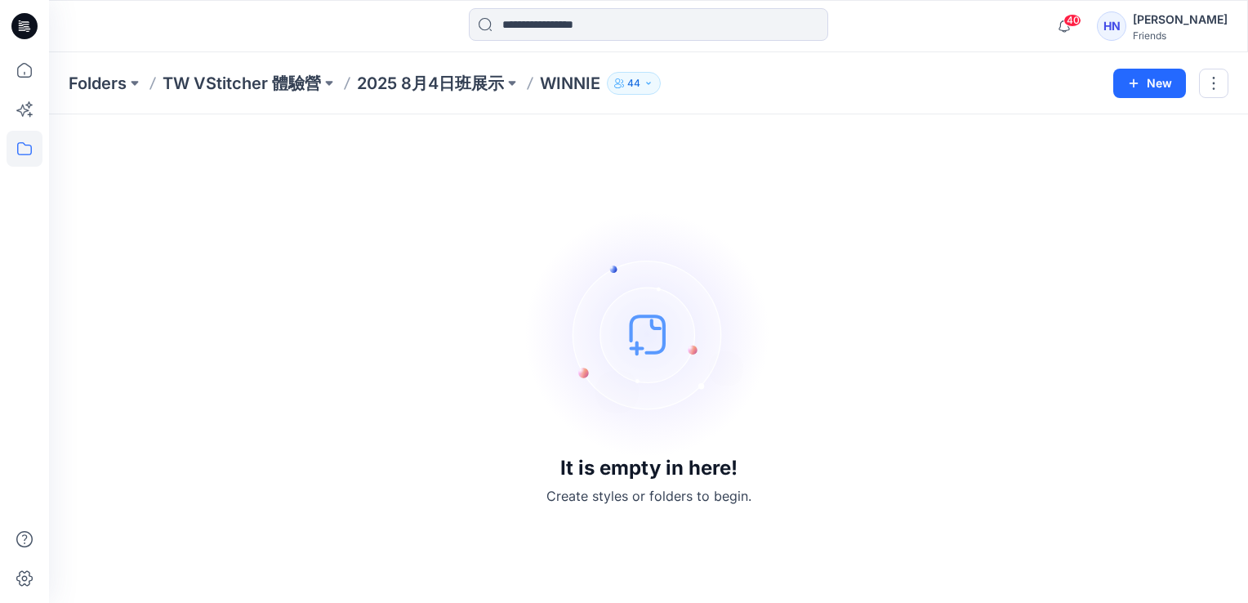
click at [485, 305] on div "It is empty in here! Create styles or folders to begin." at bounding box center [649, 358] width 1160 height 449
click at [434, 86] on p "2025 8月4日班展示" at bounding box center [430, 83] width 147 height 23
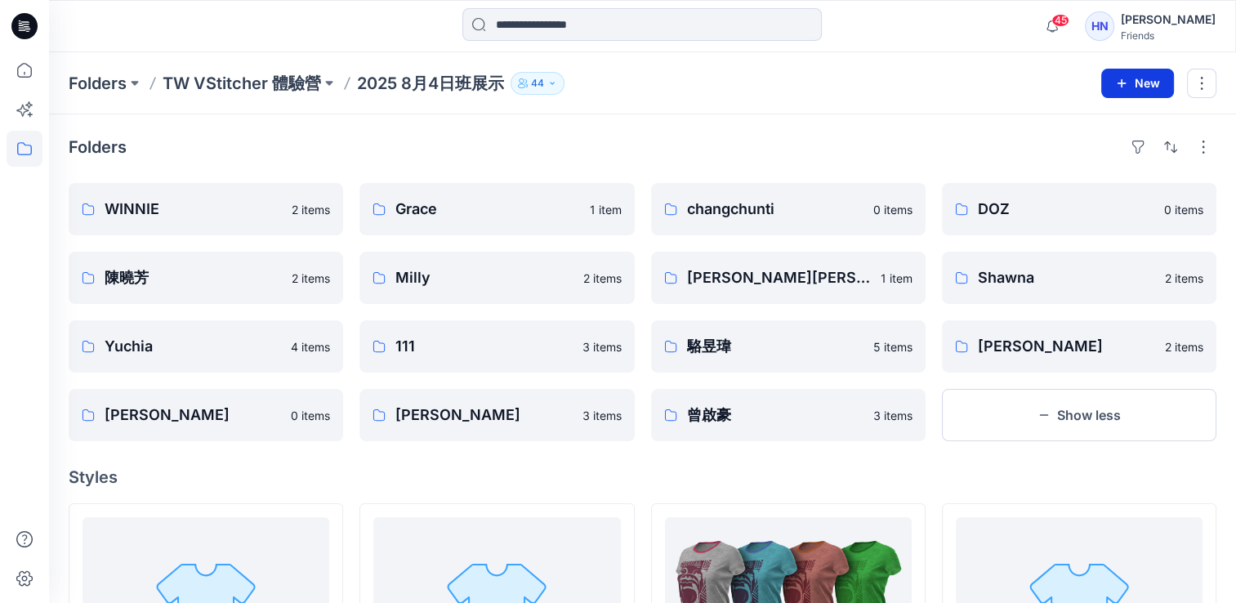
click at [1119, 82] on icon "button" at bounding box center [1121, 82] width 9 height 9
click at [154, 207] on p "WINNIE" at bounding box center [204, 209] width 199 height 23
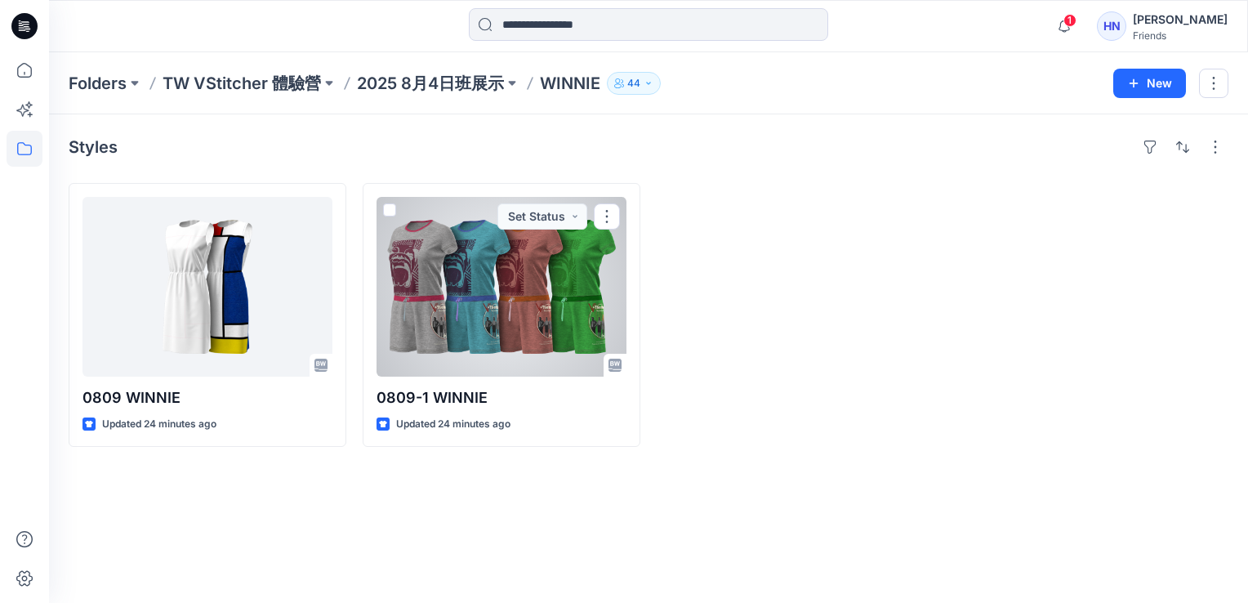
click at [510, 308] on div at bounding box center [502, 287] width 250 height 180
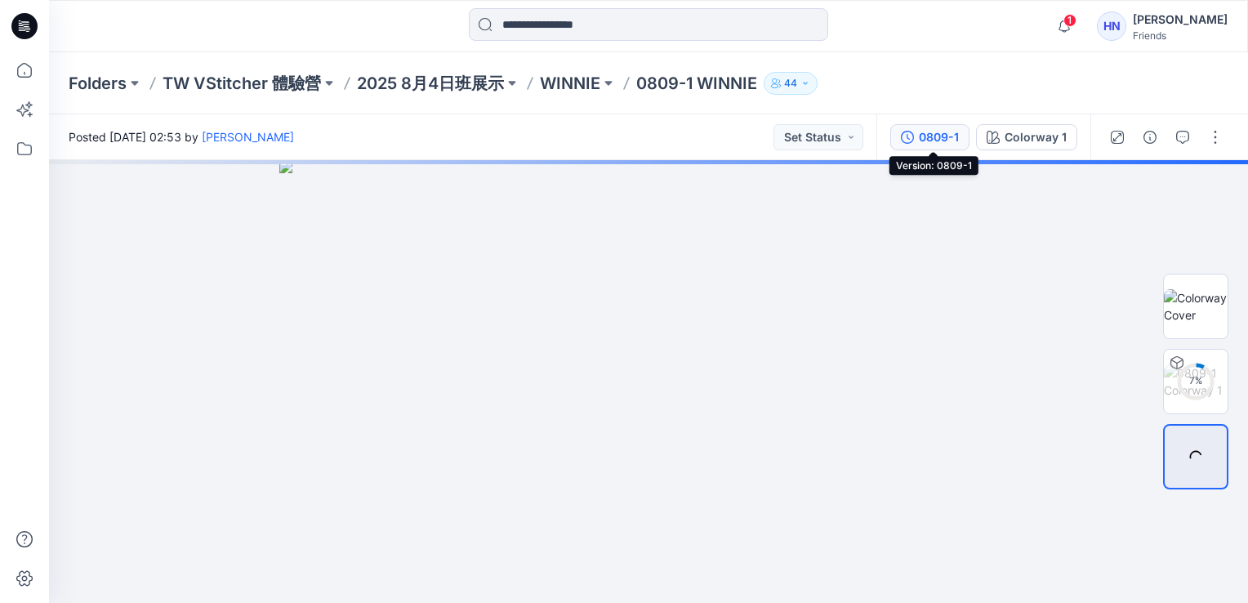
click at [934, 139] on div "0809-1" at bounding box center [939, 137] width 40 height 18
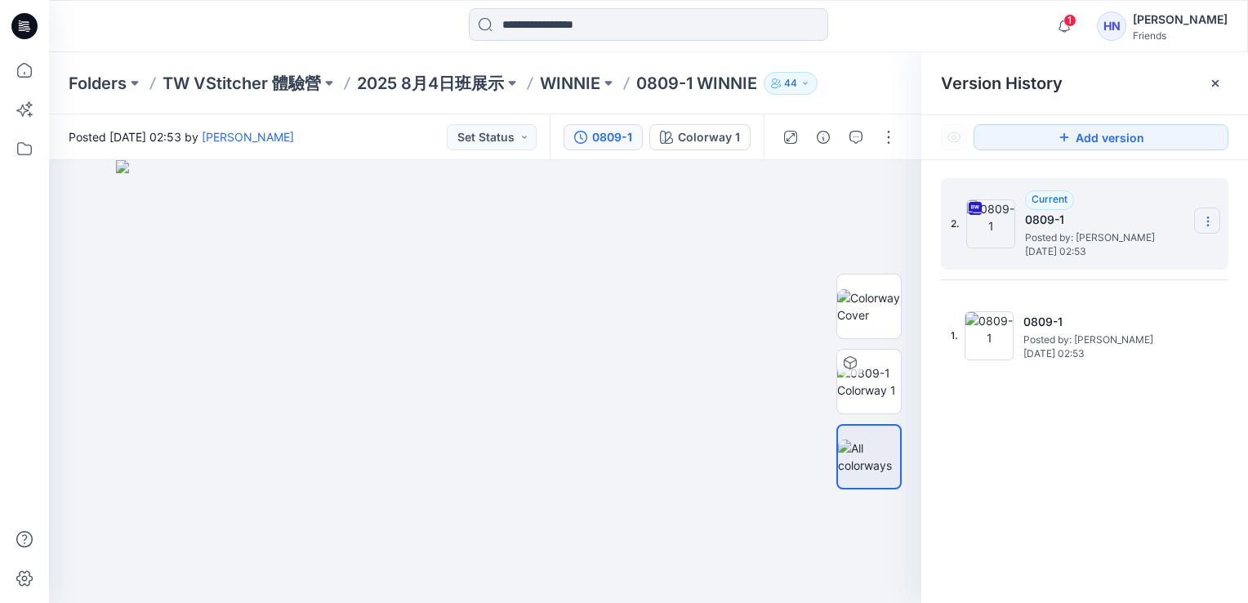
click at [1209, 221] on icon at bounding box center [1207, 221] width 13 height 13
click at [1117, 459] on div "2. Current 0809-1 Posted by: Hui Ni Xiao Saturday, August 16, 2025 02:53 1. 080…" at bounding box center [1084, 393] width 327 height 466
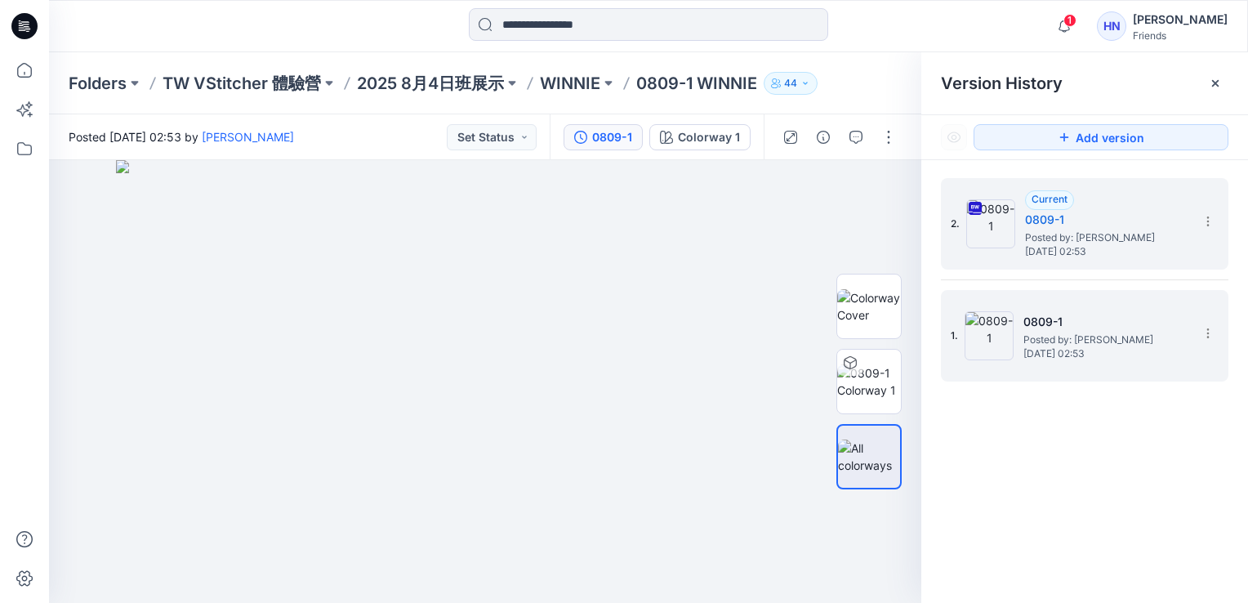
click at [1004, 334] on img at bounding box center [989, 335] width 49 height 49
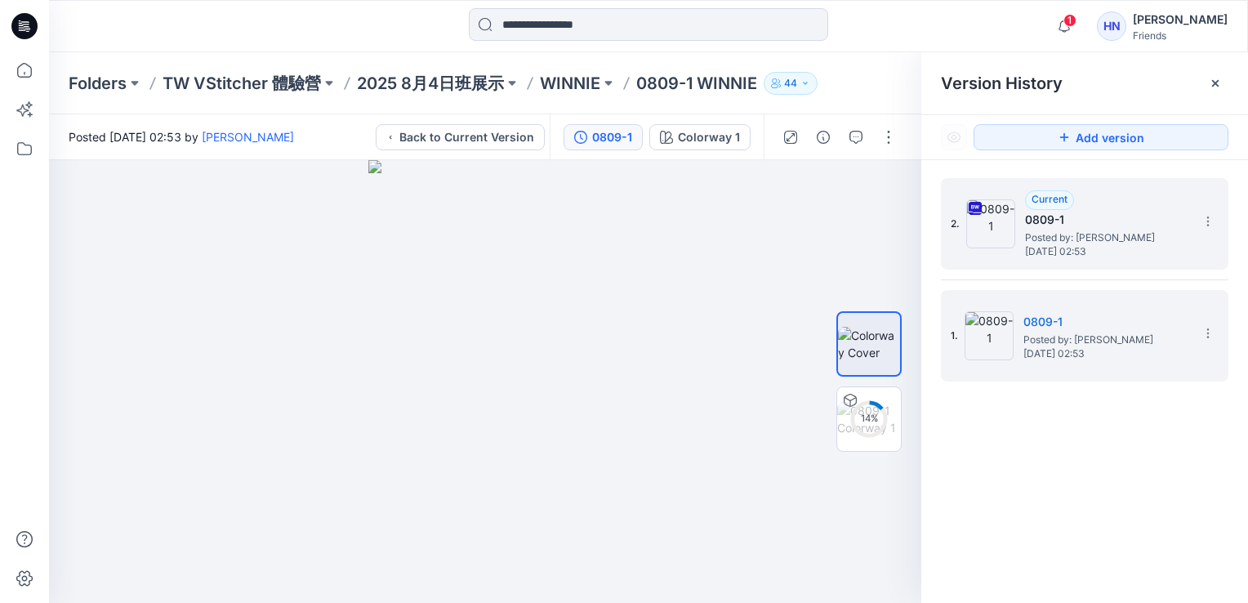
click at [1002, 221] on img at bounding box center [990, 223] width 49 height 49
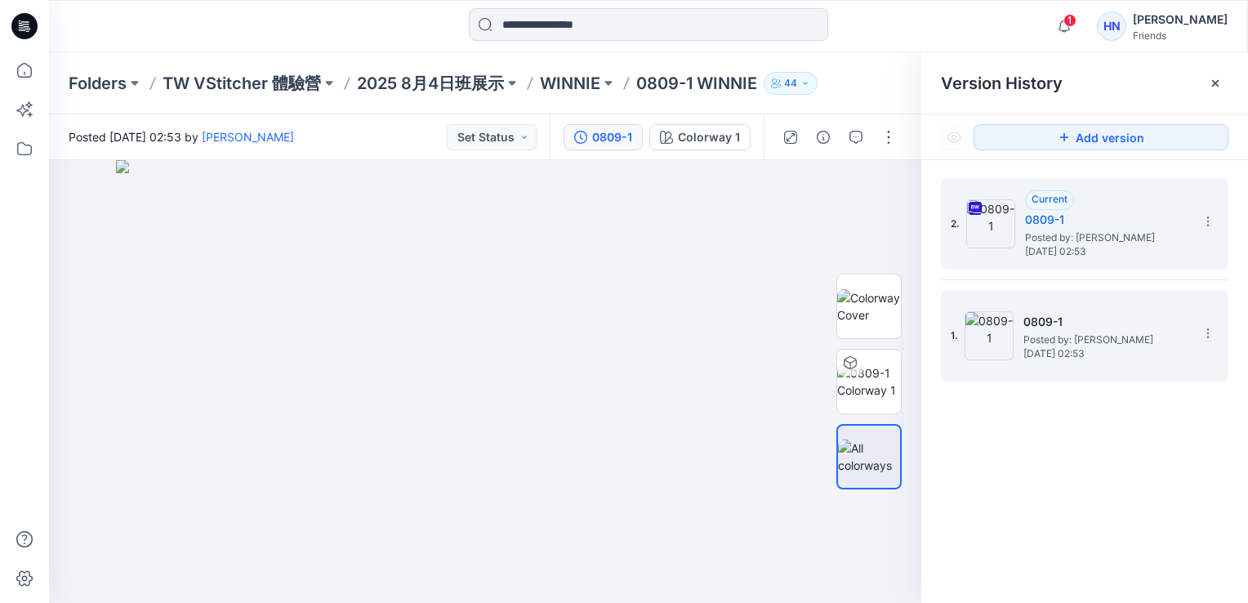
click at [1077, 335] on span "Posted by: Hui Ni Xiao" at bounding box center [1104, 340] width 163 height 16
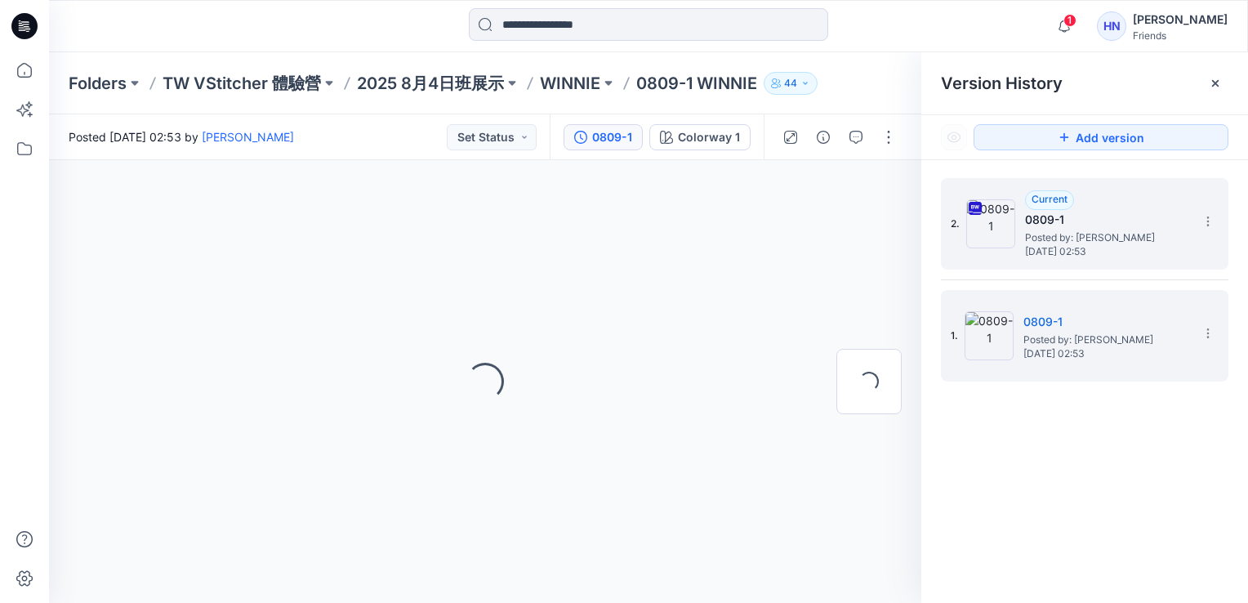
click at [1094, 243] on span "Posted by: Hui Ni Xiao" at bounding box center [1106, 238] width 163 height 16
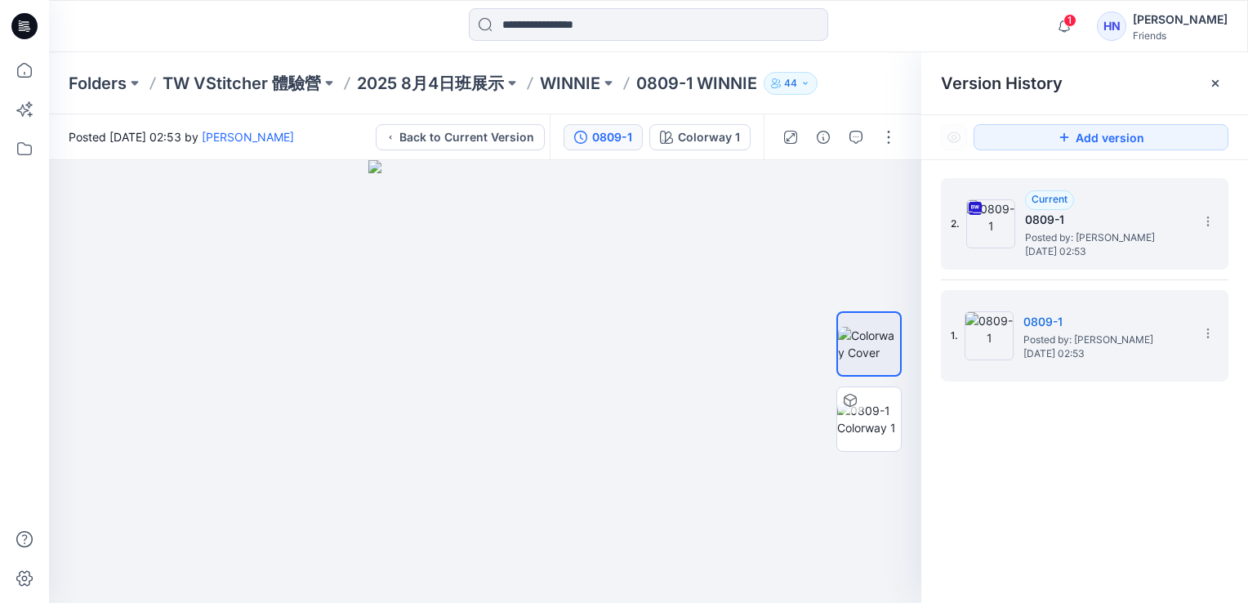
click at [1103, 228] on h5 "0809-1" at bounding box center [1106, 220] width 163 height 20
